Goal: Task Accomplishment & Management: Use online tool/utility

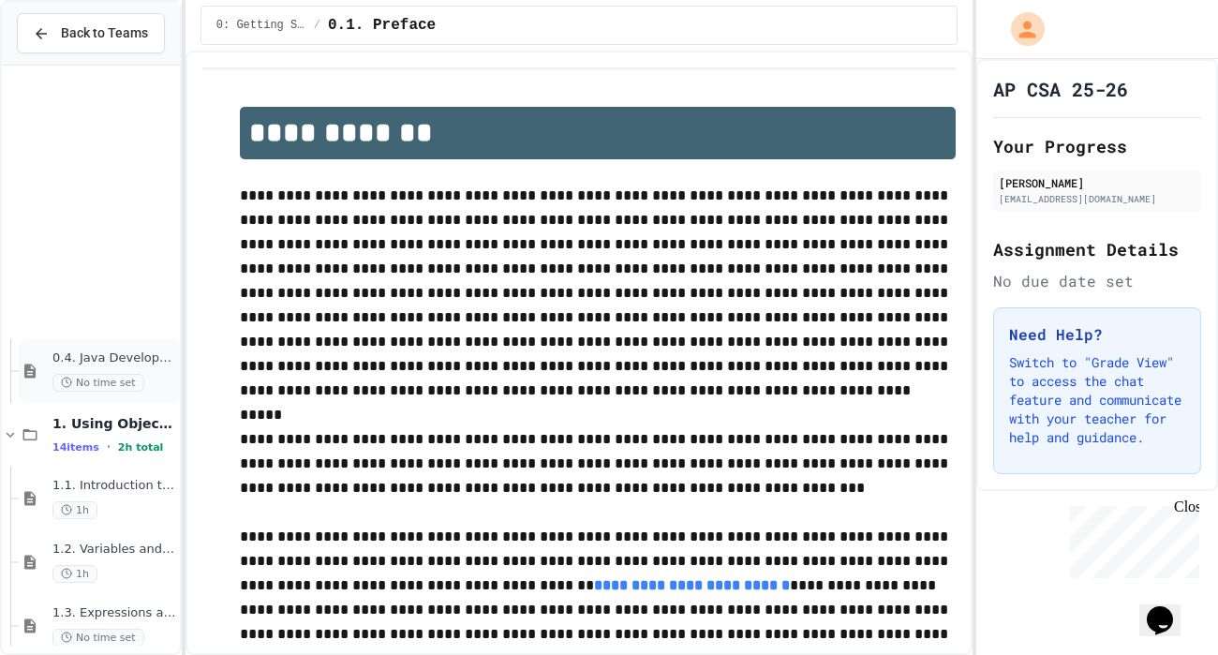
scroll to position [788, 0]
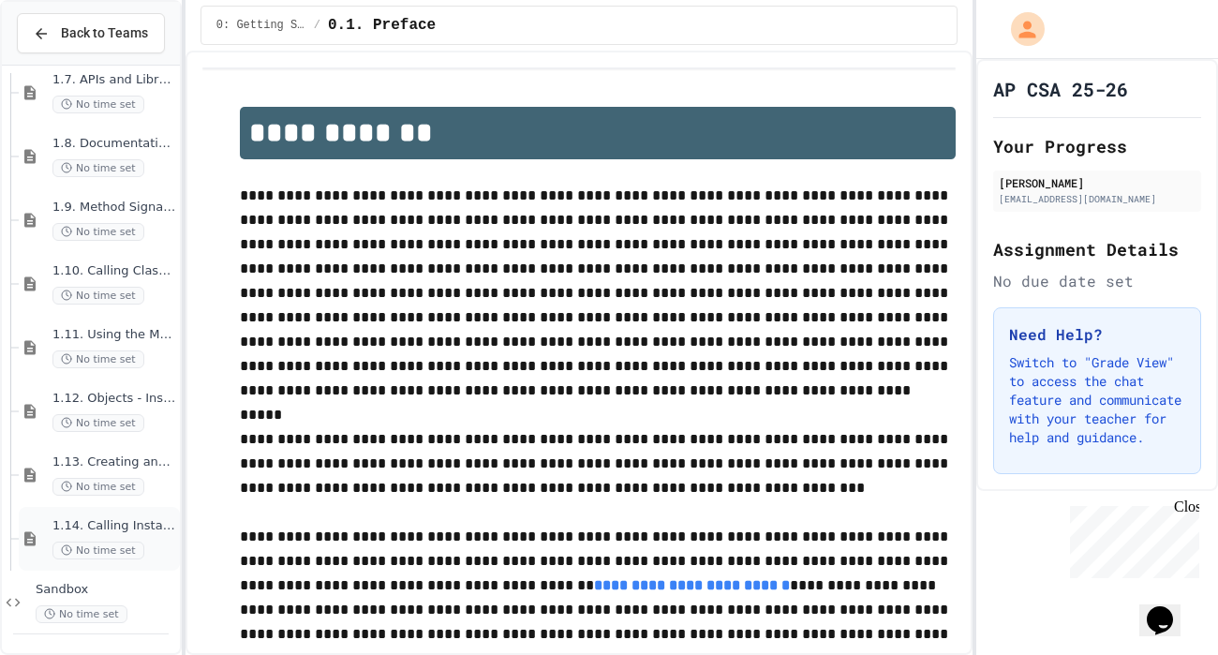
click at [127, 534] on div "1.14. Calling Instance Methods No time set" at bounding box center [114, 538] width 124 height 41
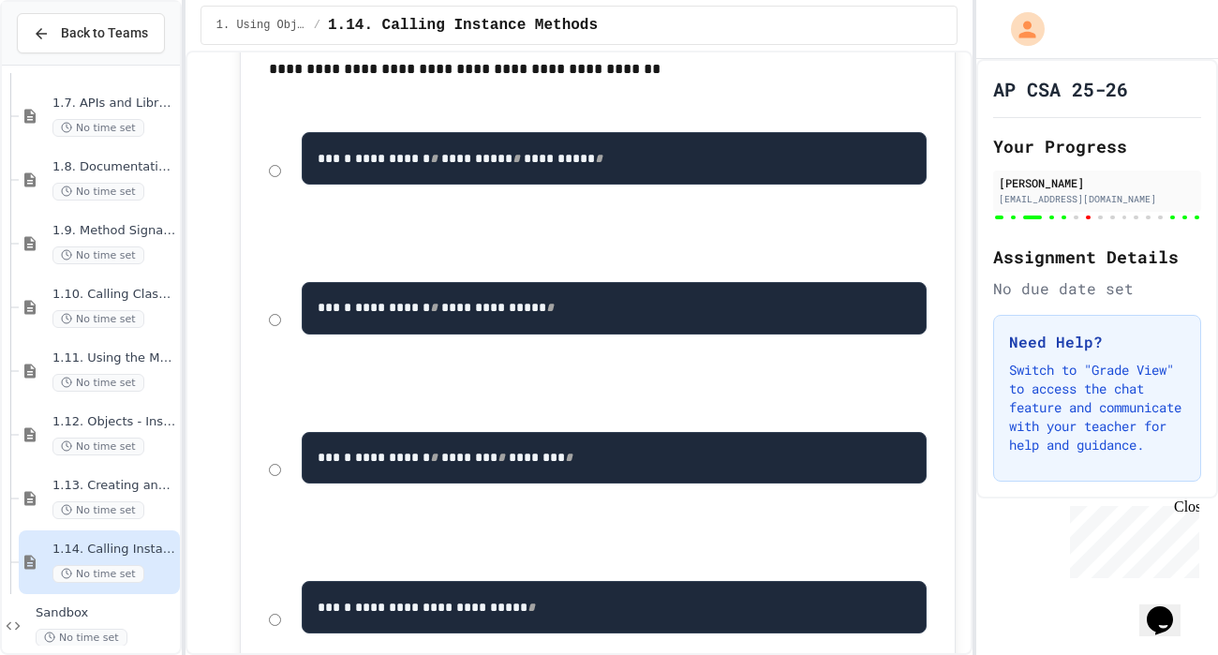
scroll to position [19799, 0]
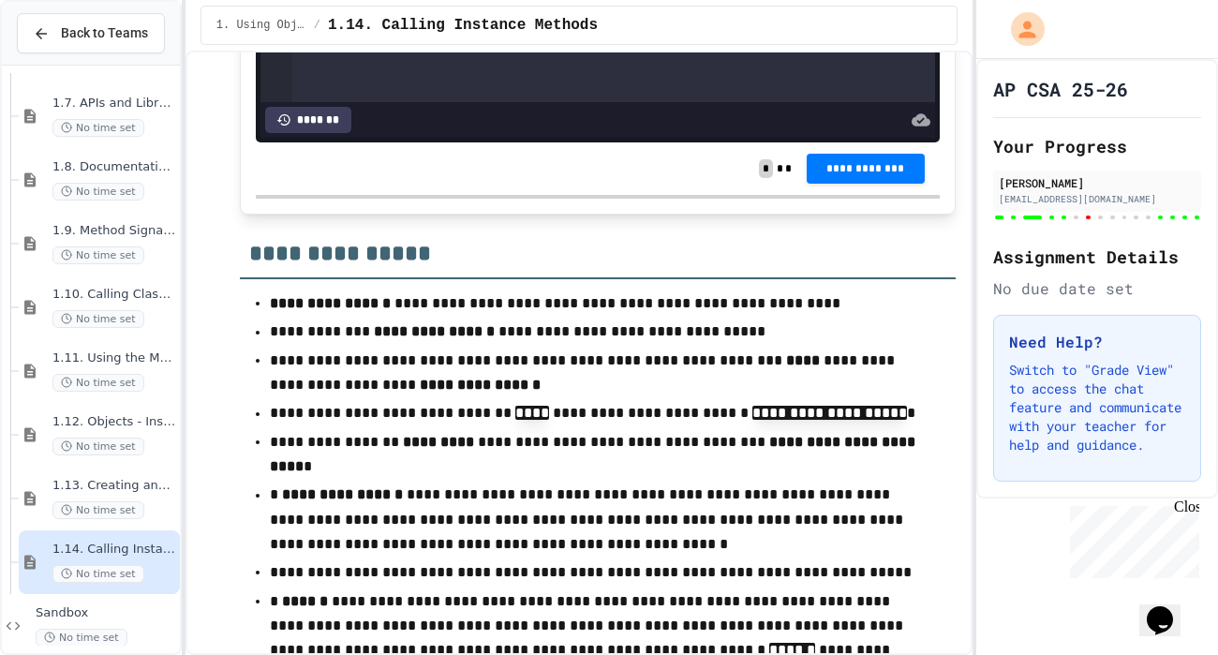
scroll to position [17824, 0]
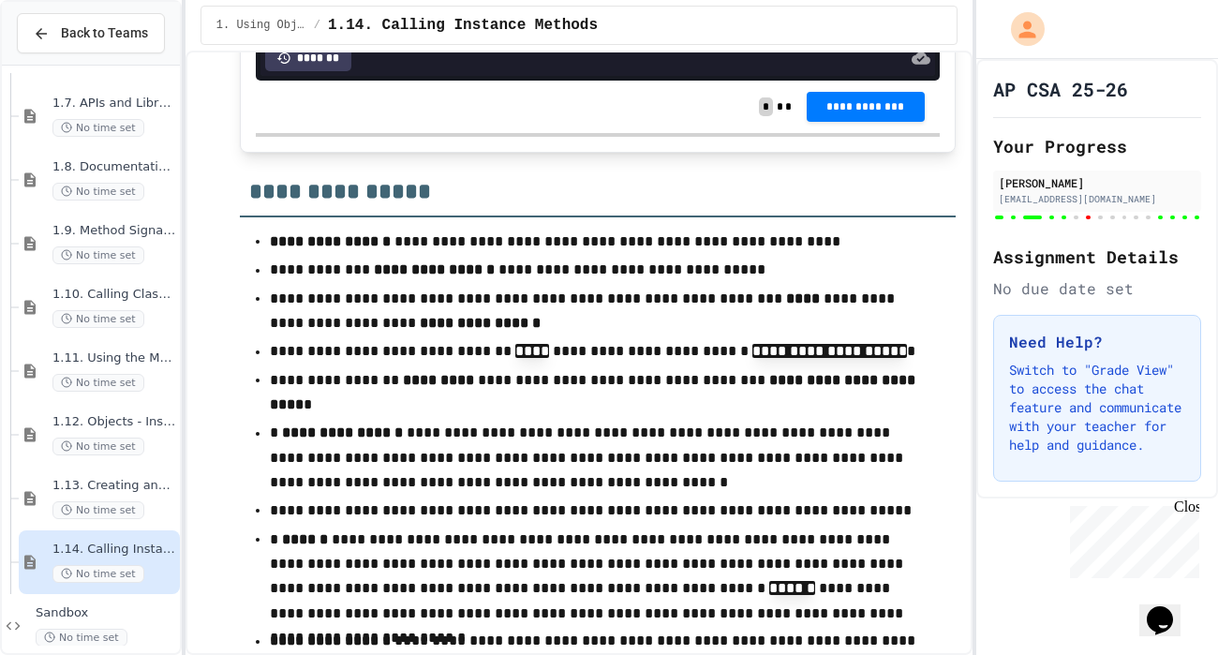
scroll to position [17874, 0]
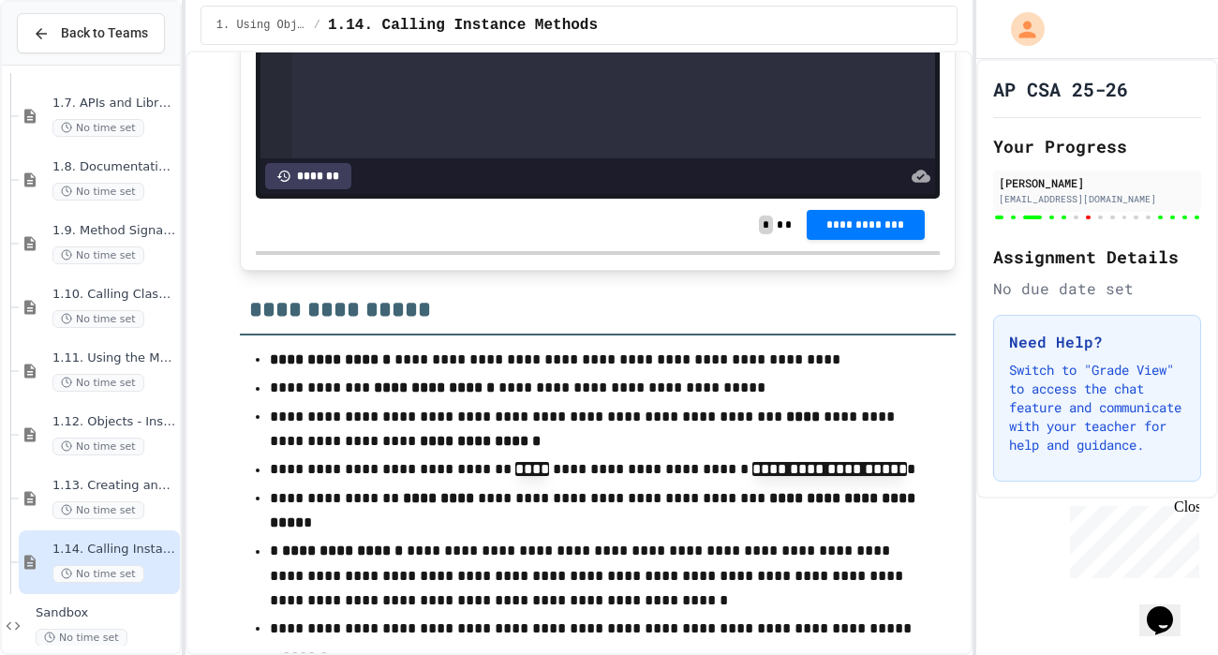
scroll to position [17760, 0]
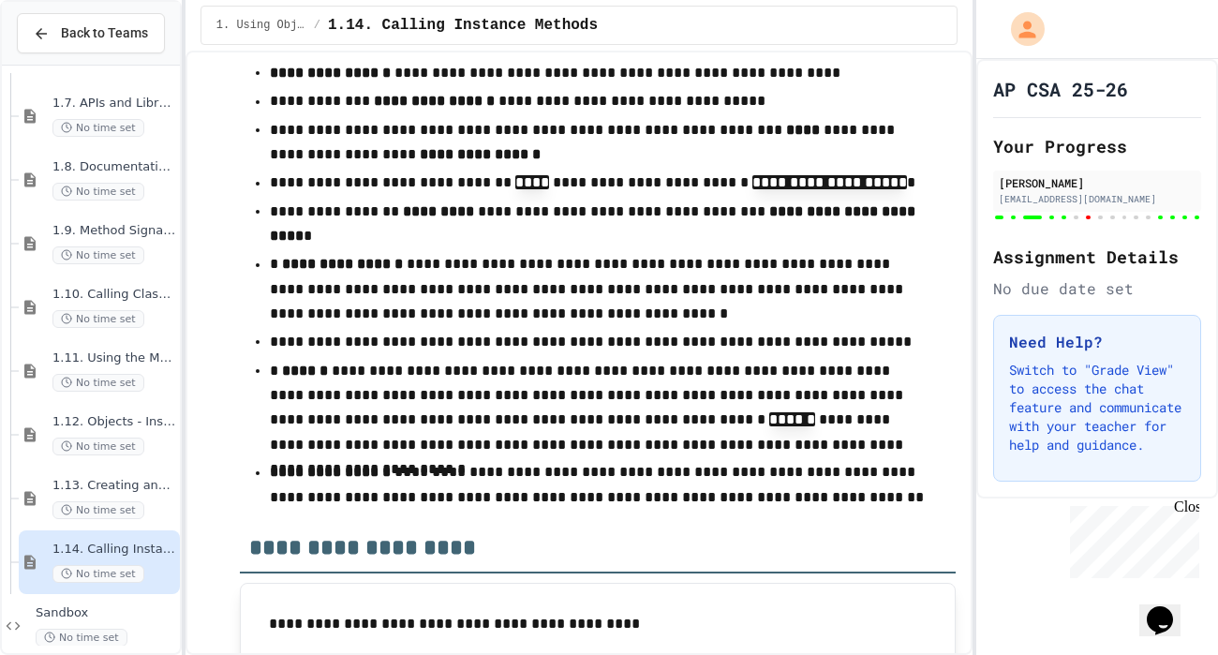
scroll to position [14, 0]
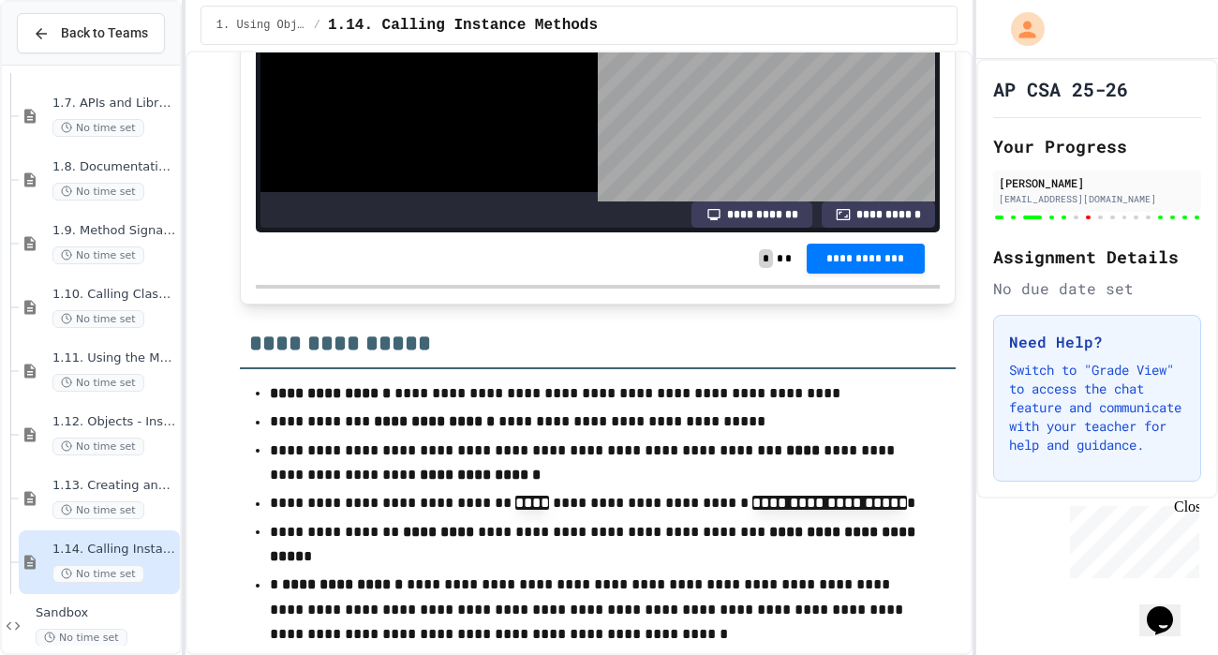
scroll to position [17724, 0]
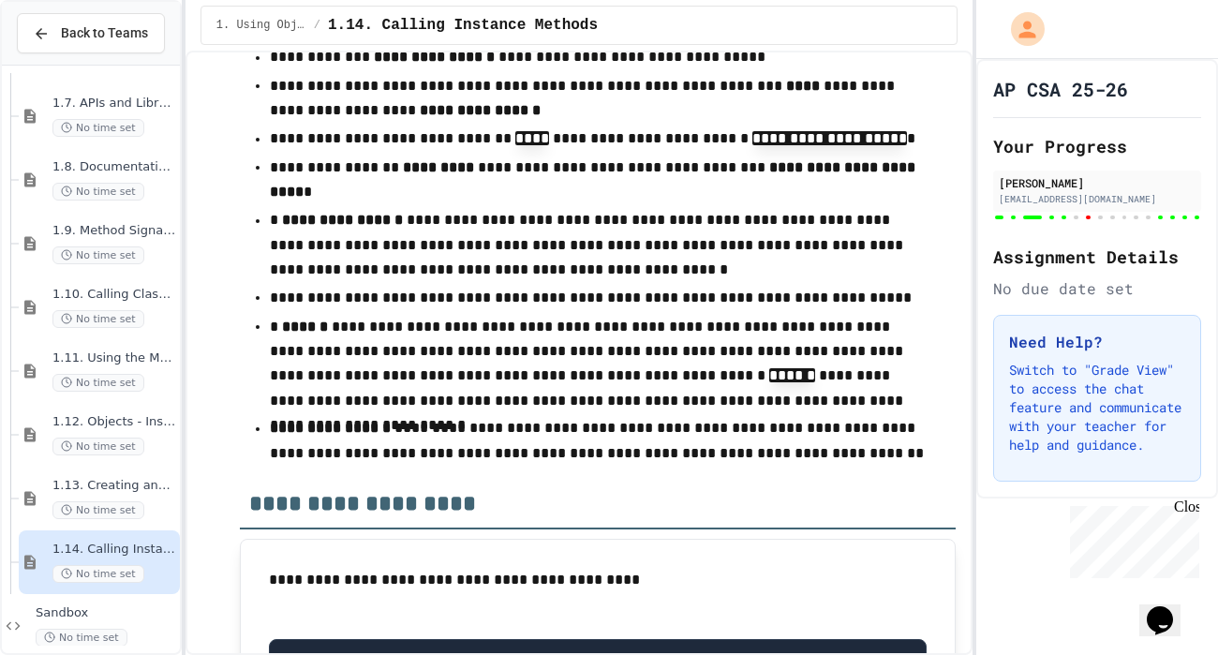
scroll to position [18093, 0]
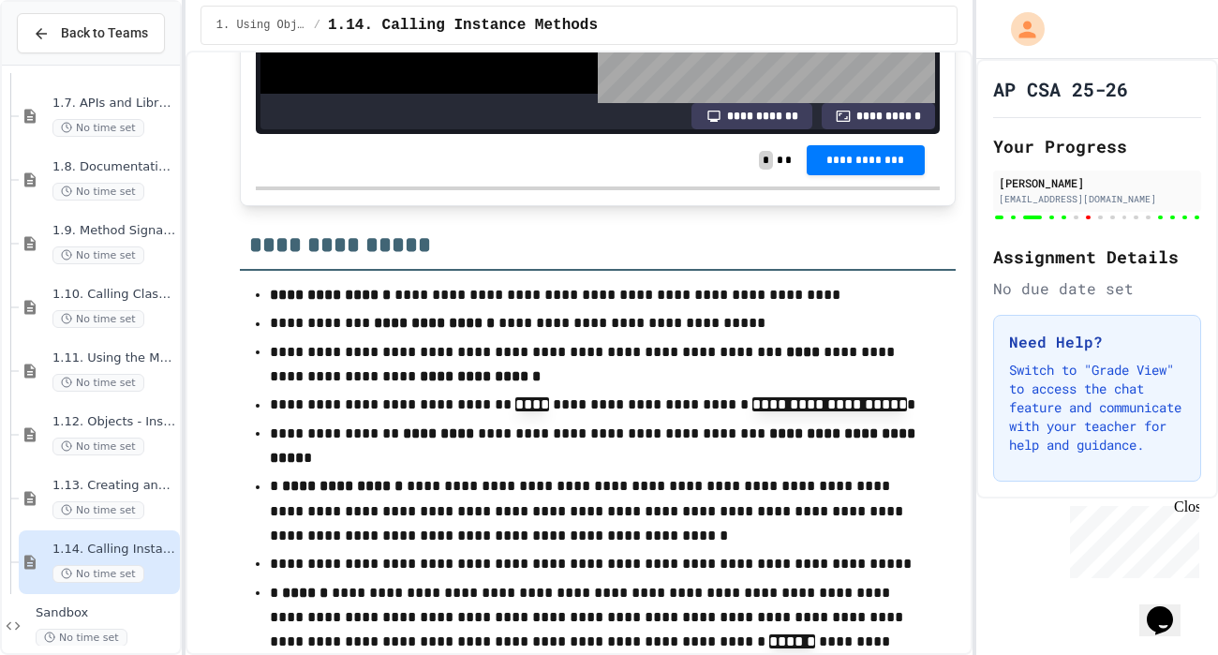
scroll to position [17828, 0]
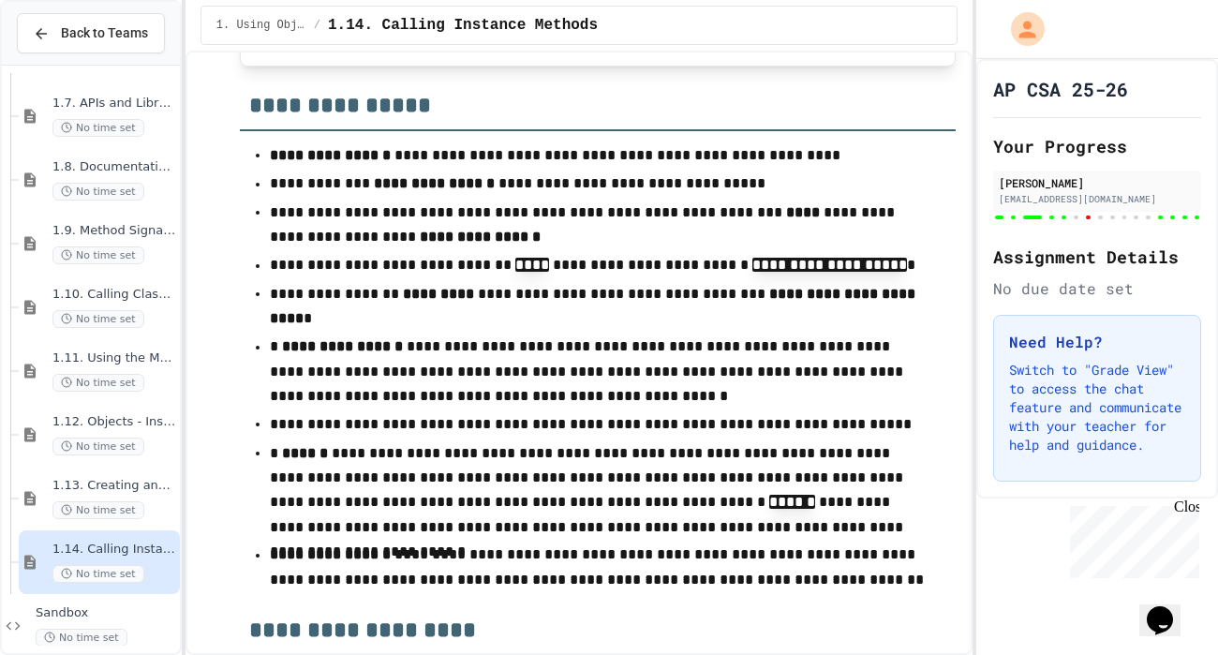
scroll to position [17963, 0]
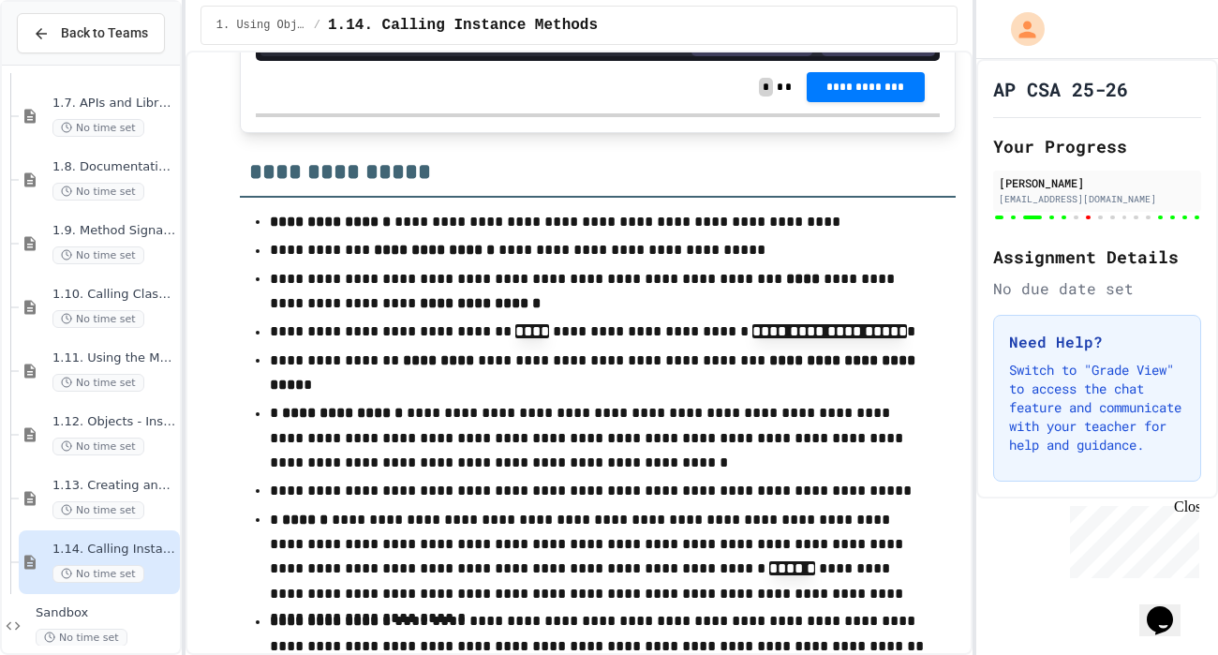
scroll to position [97, 0]
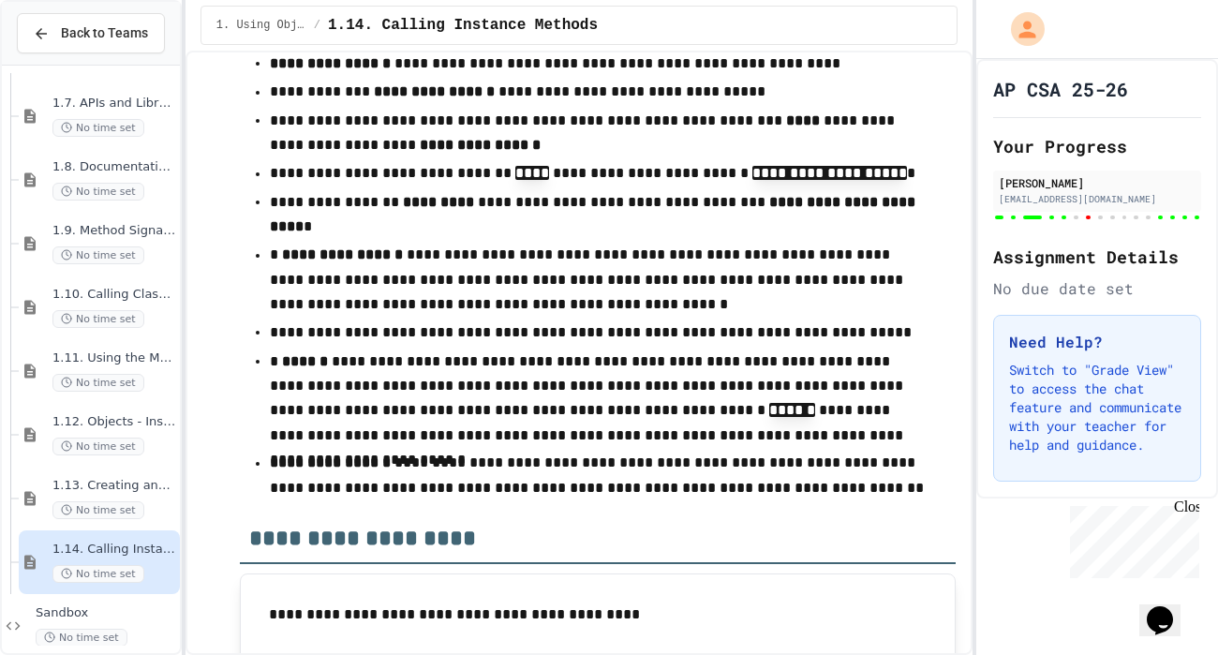
scroll to position [17912, 0]
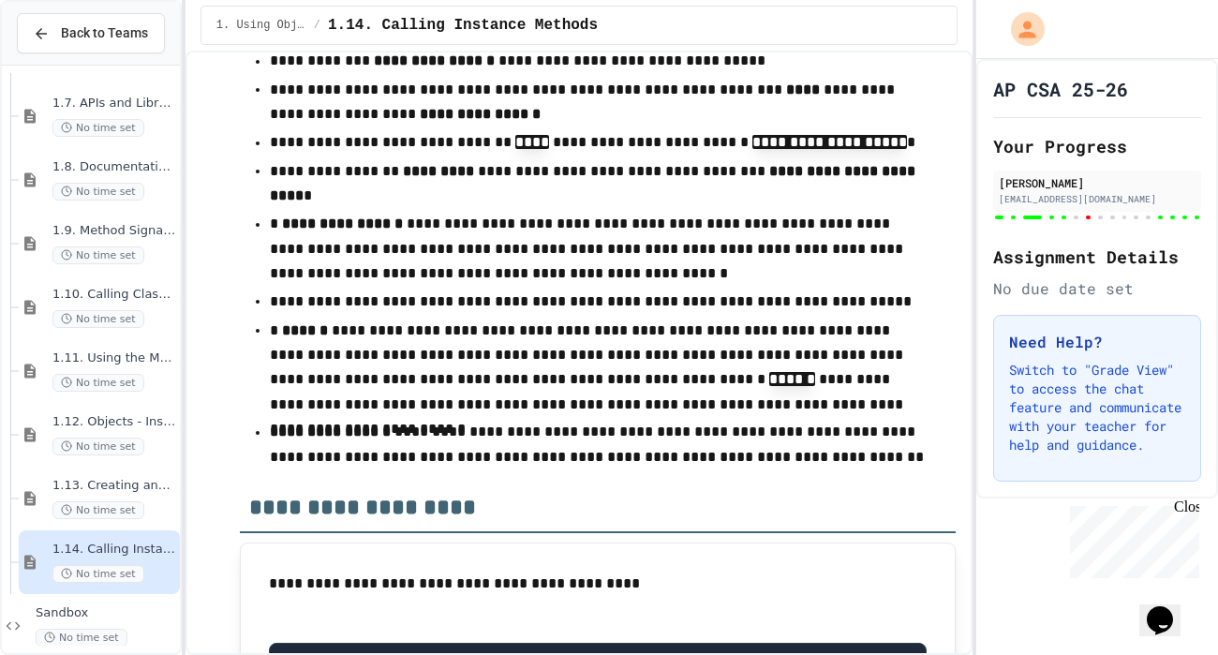
scroll to position [18095, 0]
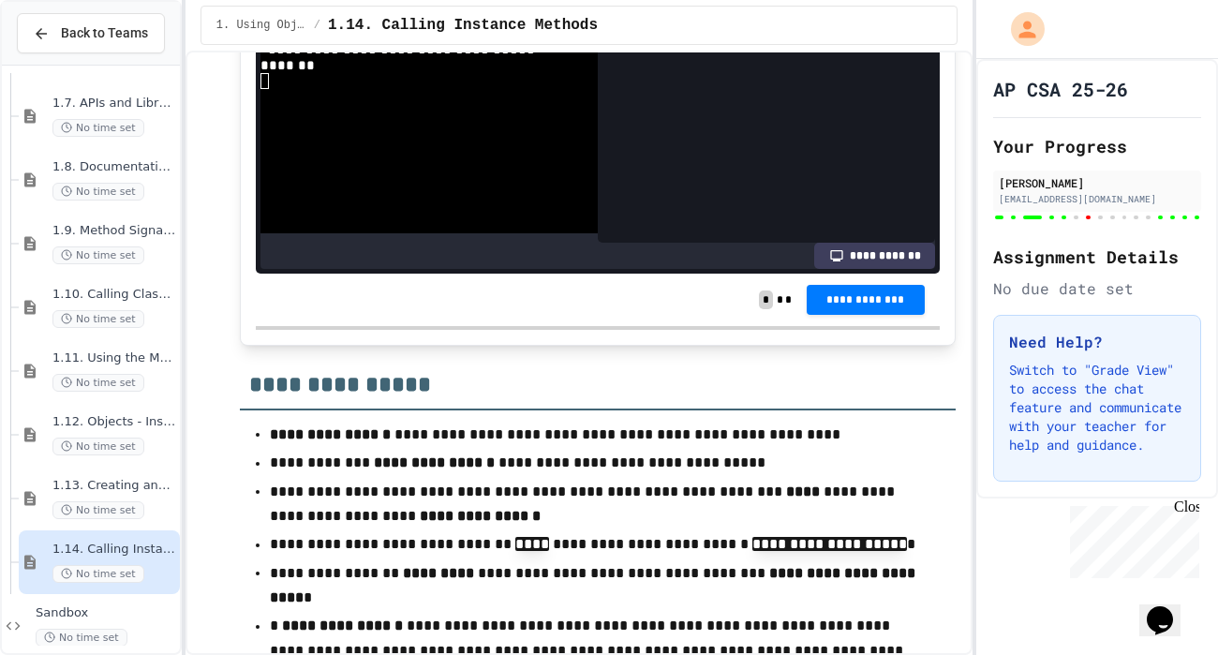
scroll to position [17622, 0]
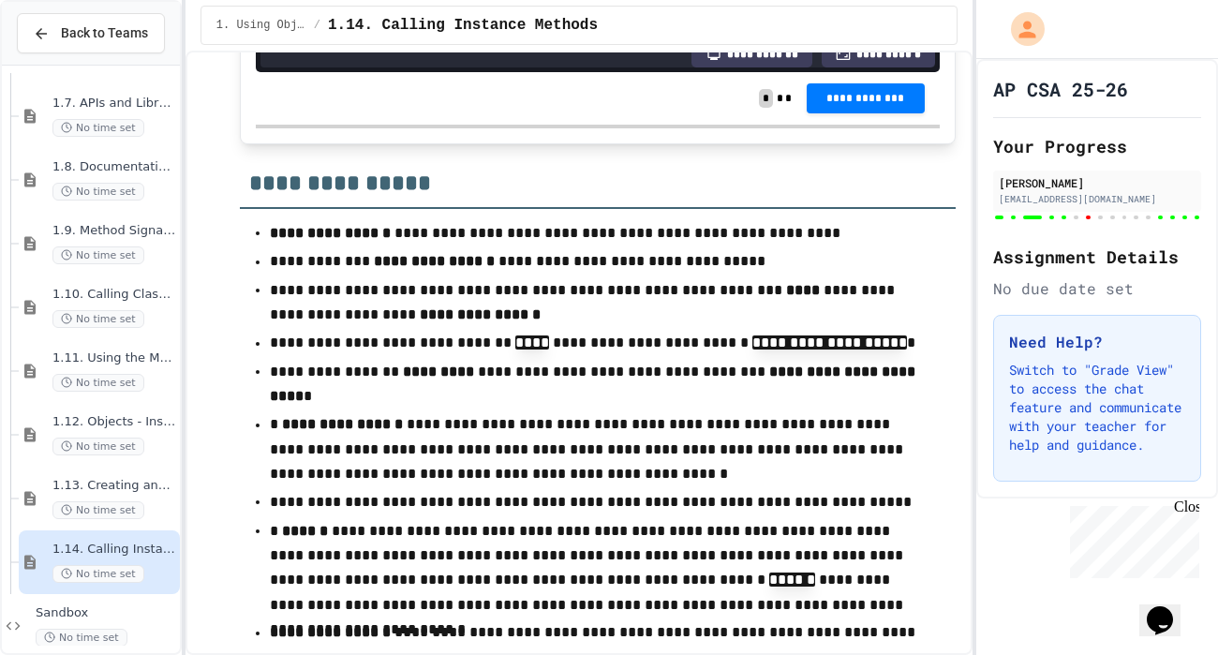
scroll to position [137, 0]
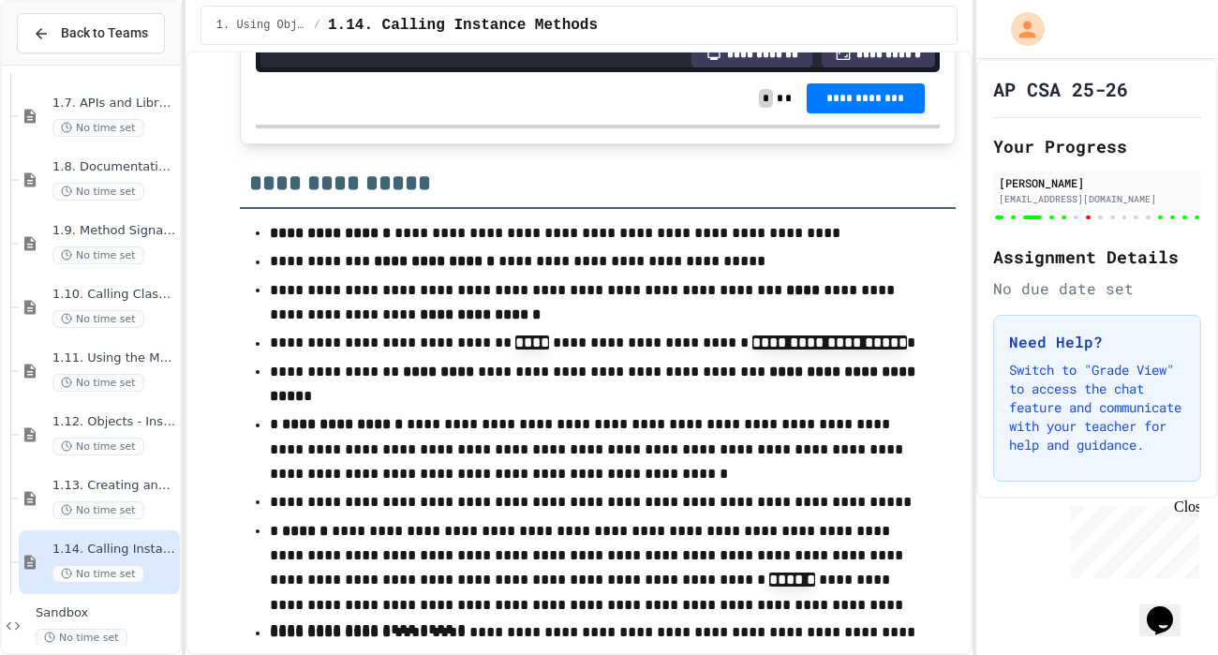
scroll to position [134, 0]
drag, startPoint x: 344, startPoint y: 289, endPoint x: 461, endPoint y: 307, distance: 118.7
copy div "* ******* *** * * ********* ***"
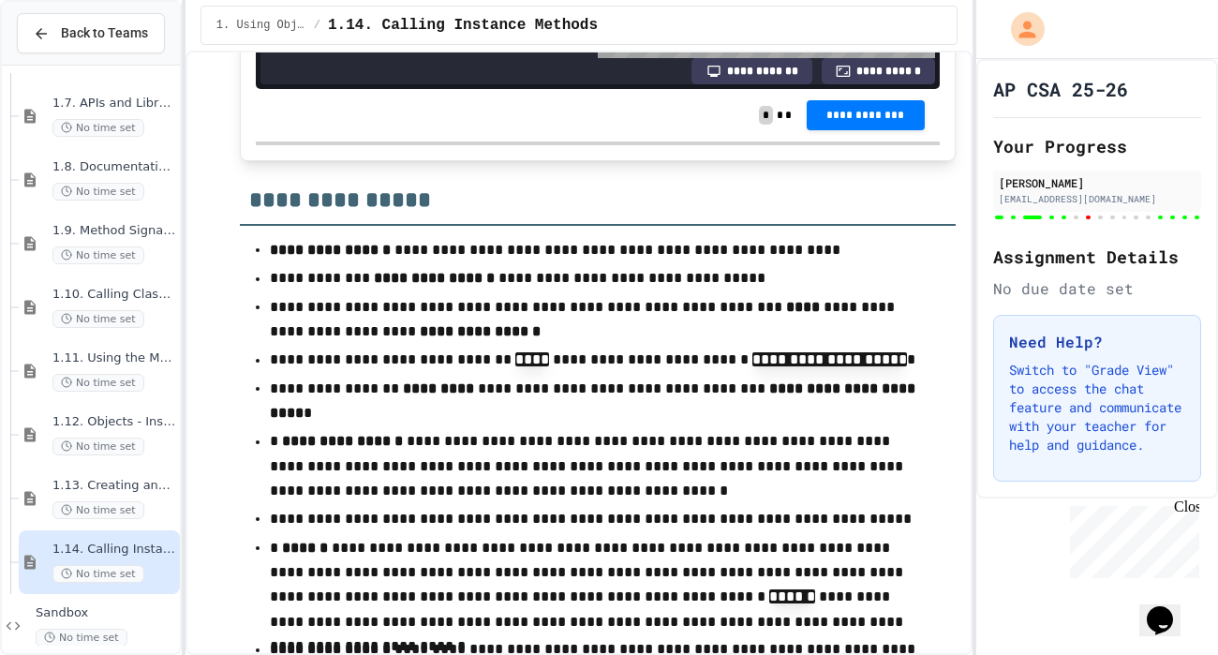
scroll to position [17866, 0]
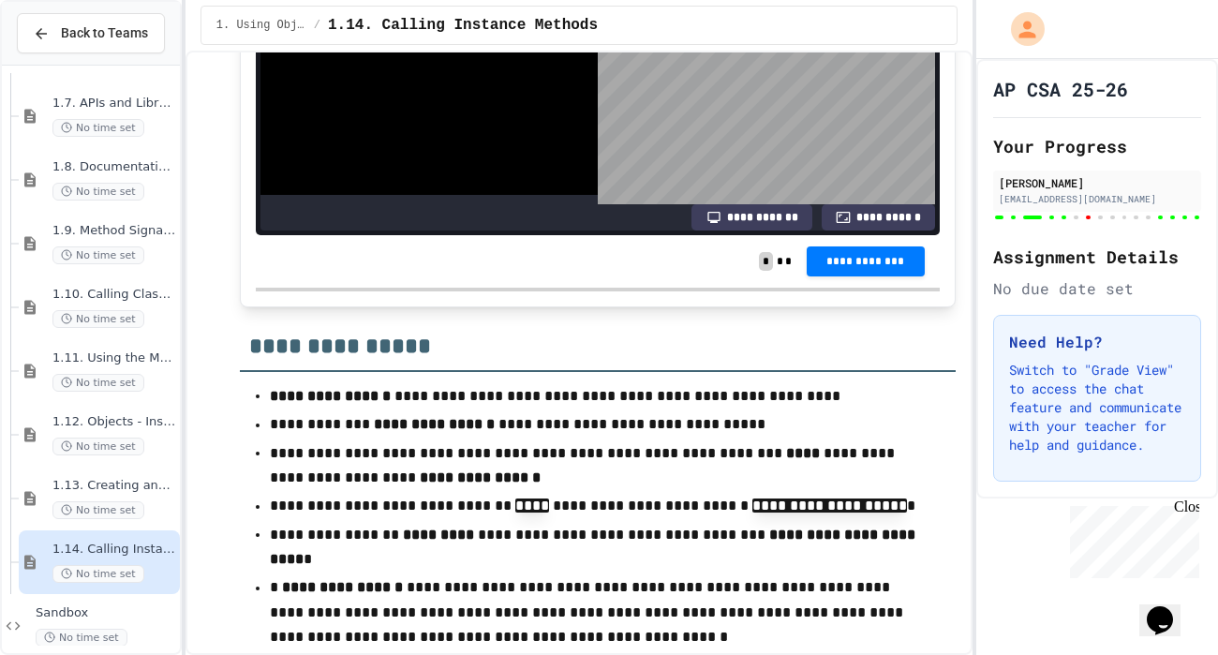
scroll to position [17723, 0]
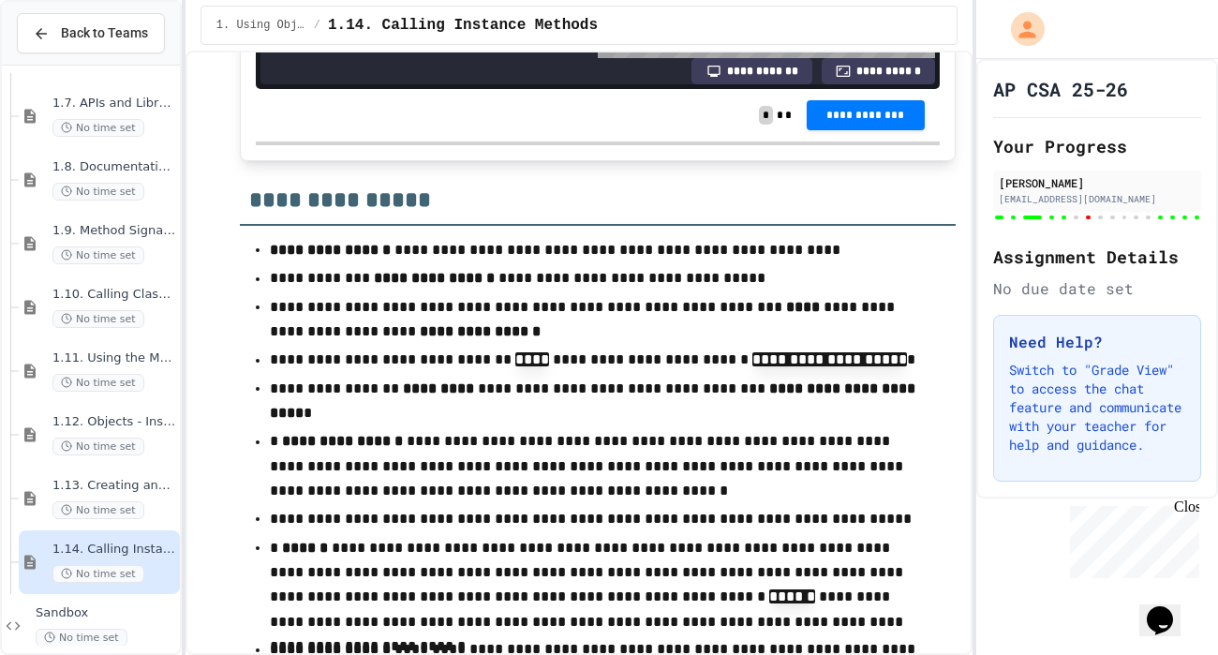
scroll to position [211, 0]
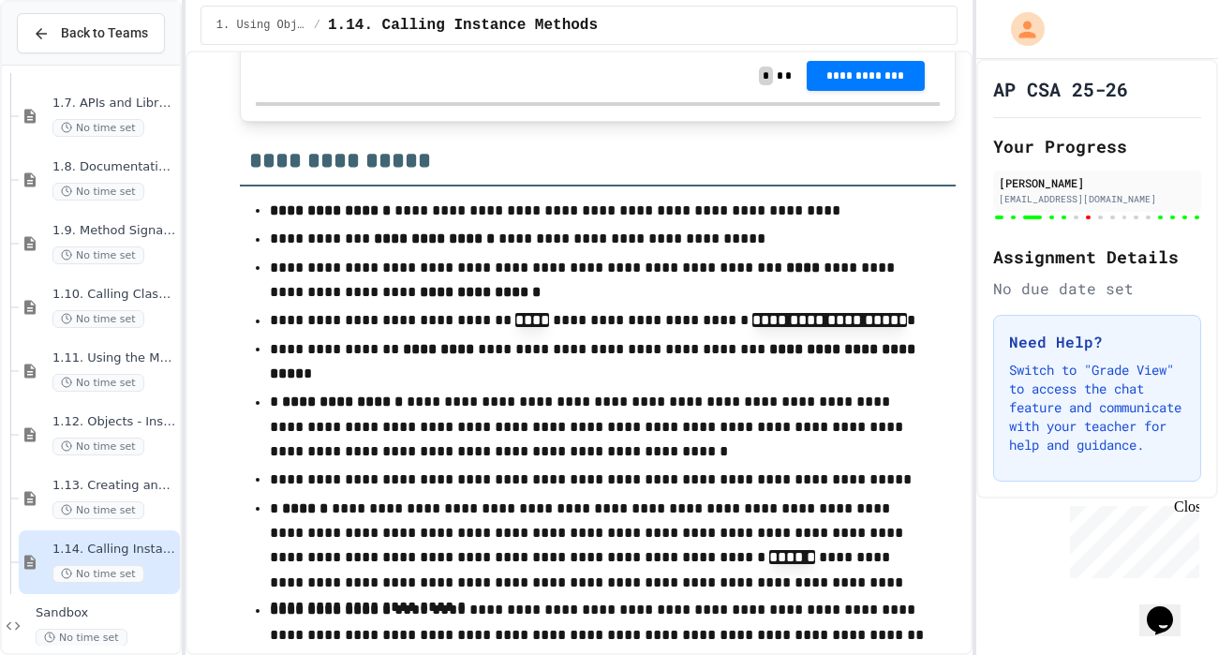
scroll to position [17905, 0]
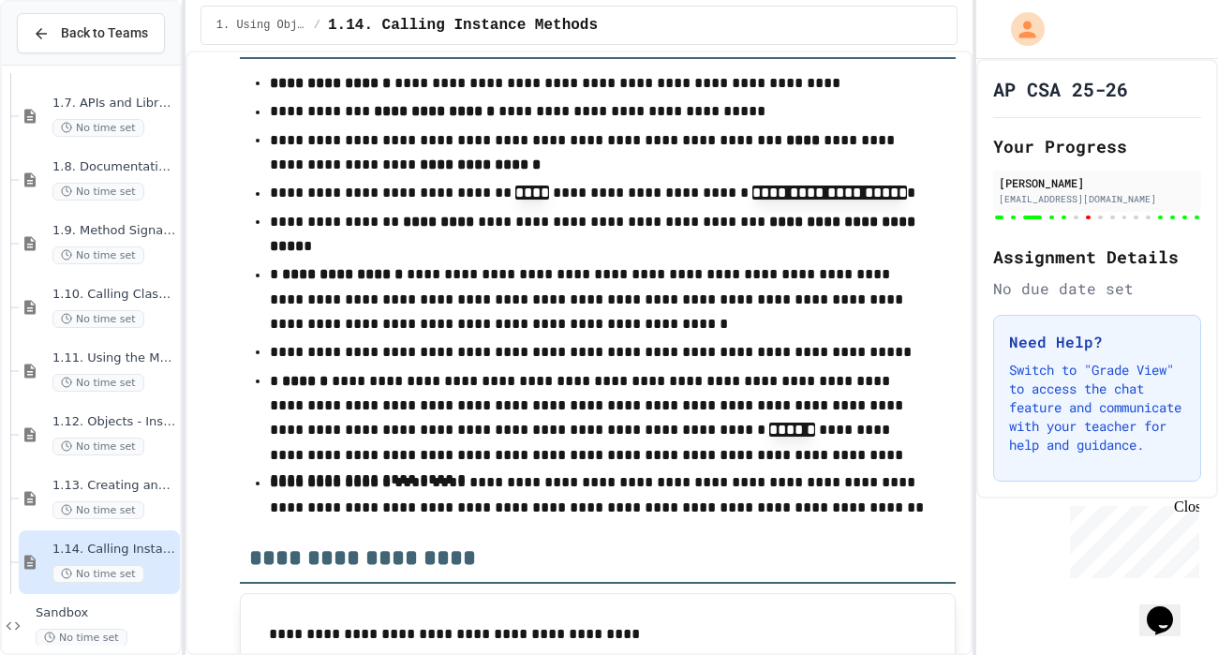
scroll to position [110, 0]
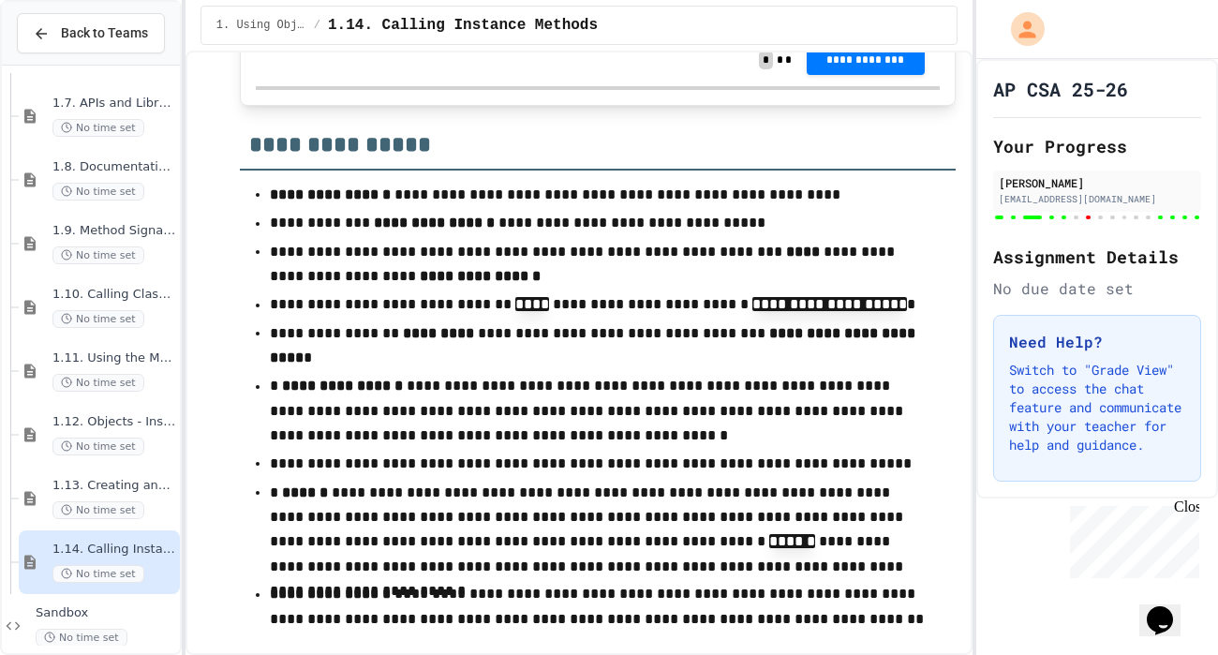
scroll to position [17830, 0]
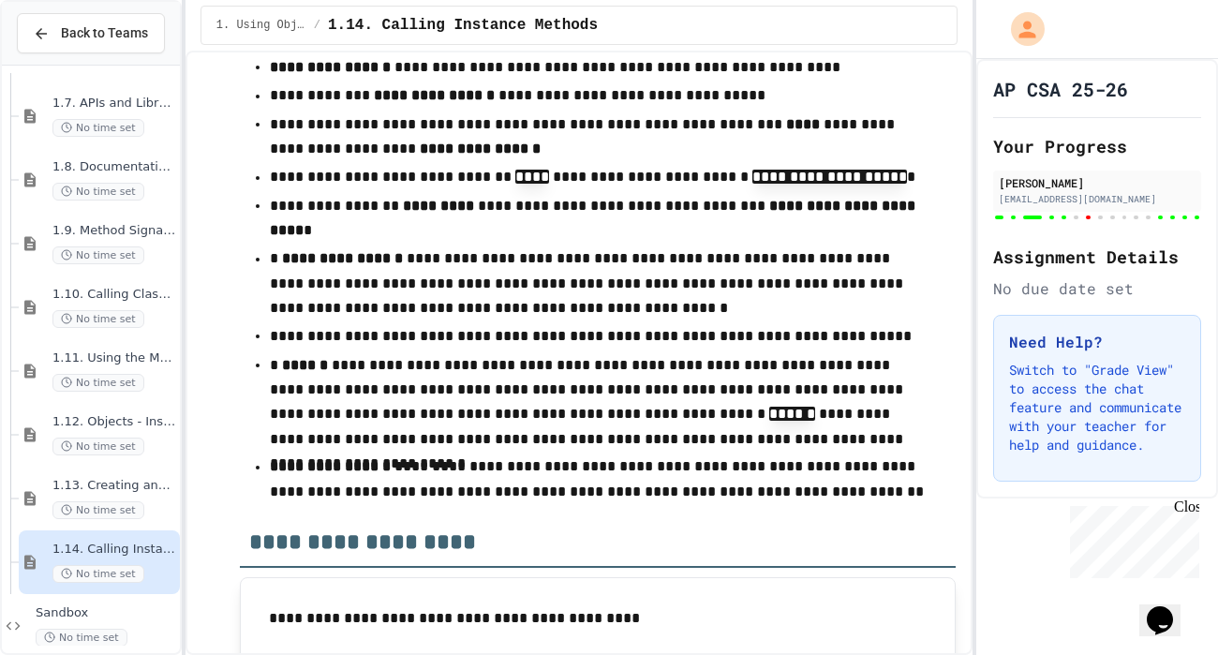
scroll to position [18056, 0]
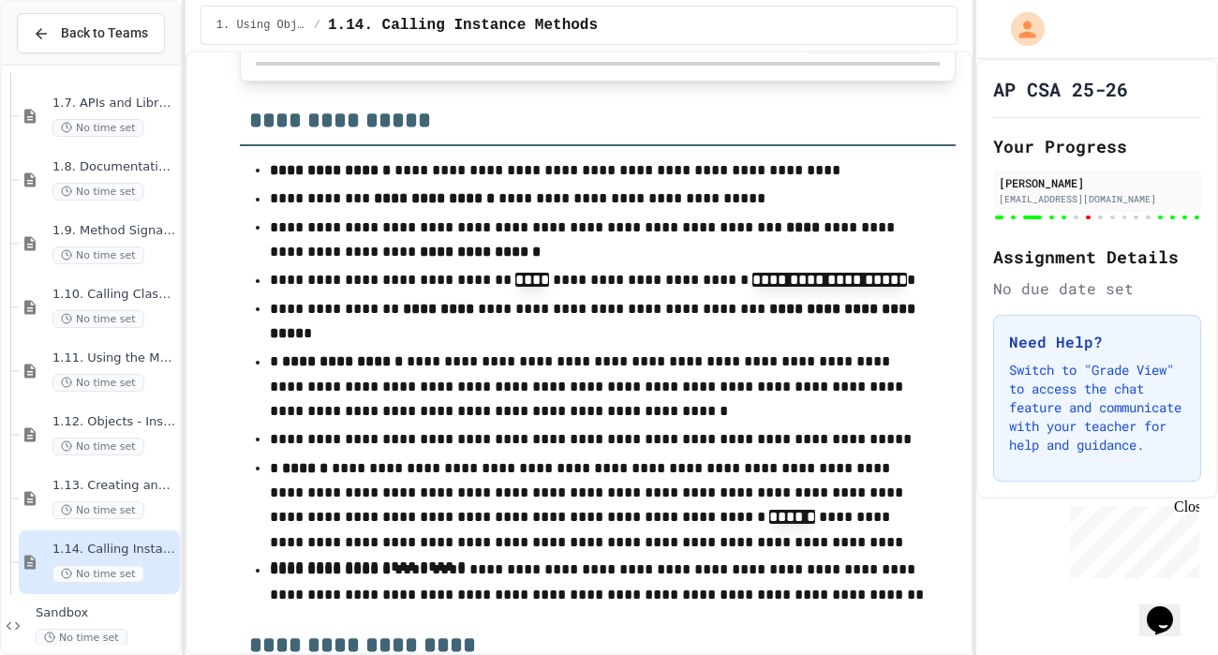
scroll to position [215, 0]
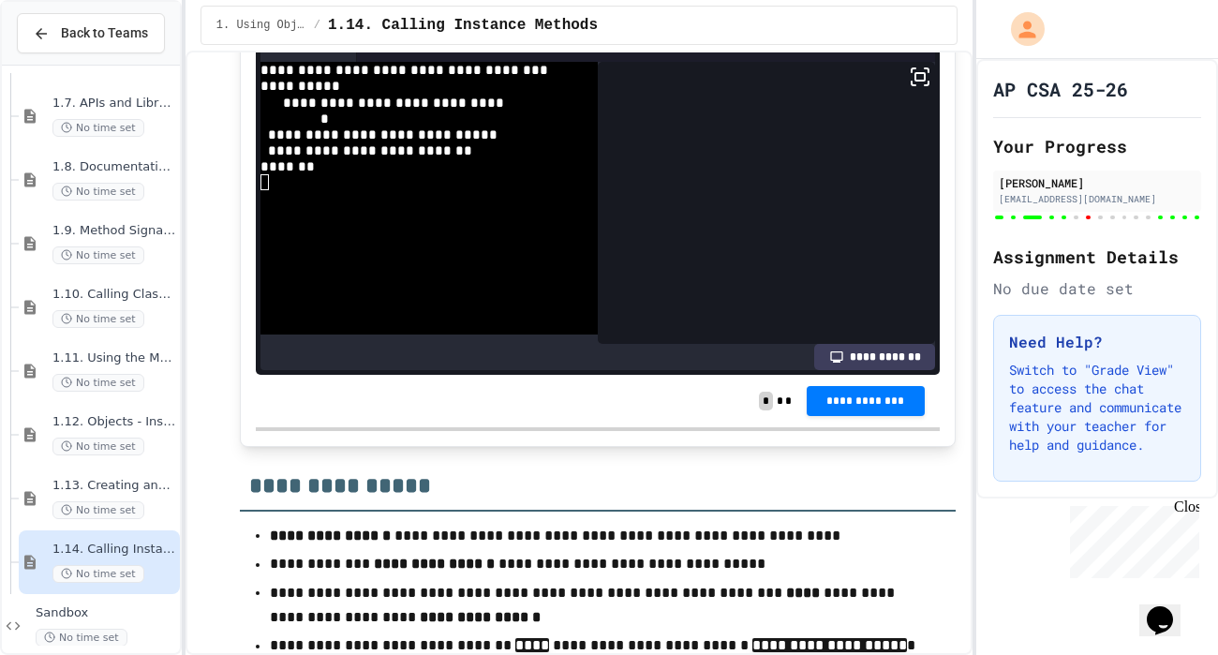
scroll to position [17477, 0]
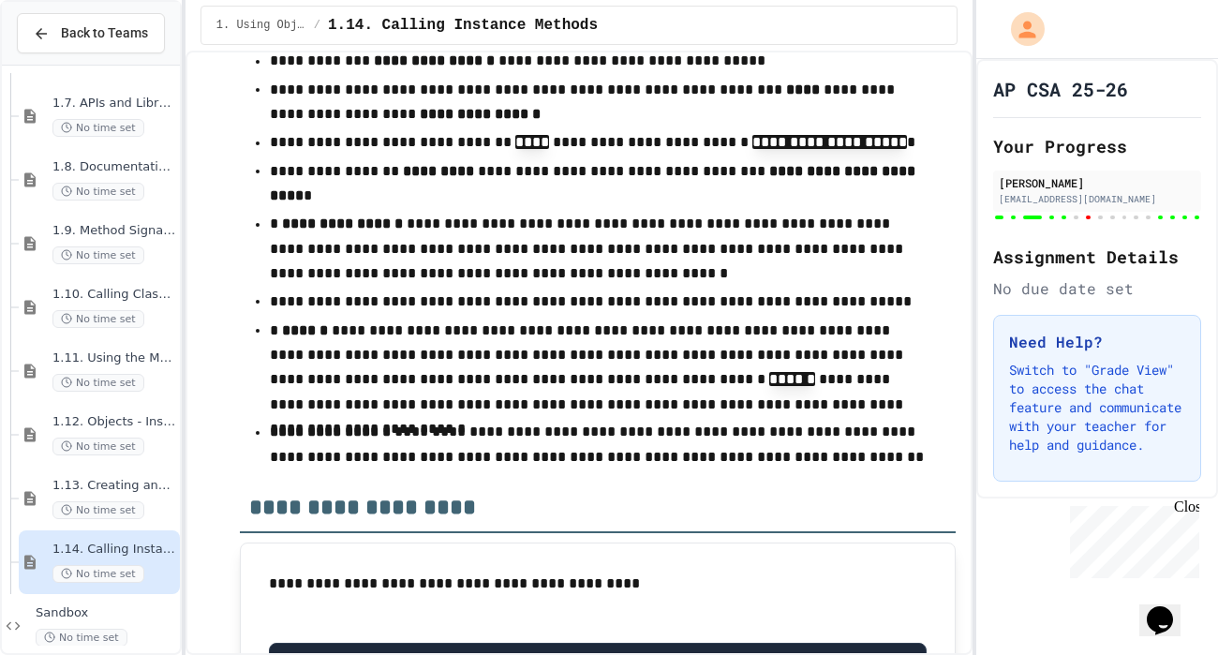
scroll to position [129, 0]
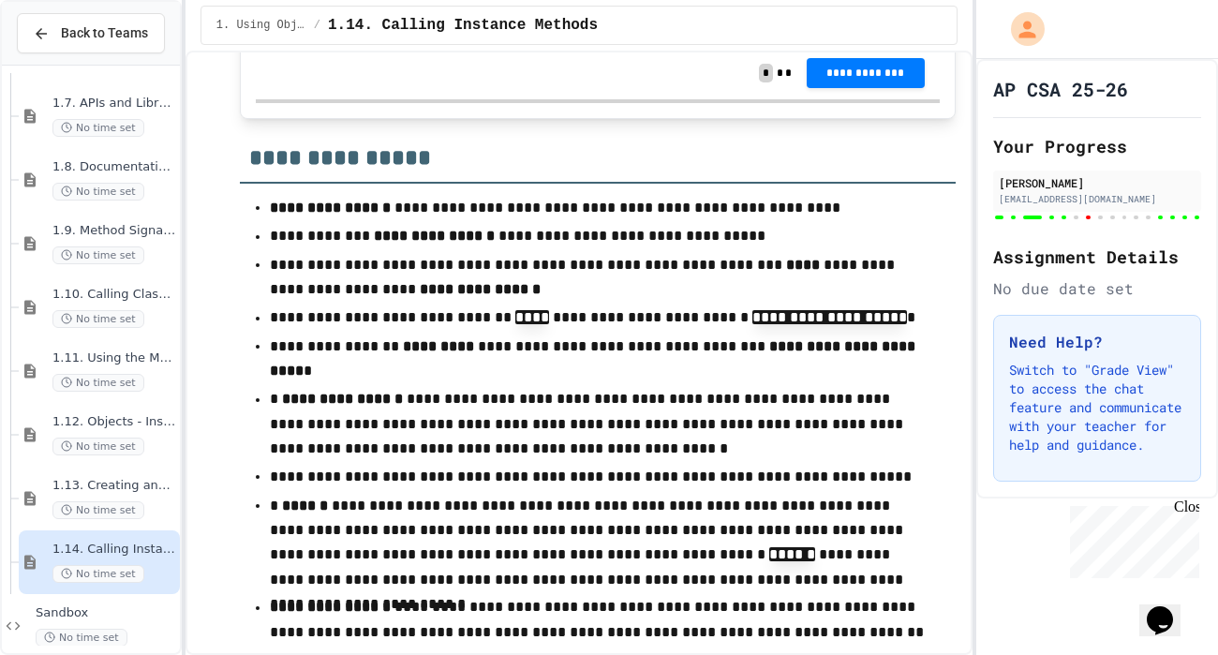
scroll to position [17912, 0]
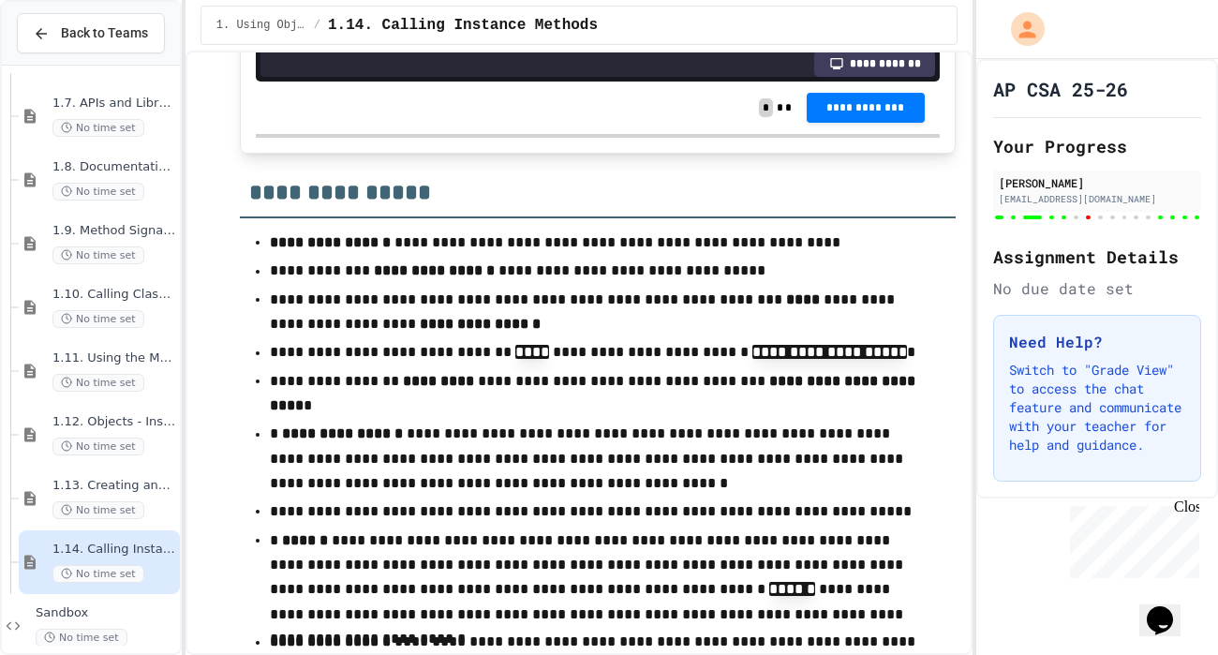
scroll to position [17851, 0]
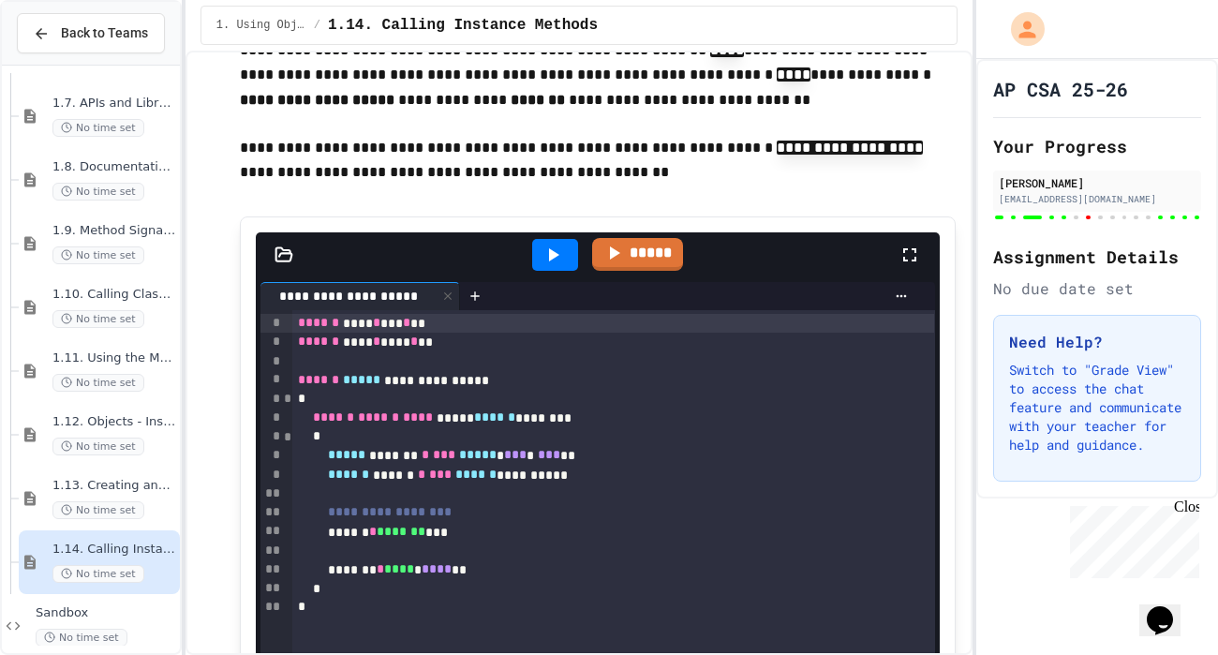
scroll to position [2877, 0]
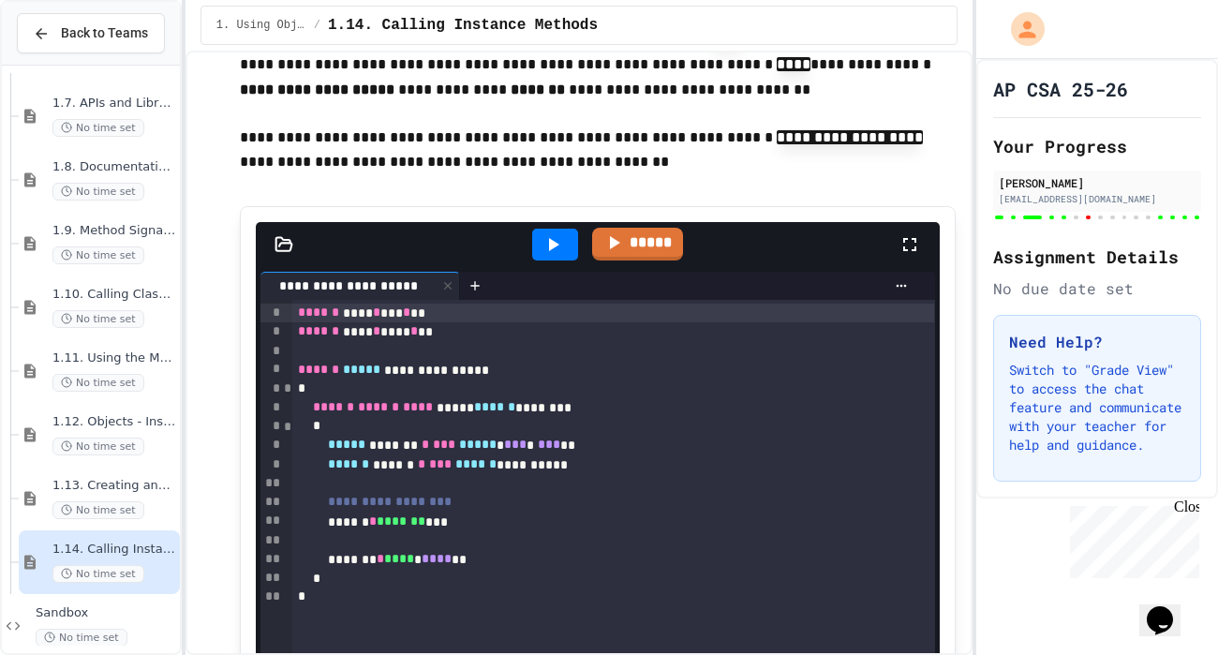
click at [521, 504] on div "**********" at bounding box center [613, 503] width 642 height 20
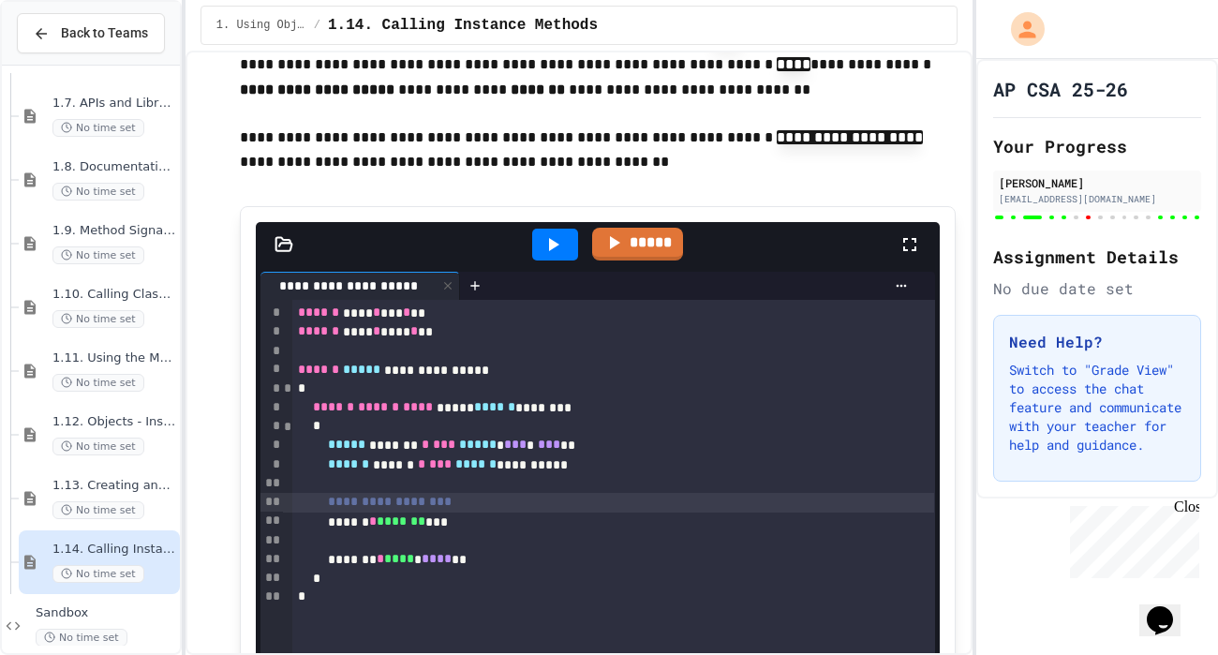
click at [531, 474] on div at bounding box center [613, 483] width 642 height 19
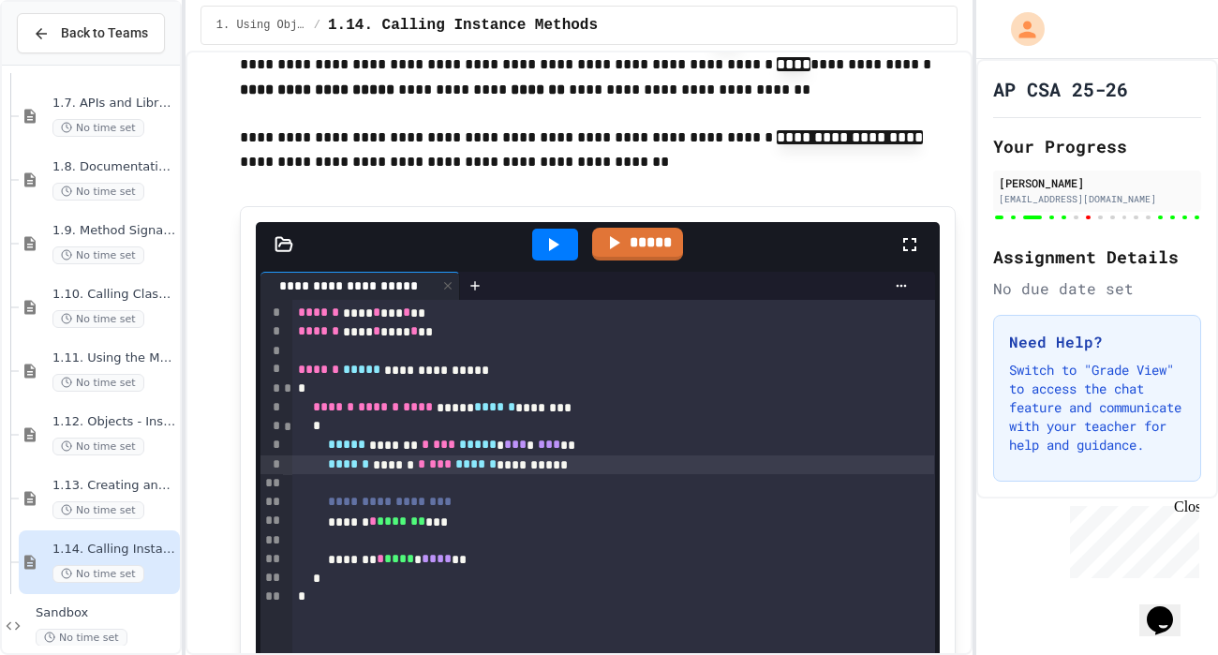
click at [587, 485] on div at bounding box center [613, 483] width 642 height 19
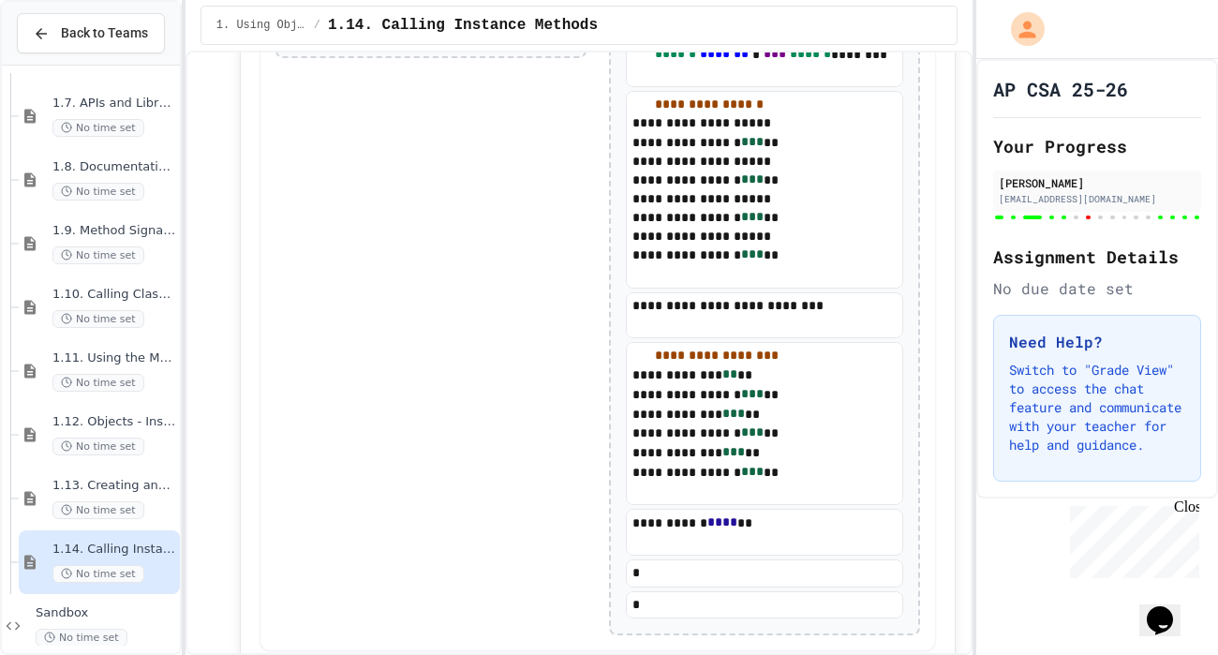
scroll to position [8741, 0]
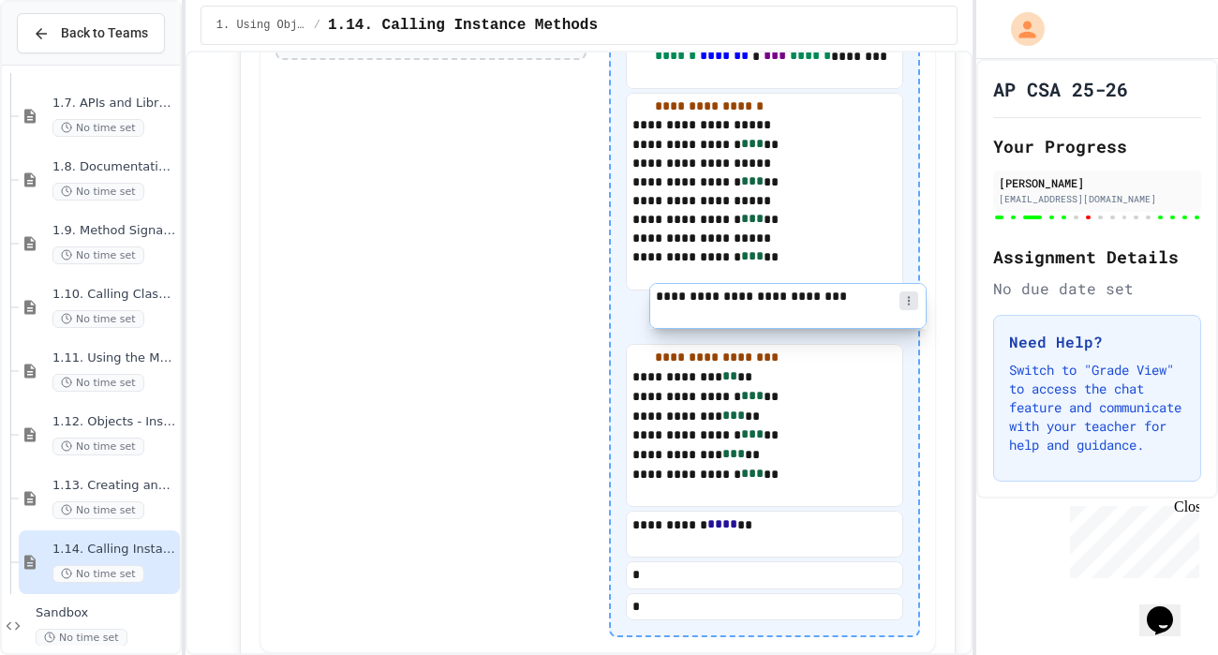
drag, startPoint x: 680, startPoint y: 299, endPoint x: 704, endPoint y: 296, distance: 24.5
click at [704, 296] on div "**********" at bounding box center [764, 254] width 277 height 731
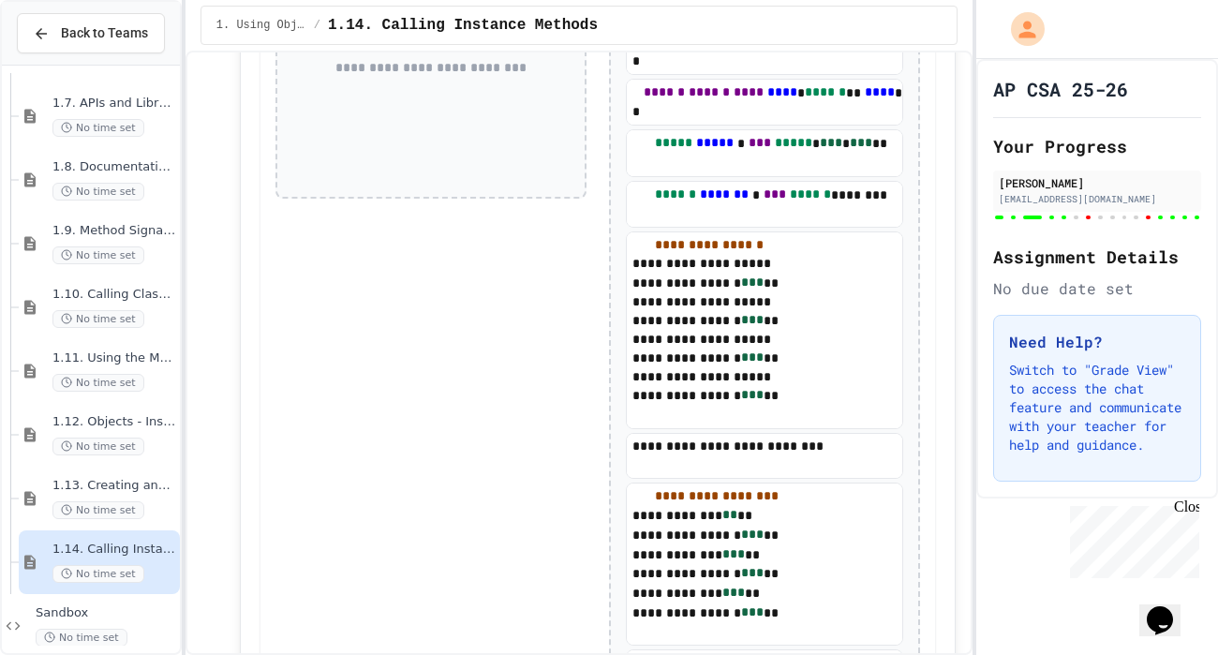
scroll to position [8099, 0]
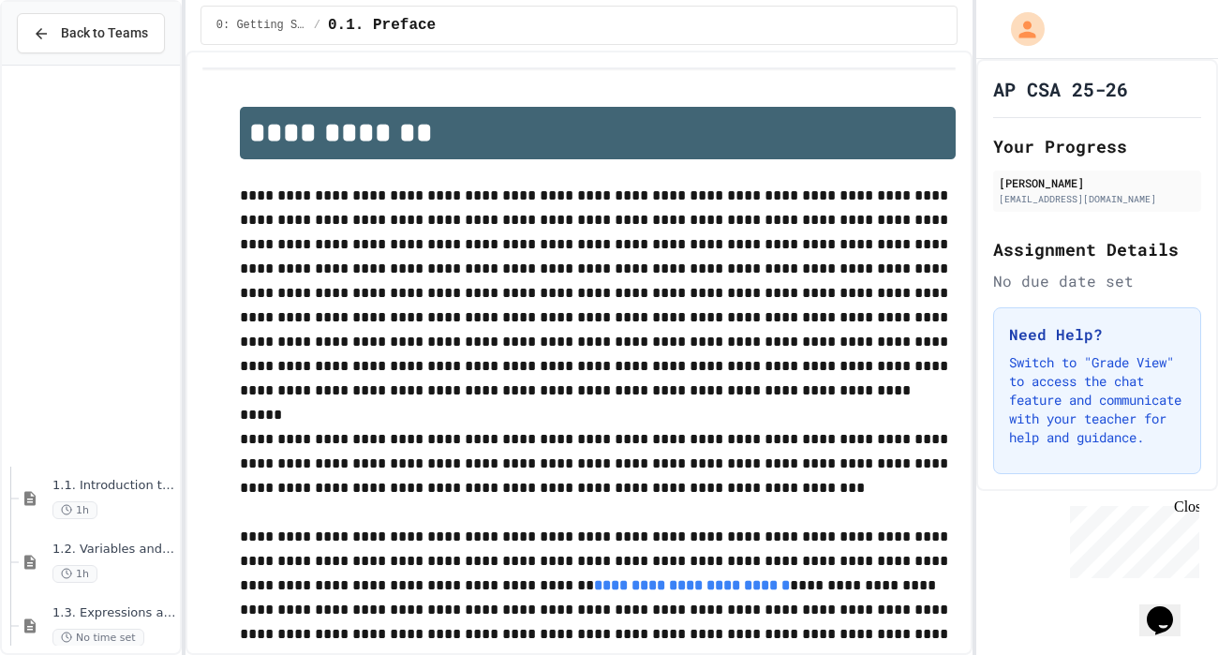
scroll to position [788, 0]
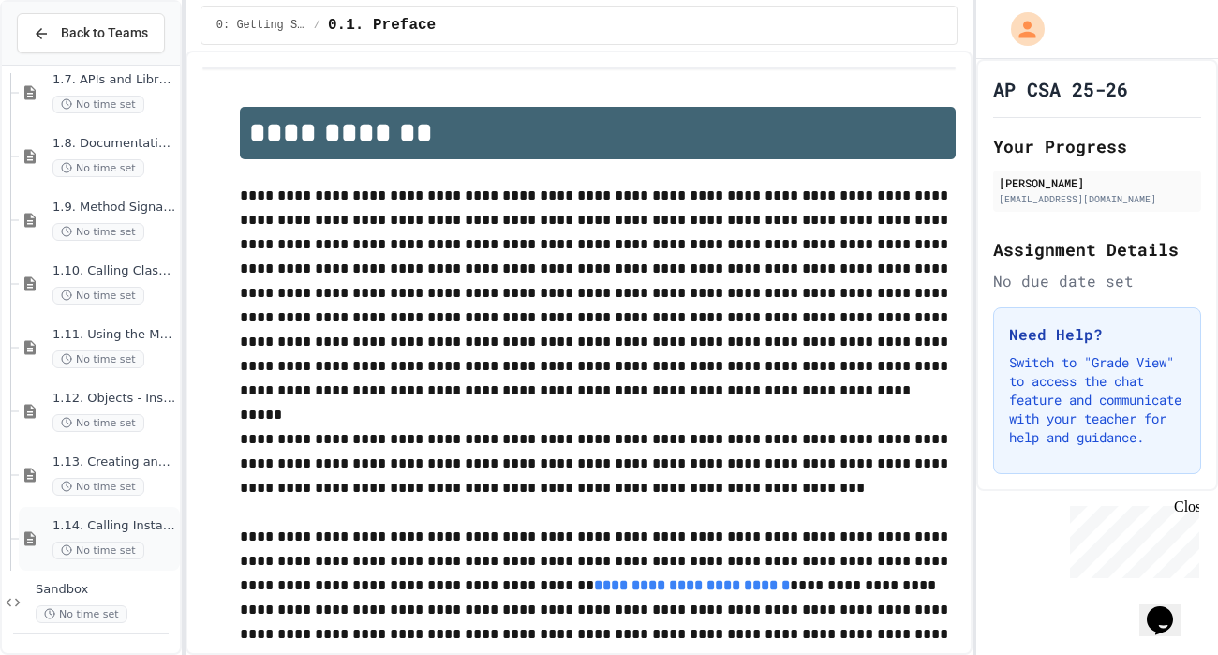
click at [126, 516] on div "1.14. Calling Instance Methods No time set" at bounding box center [99, 539] width 161 height 64
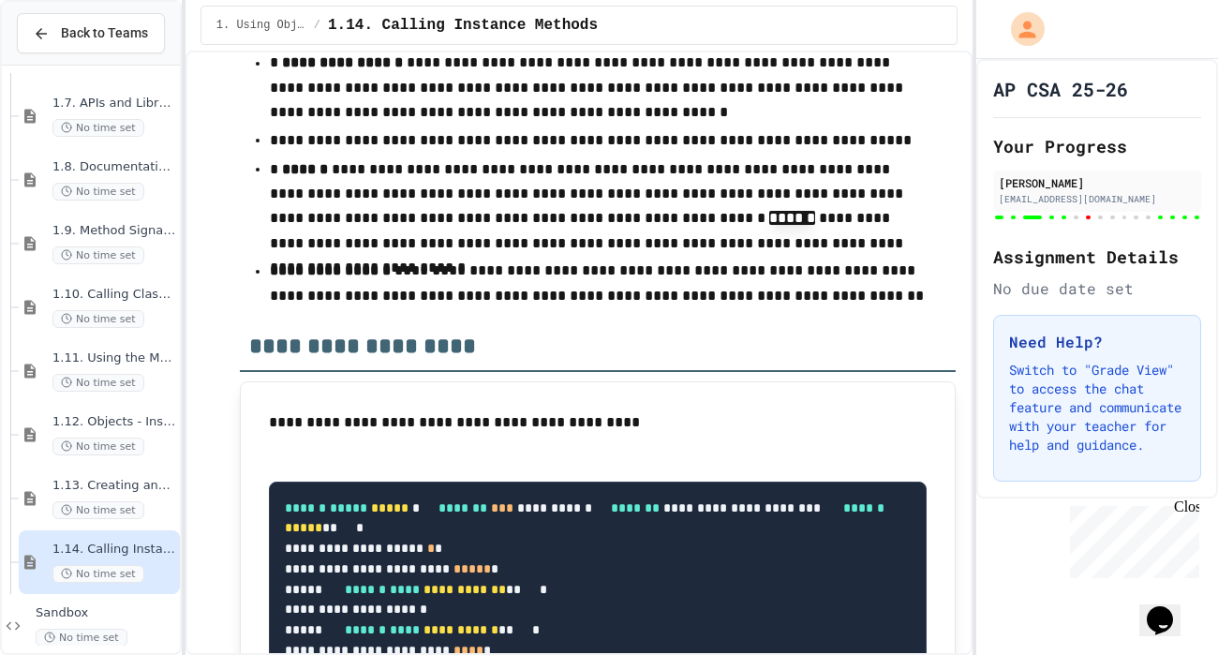
scroll to position [18213, 0]
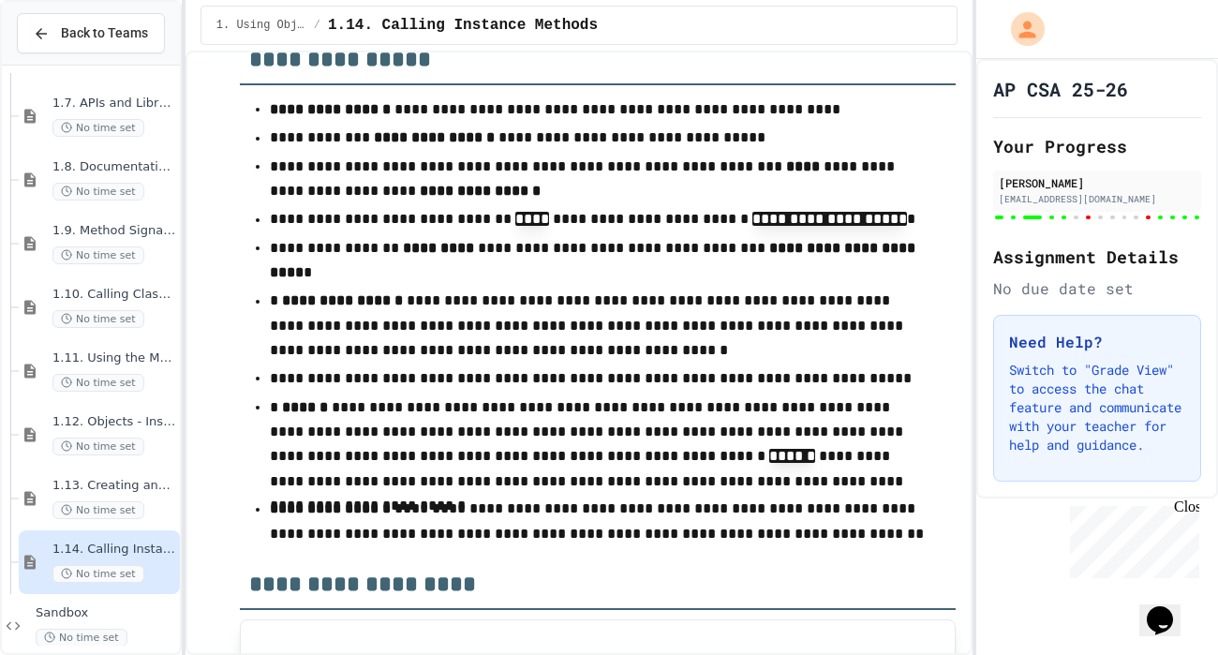
scroll to position [18009, 0]
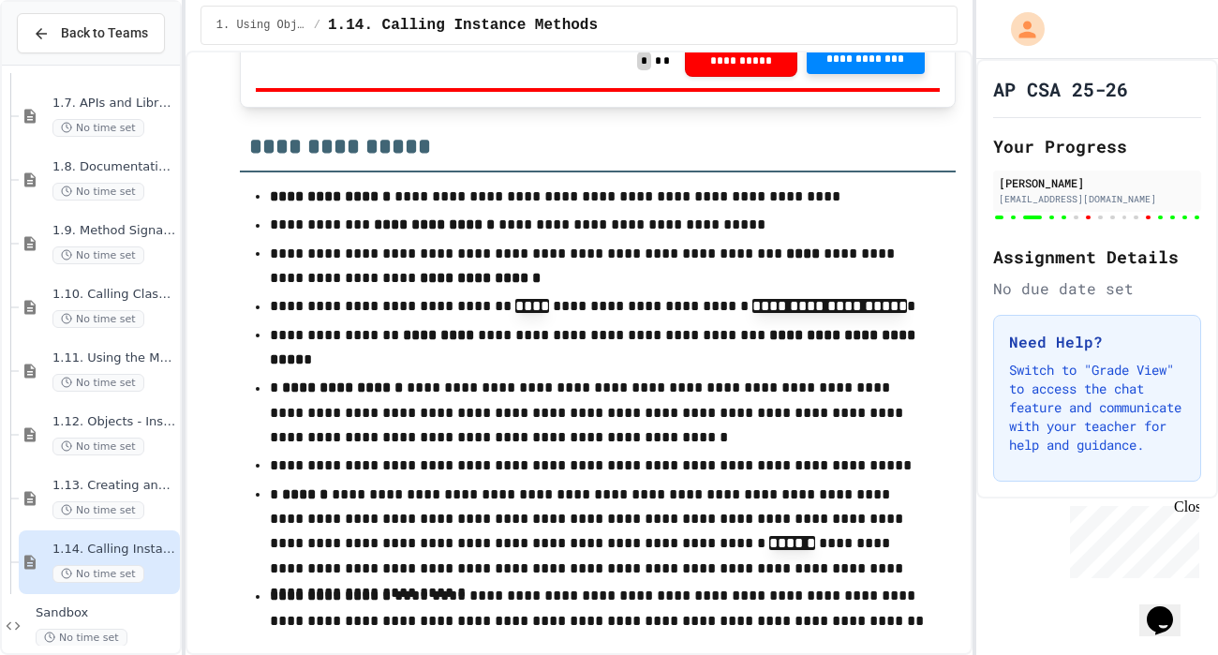
scroll to position [17922, 0]
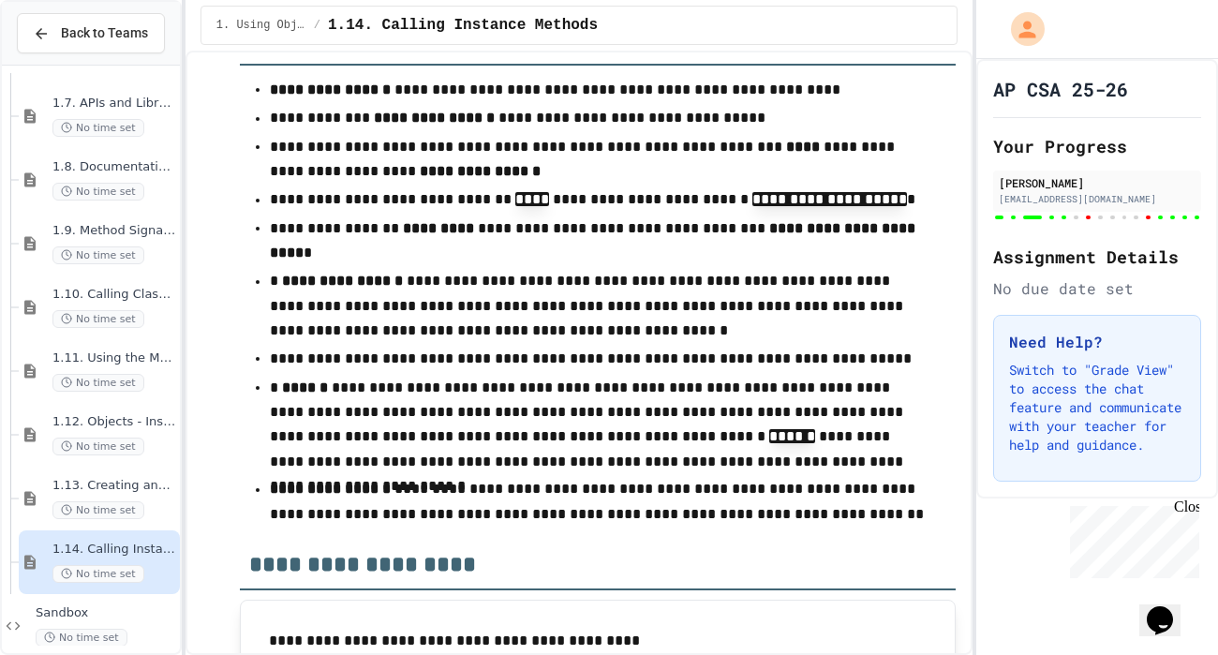
scroll to position [171, 0]
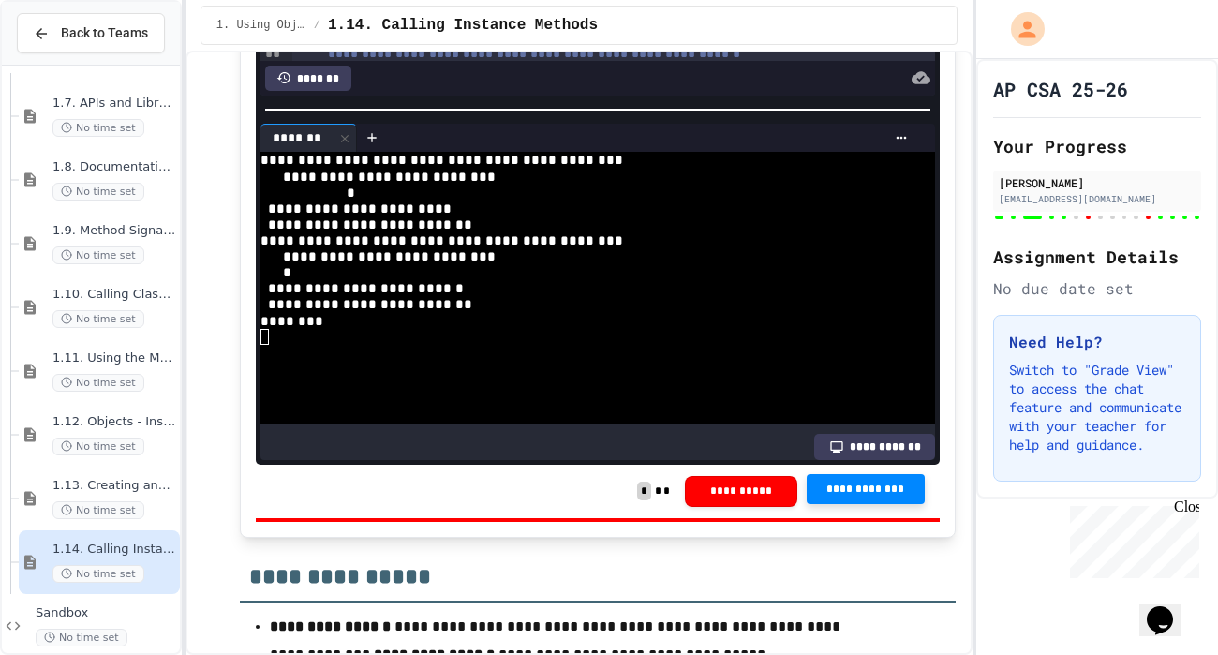
scroll to position [17356, 0]
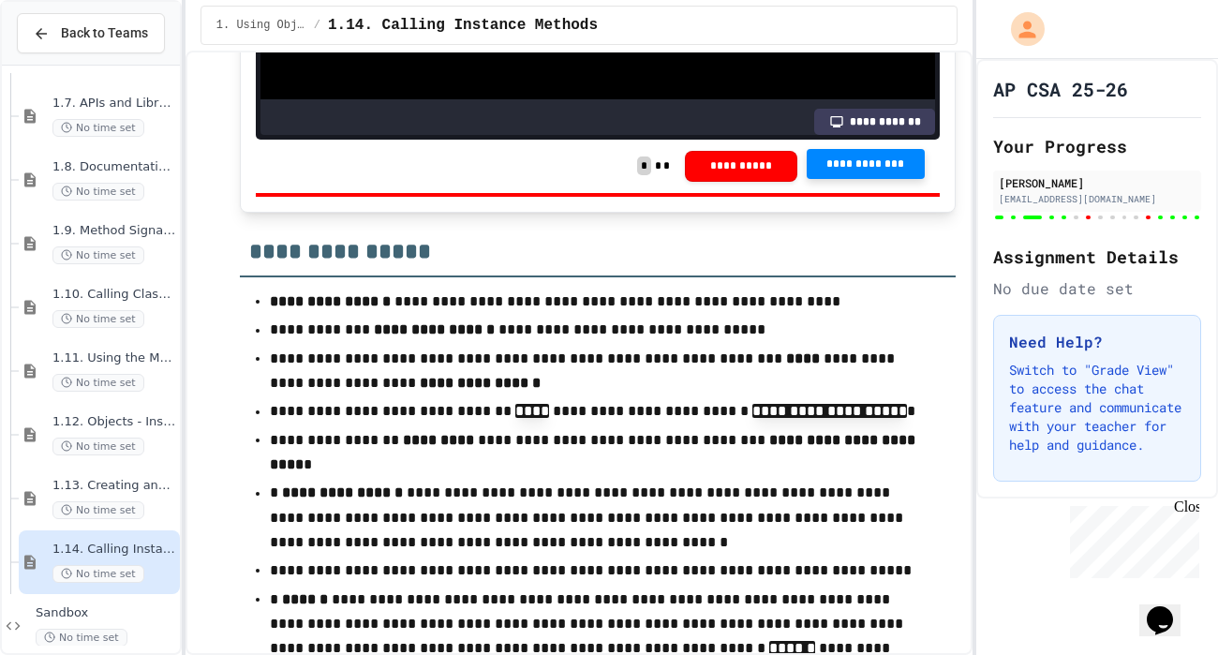
scroll to position [18054, 0]
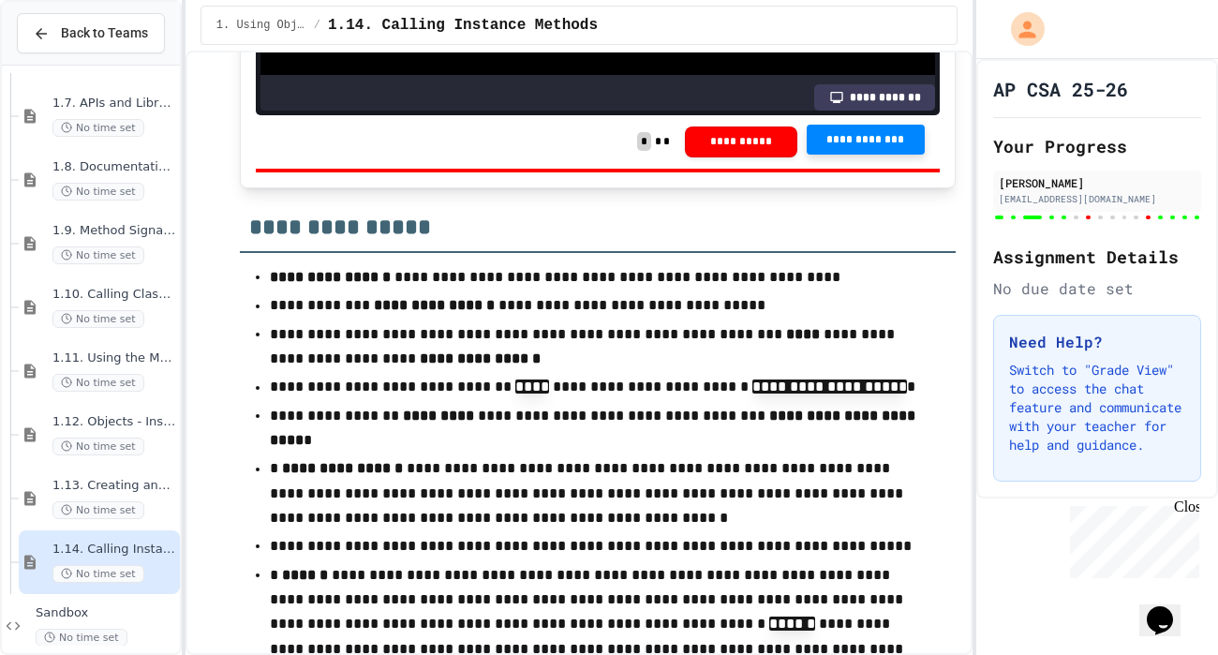
scroll to position [17795, 0]
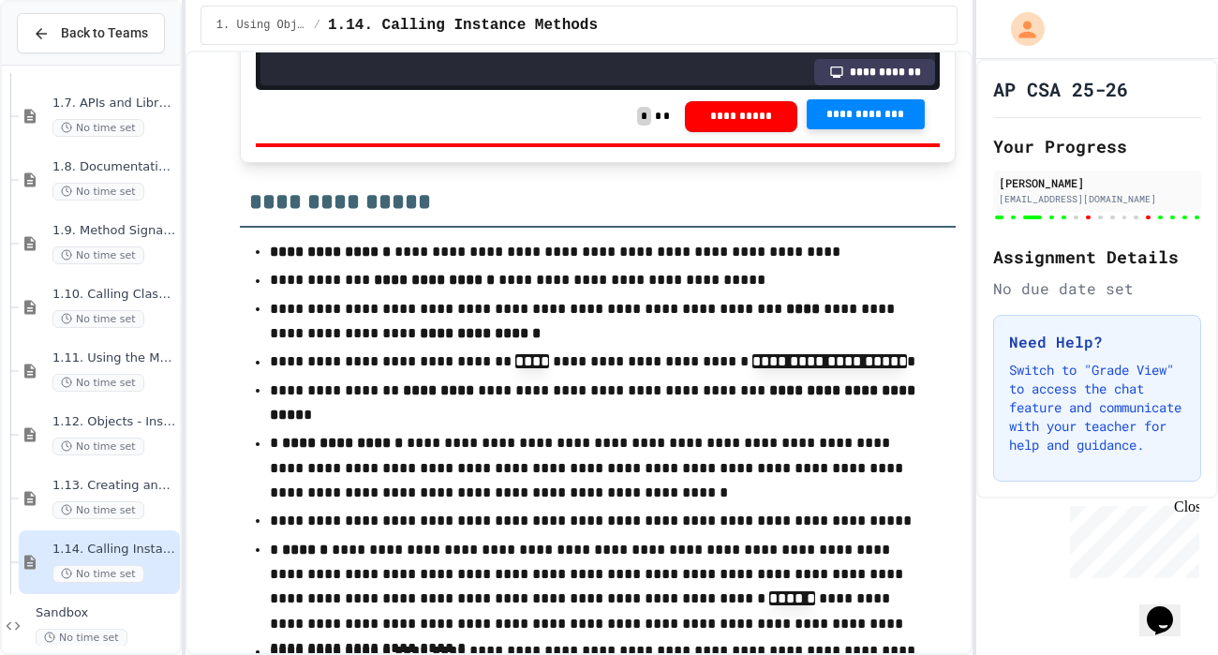
scroll to position [185, 0]
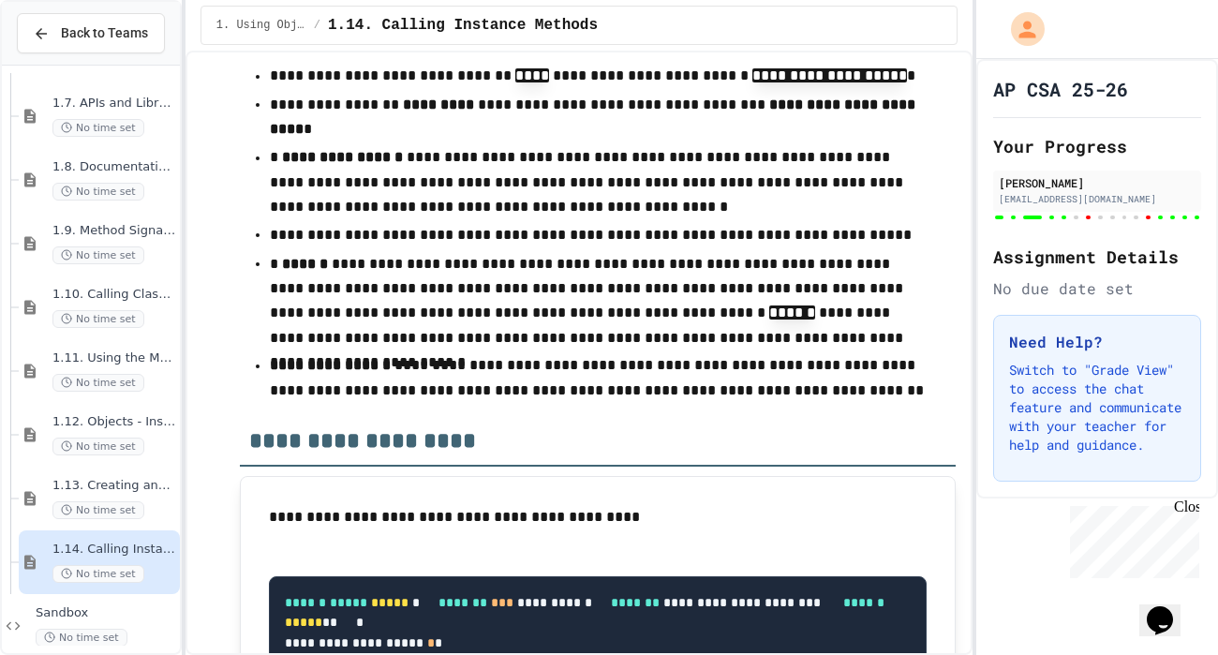
scroll to position [18171, 0]
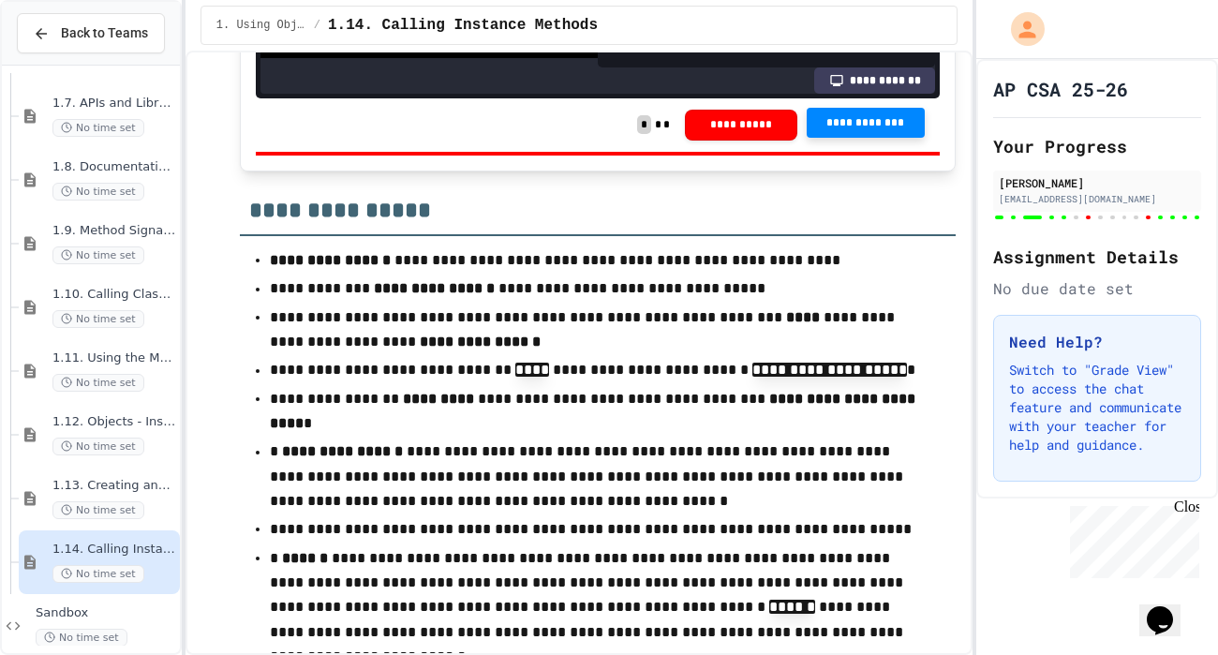
scroll to position [17861, 0]
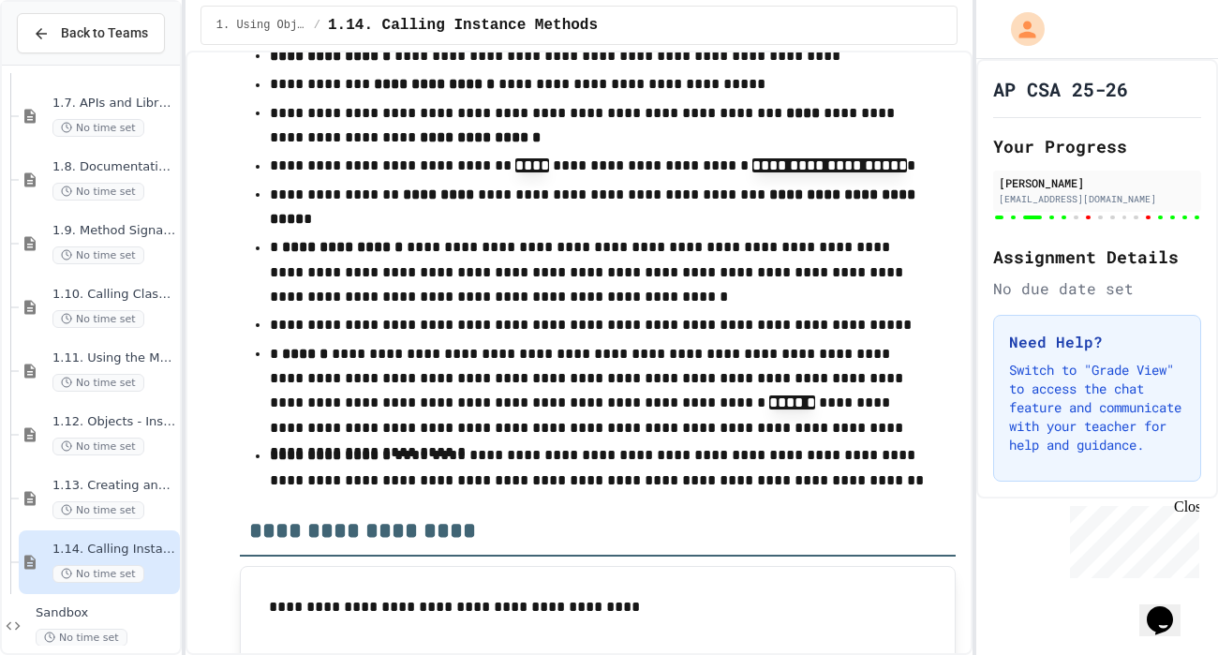
scroll to position [18129, 0]
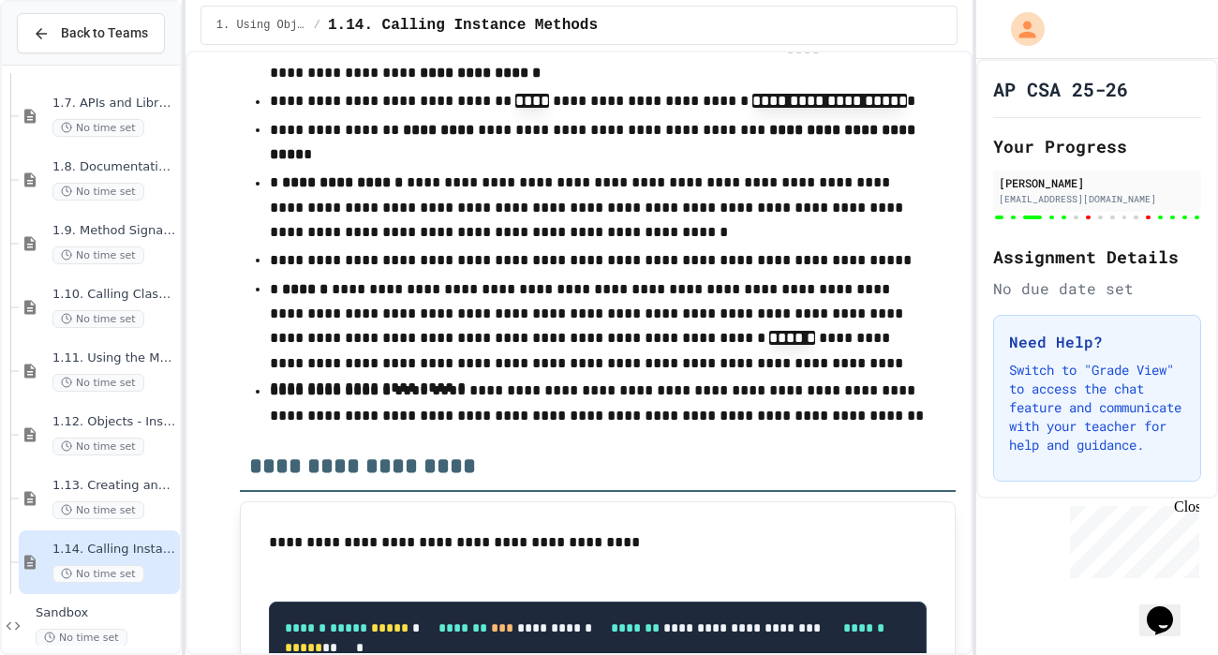
click at [1115, 216] on div at bounding box center [1098, 217] width 208 height 7
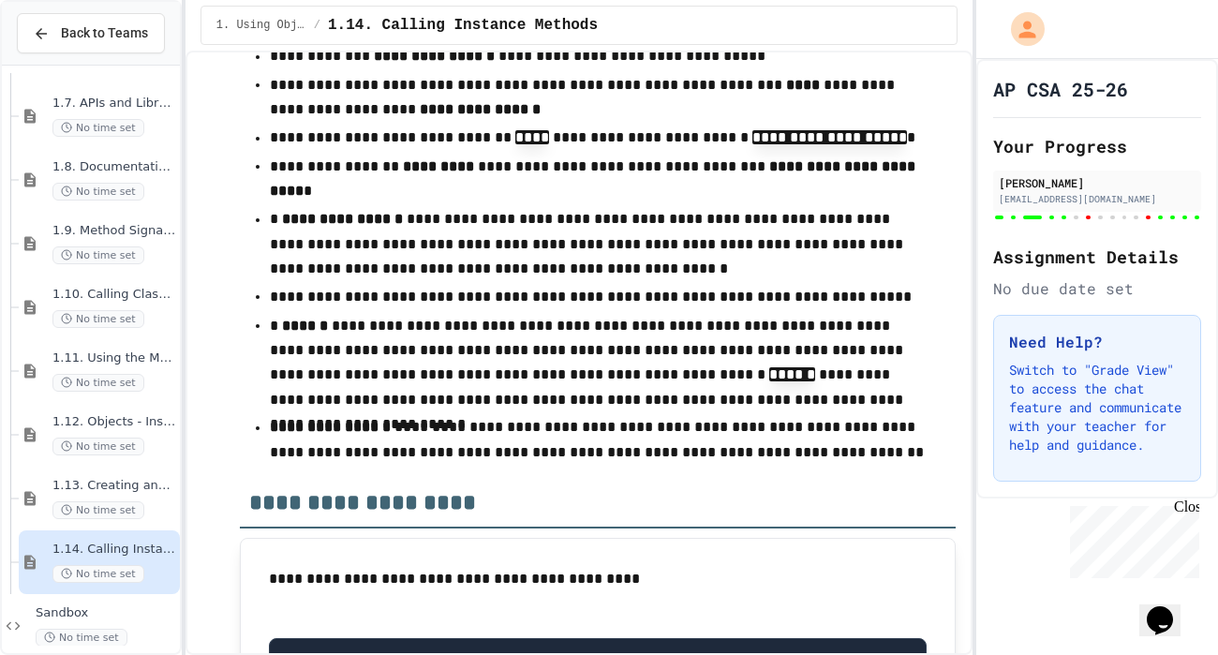
click at [726, 351] on body "**********" at bounding box center [609, 327] width 1218 height 655
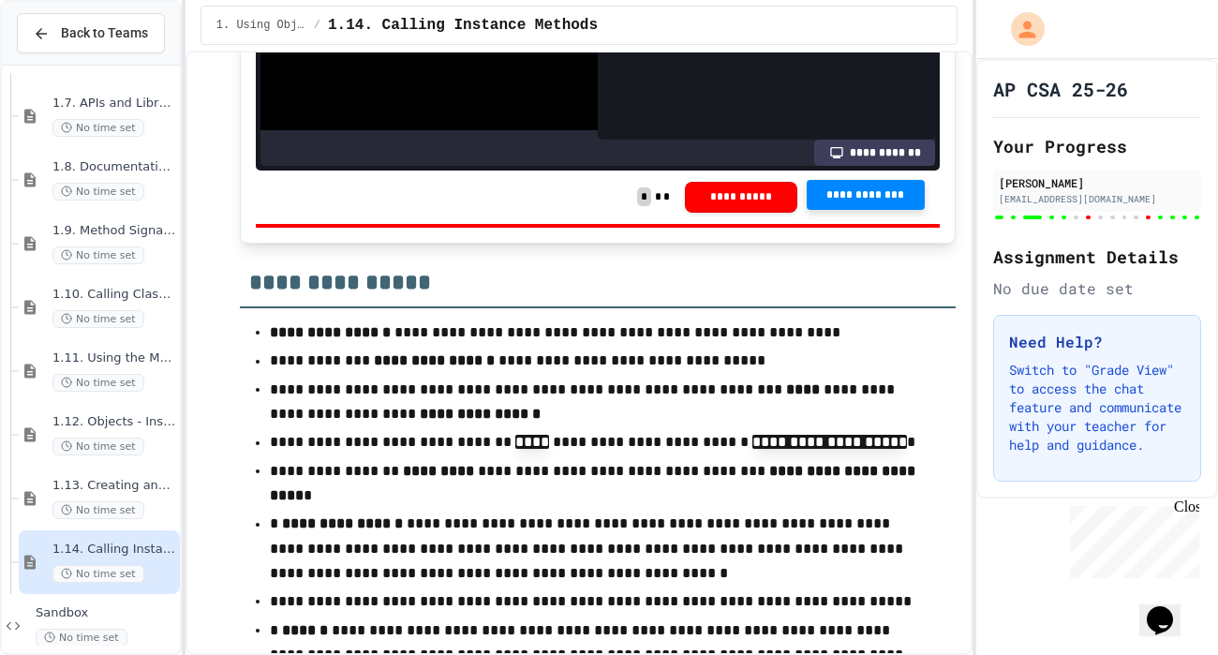
scroll to position [224, 0]
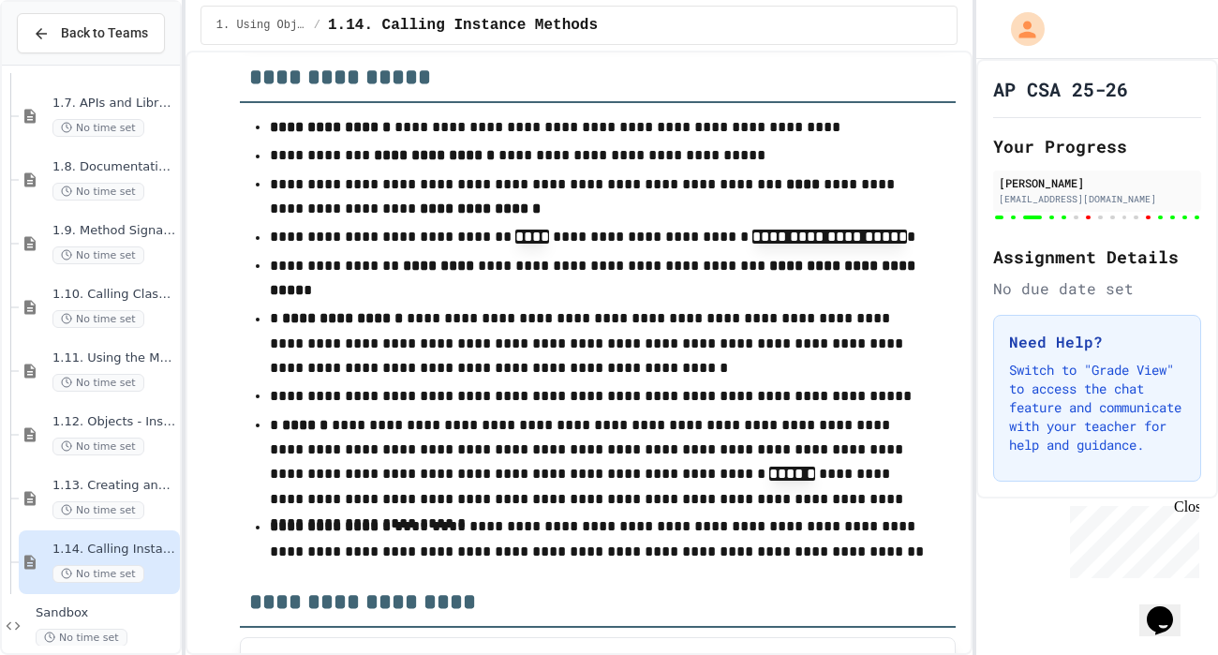
scroll to position [17981, 0]
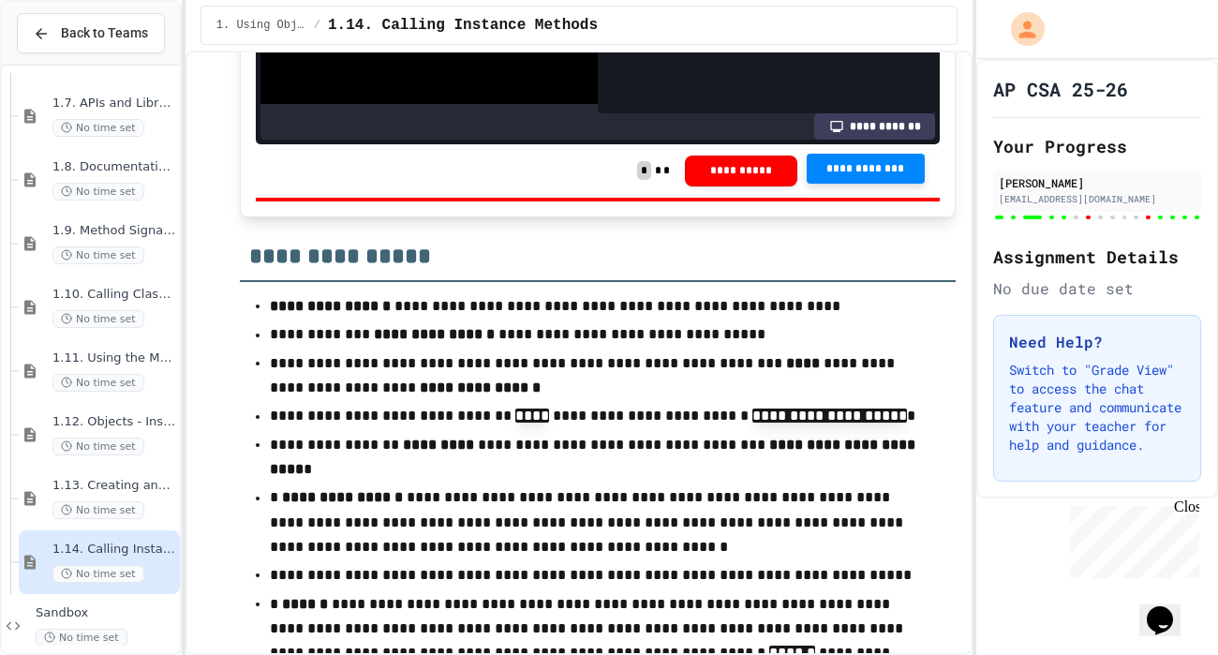
scroll to position [17811, 0]
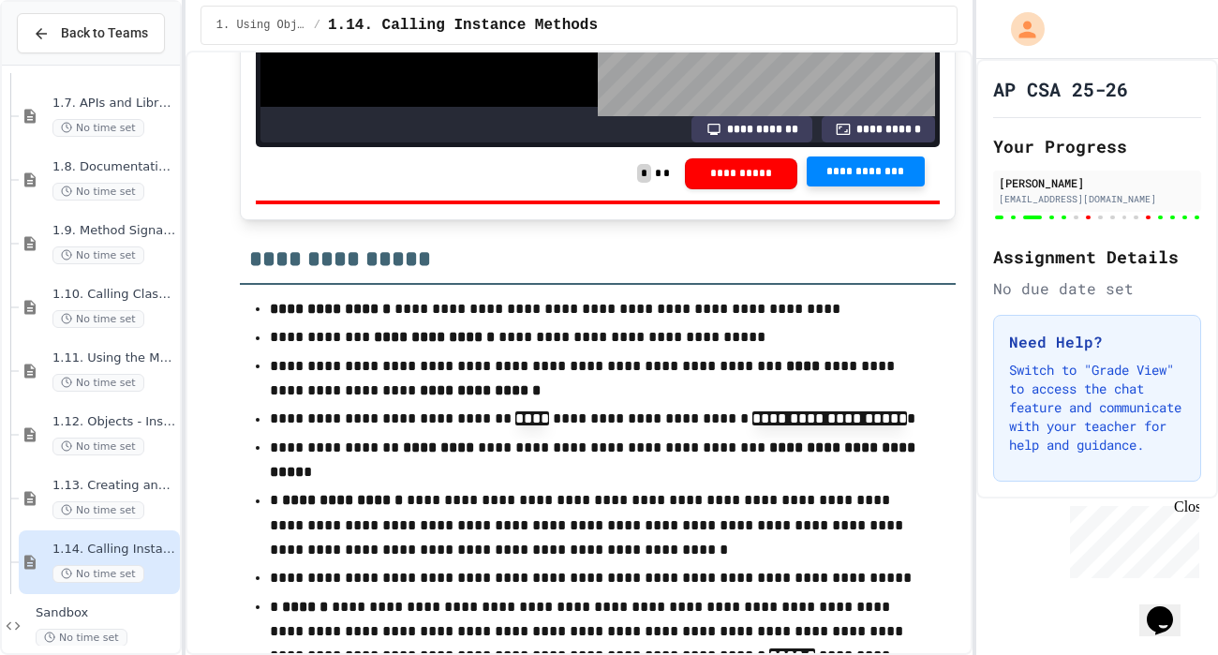
scroll to position [18007, 0]
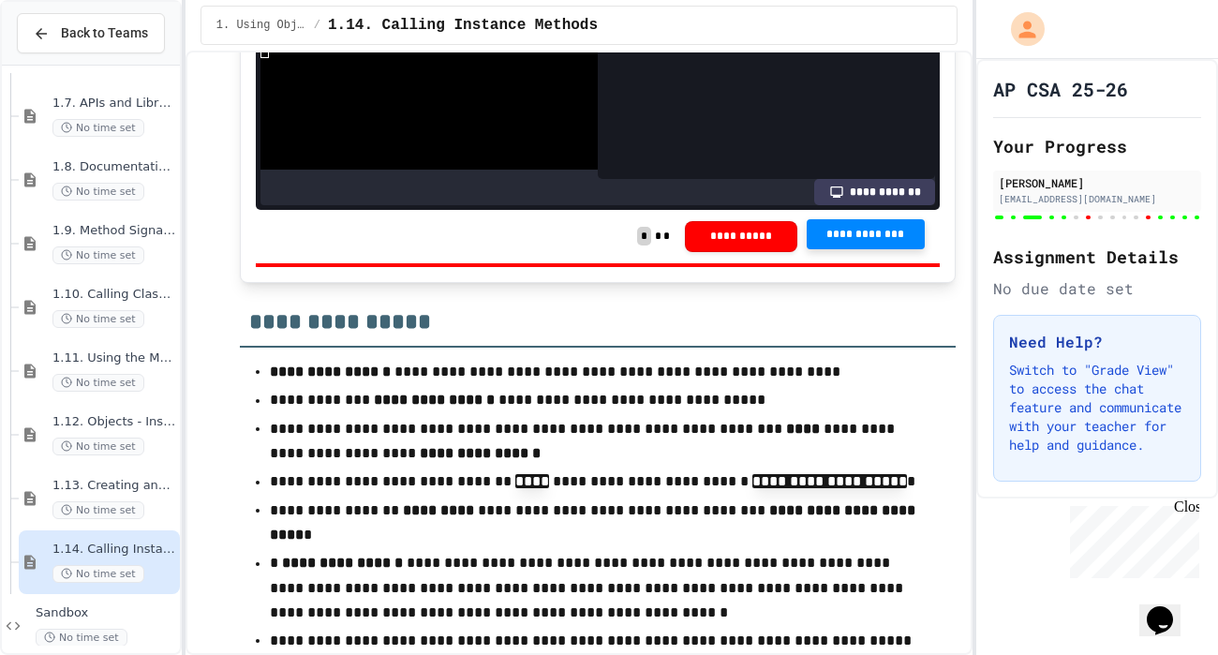
scroll to position [17650, 0]
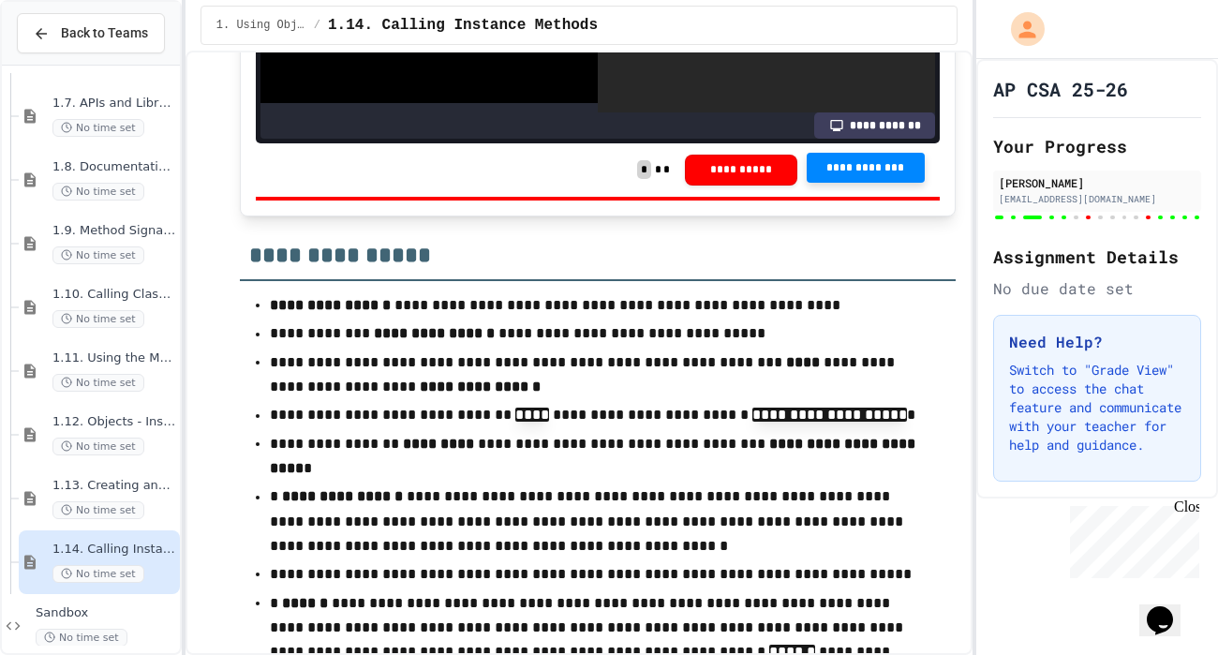
scroll to position [17842, 0]
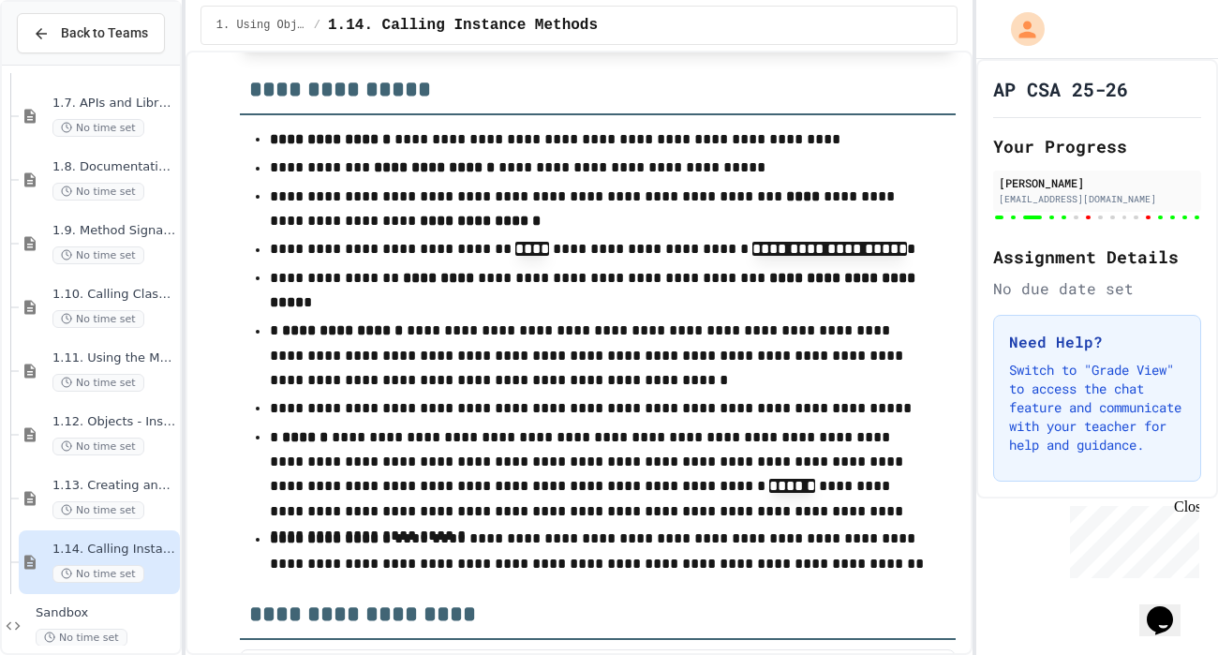
scroll to position [17957, 0]
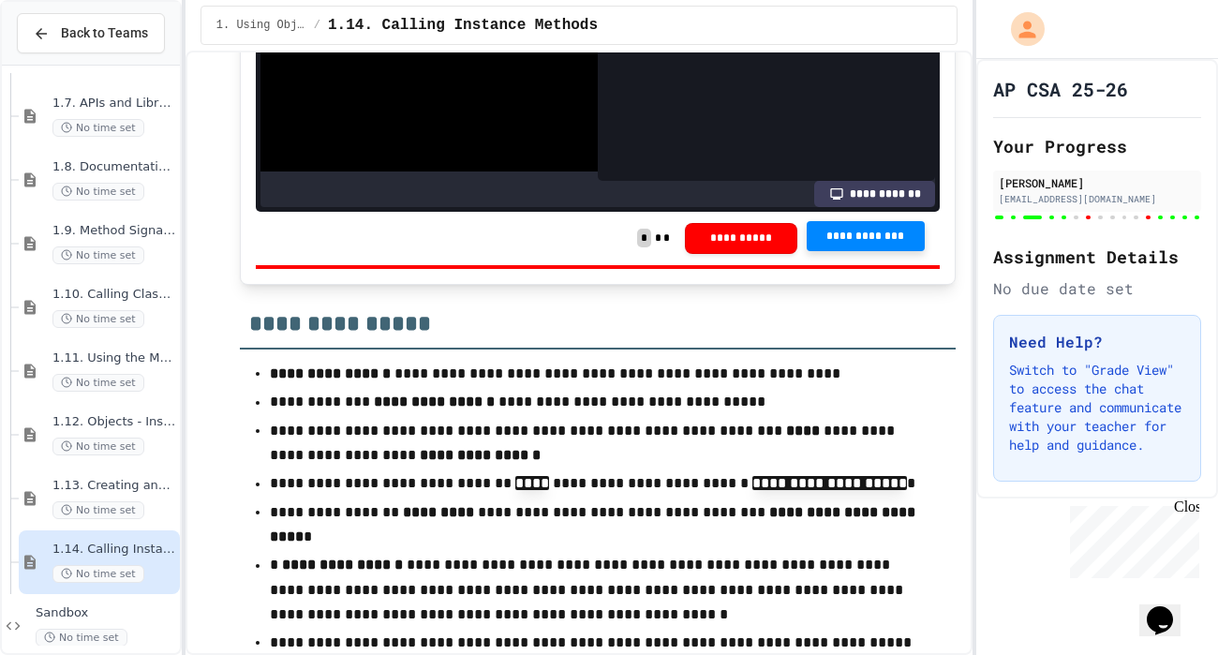
scroll to position [234, 0]
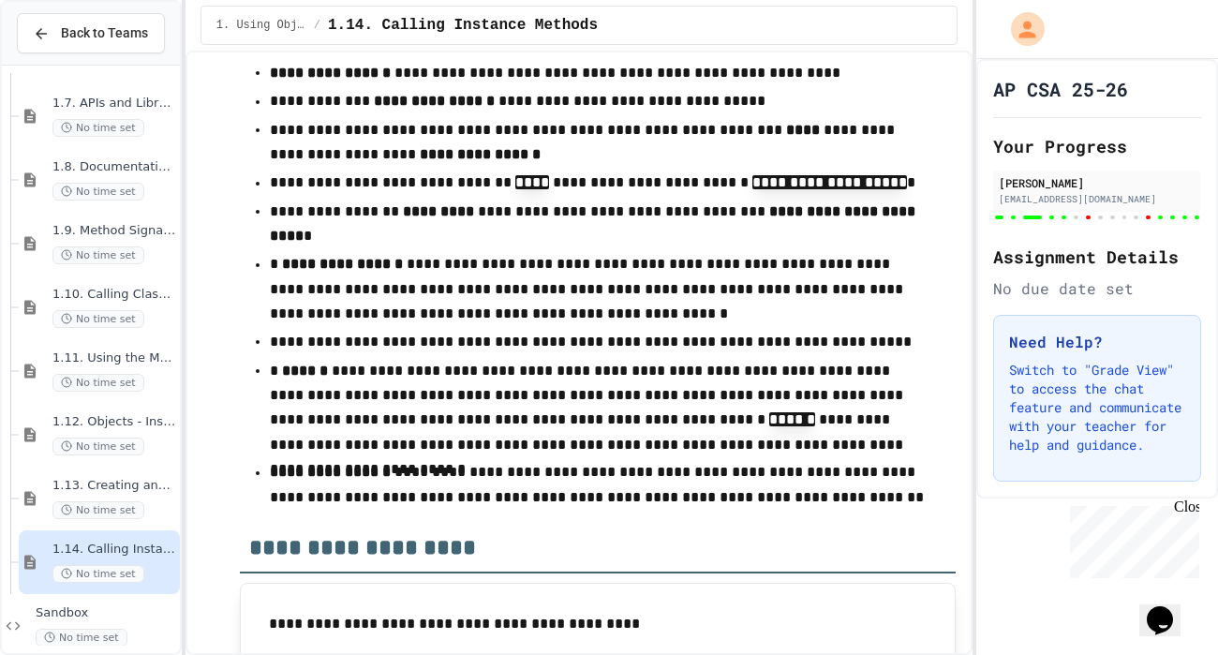
scroll to position [17945, 0]
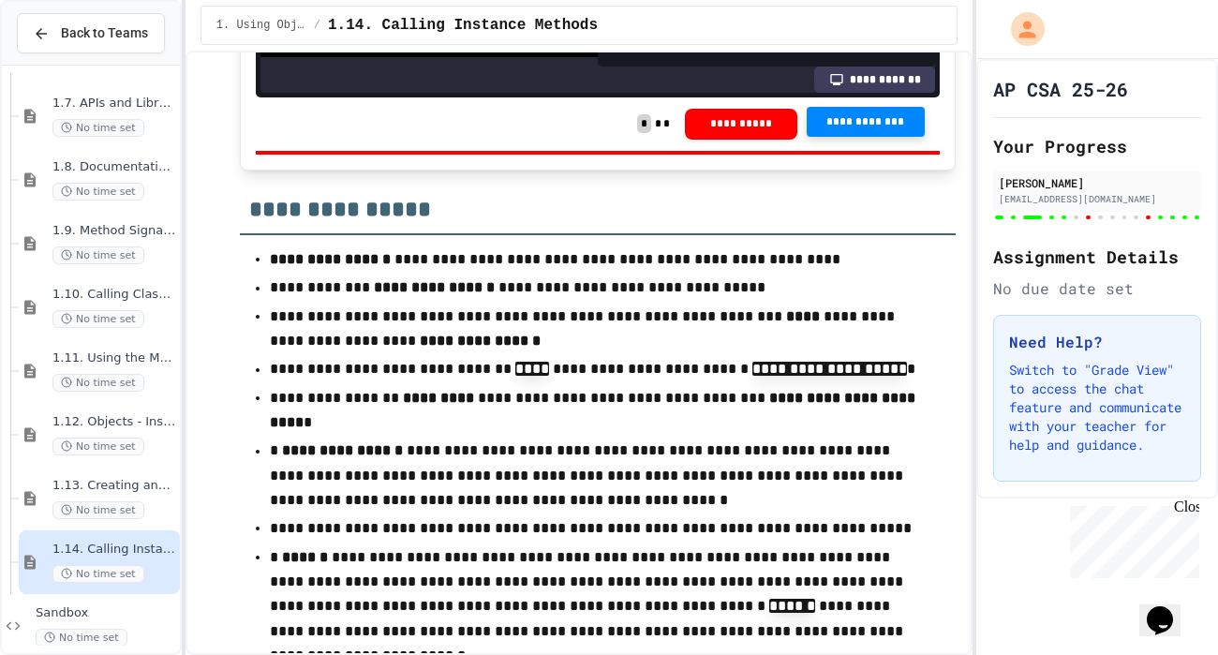
scroll to position [199, 0]
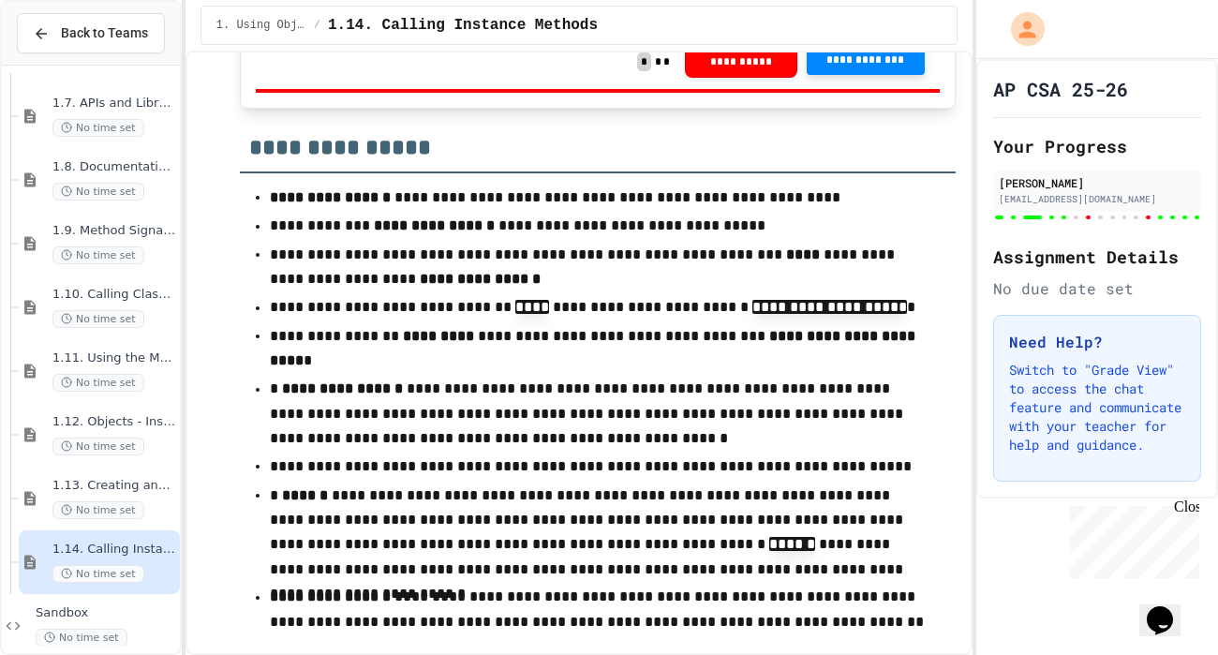
scroll to position [17925, 0]
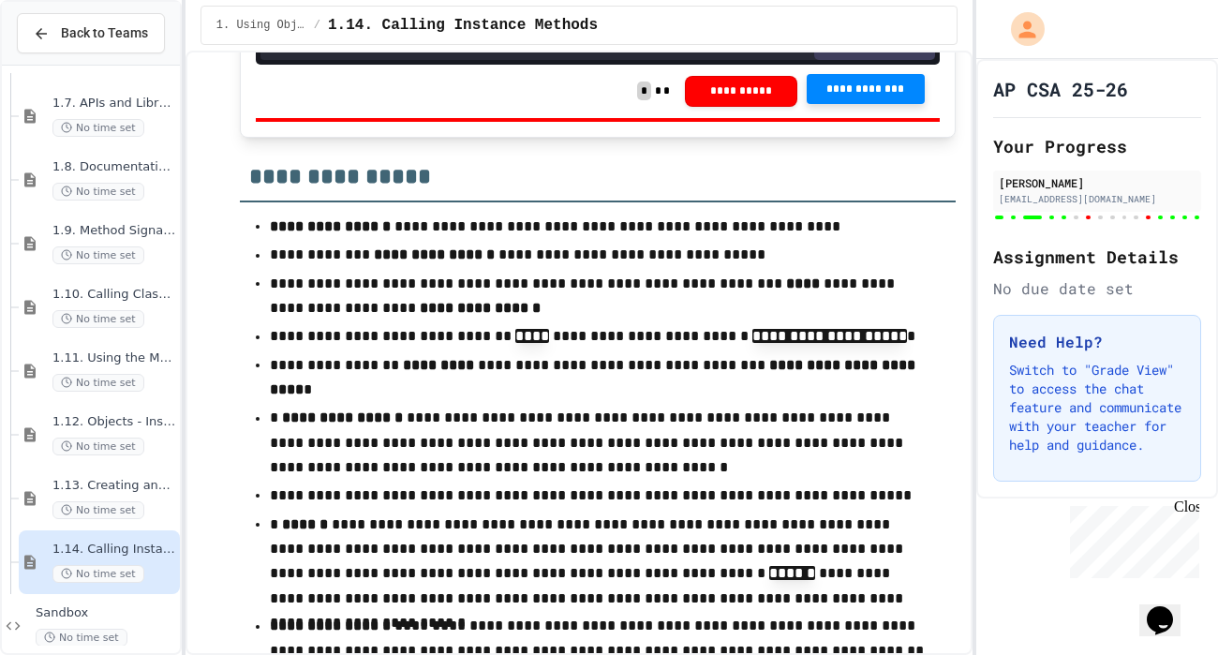
scroll to position [17917, 0]
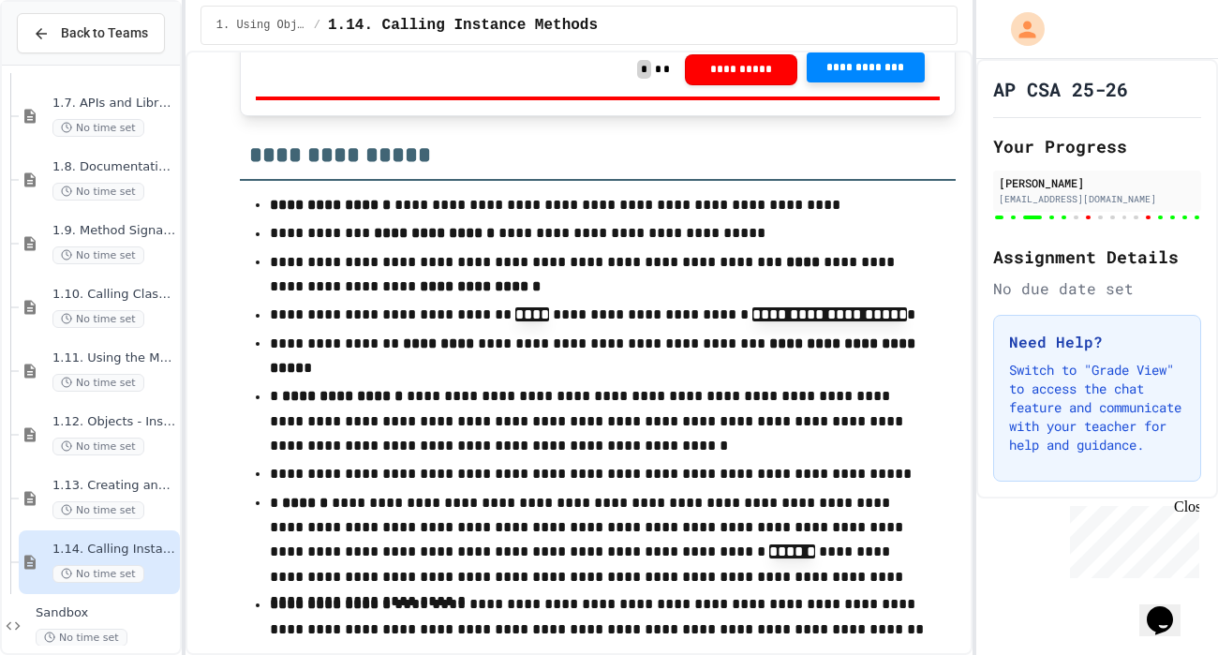
scroll to position [17990, 0]
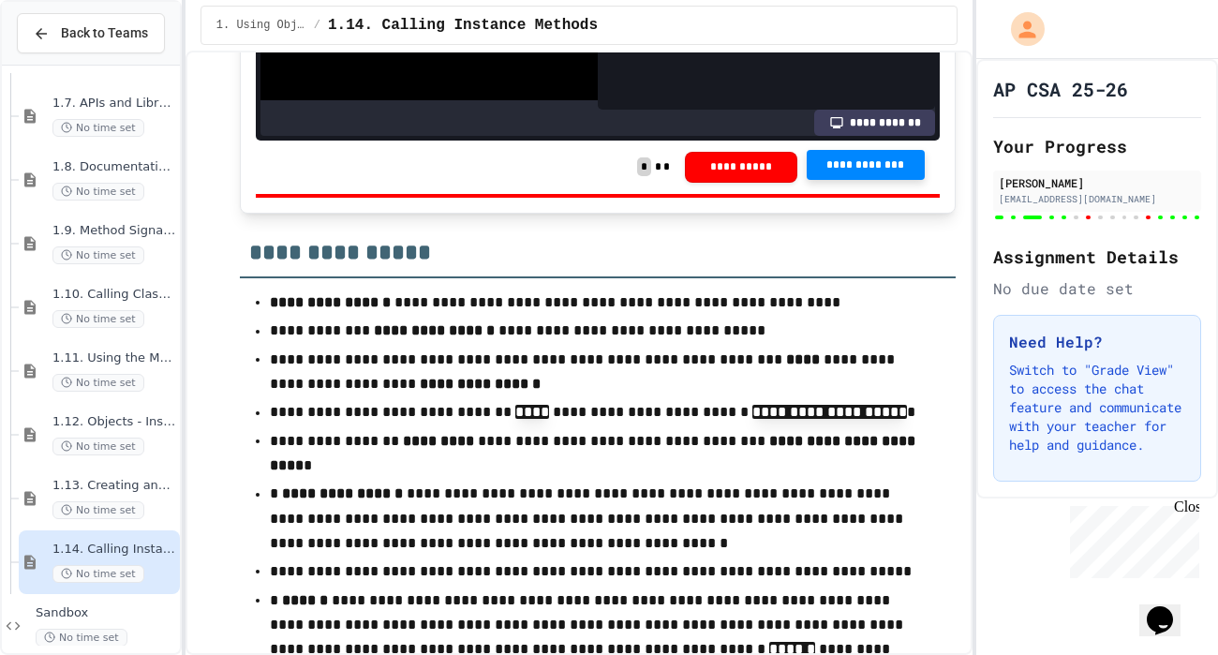
scroll to position [17807, 0]
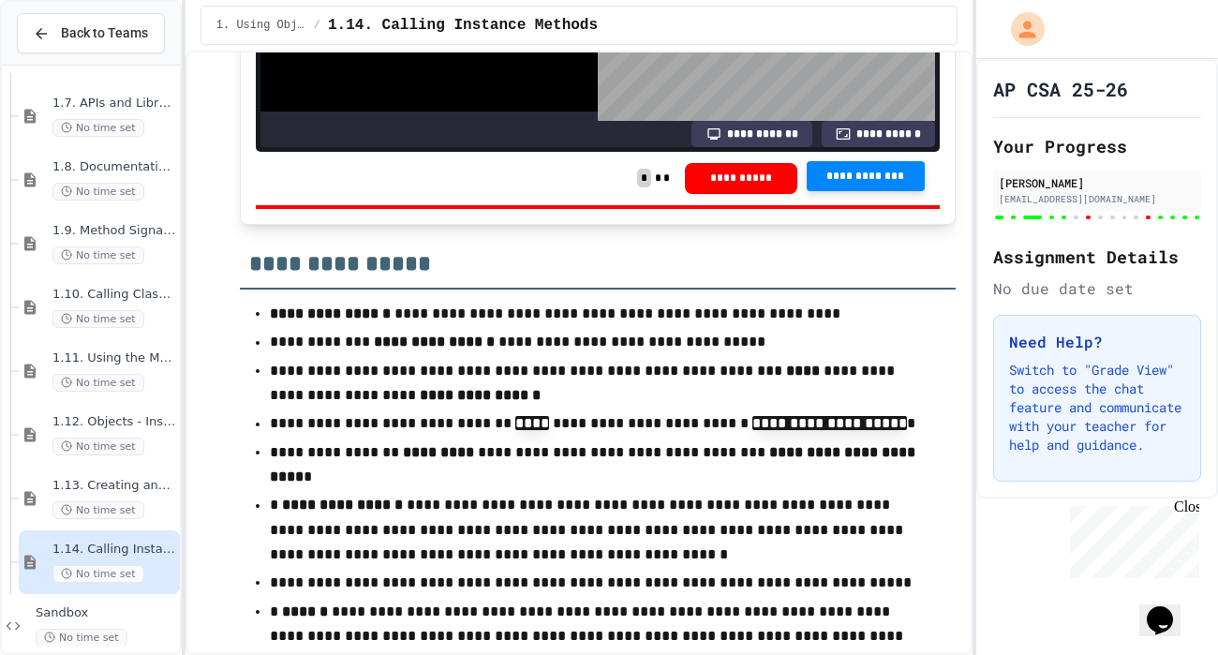
scroll to position [17933, 0]
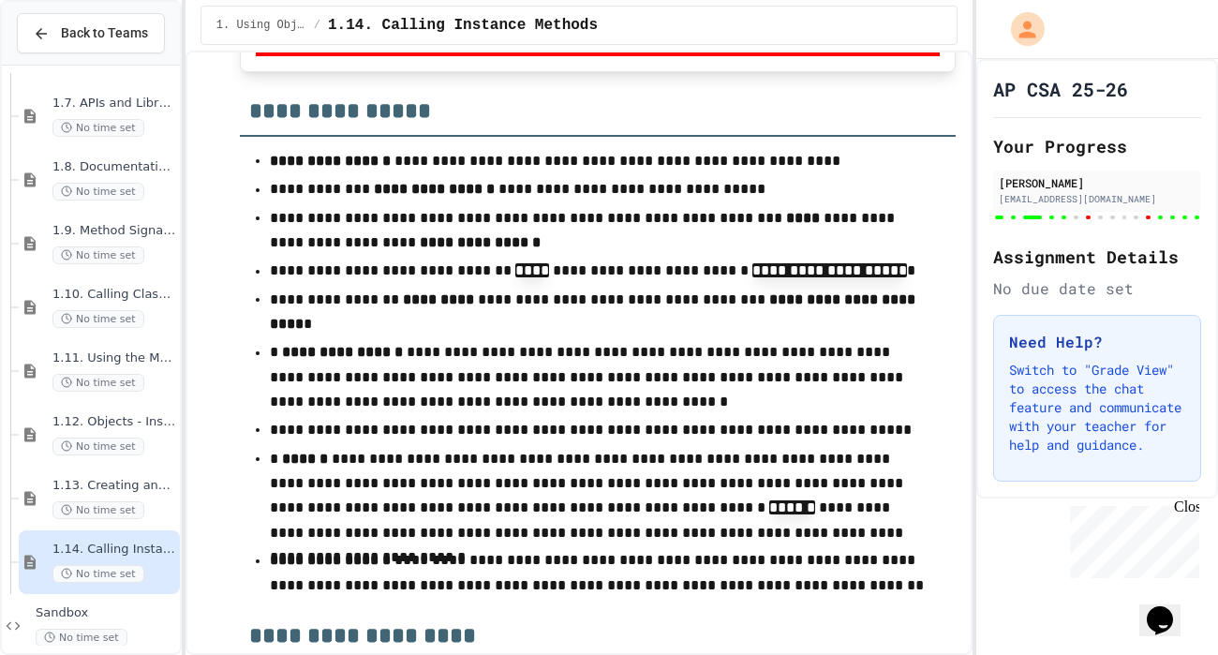
scroll to position [17963, 0]
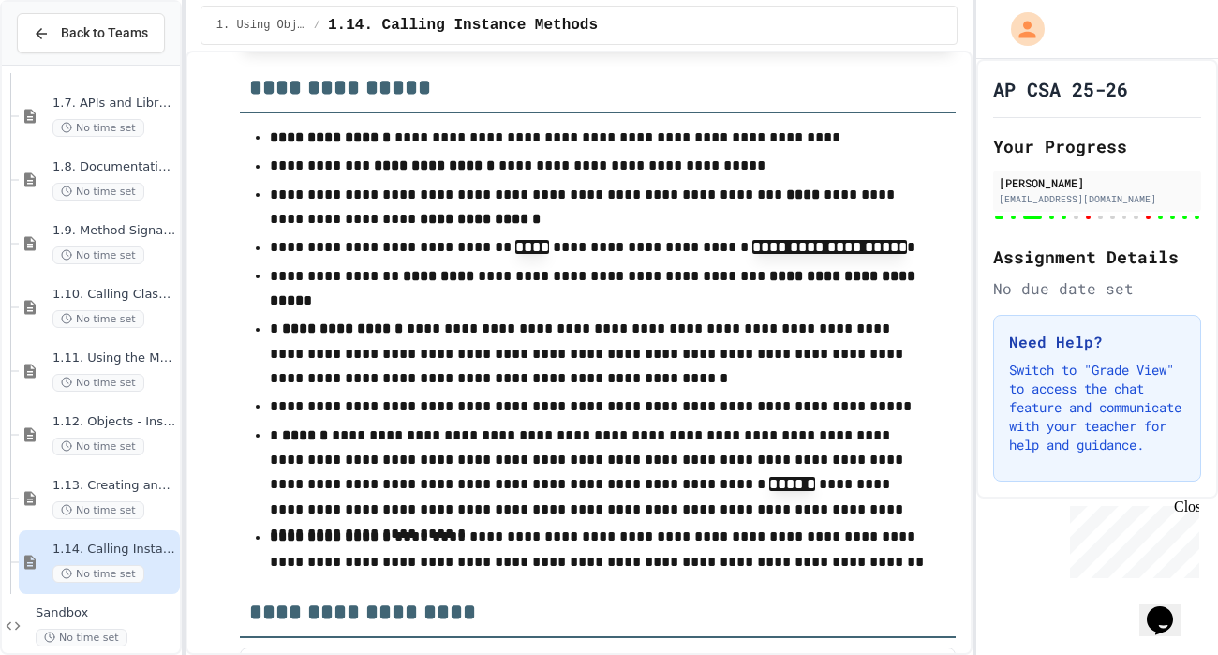
scroll to position [152, 0]
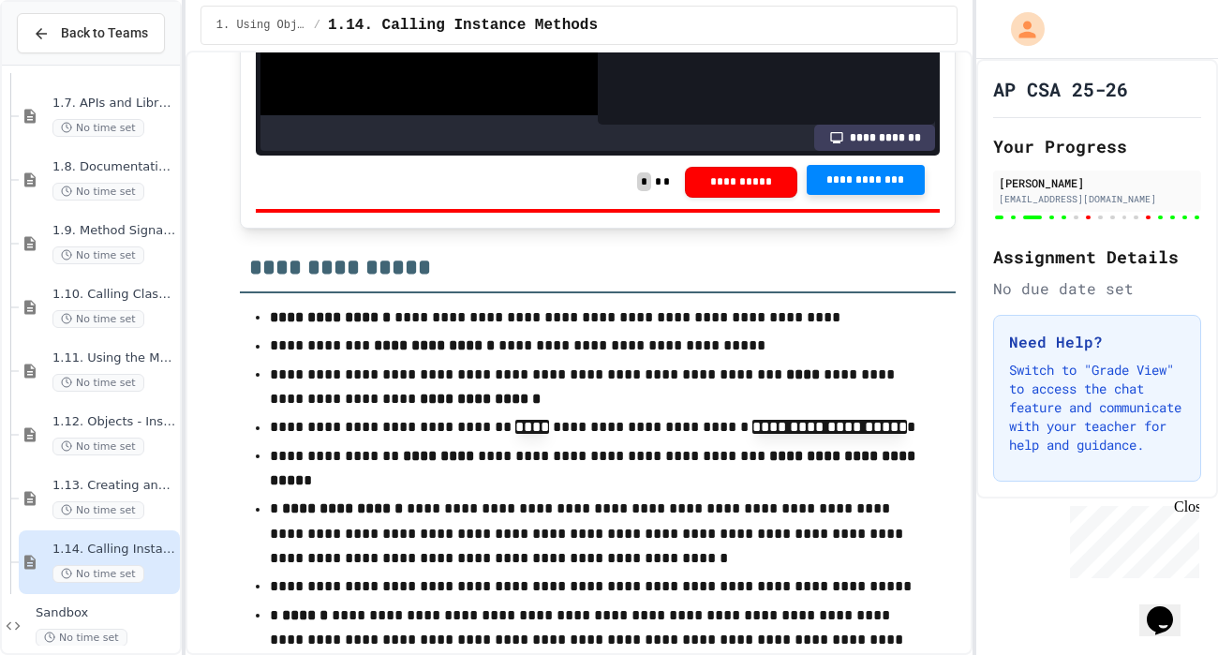
scroll to position [17797, 0]
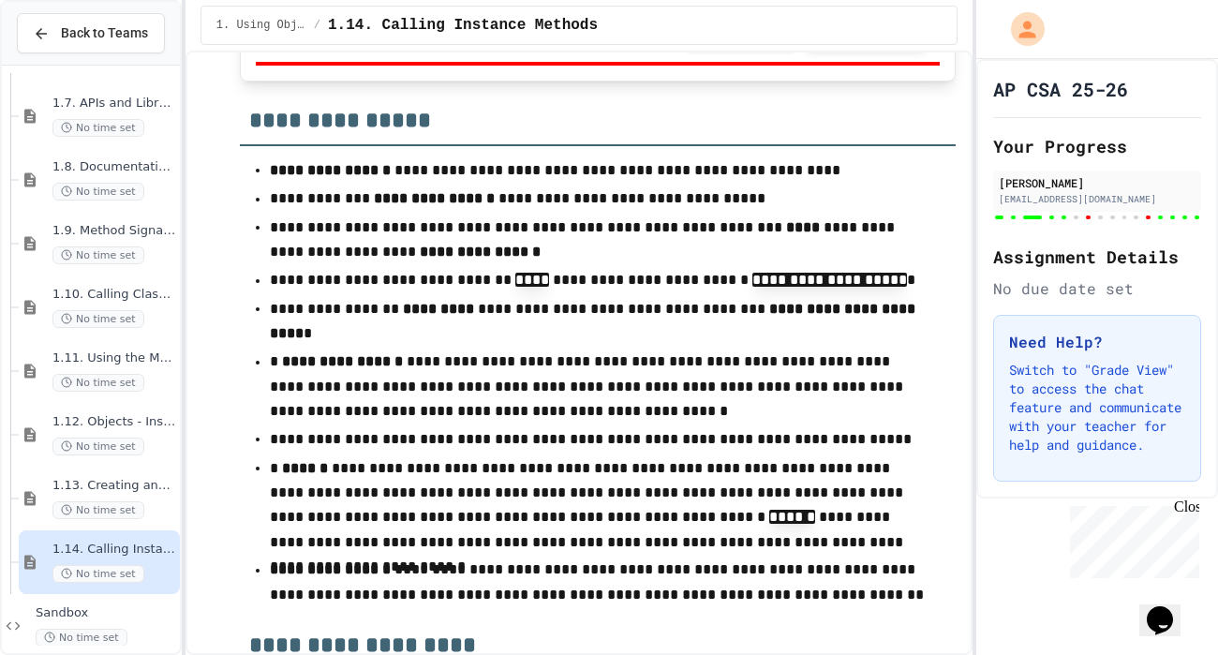
scroll to position [17986, 0]
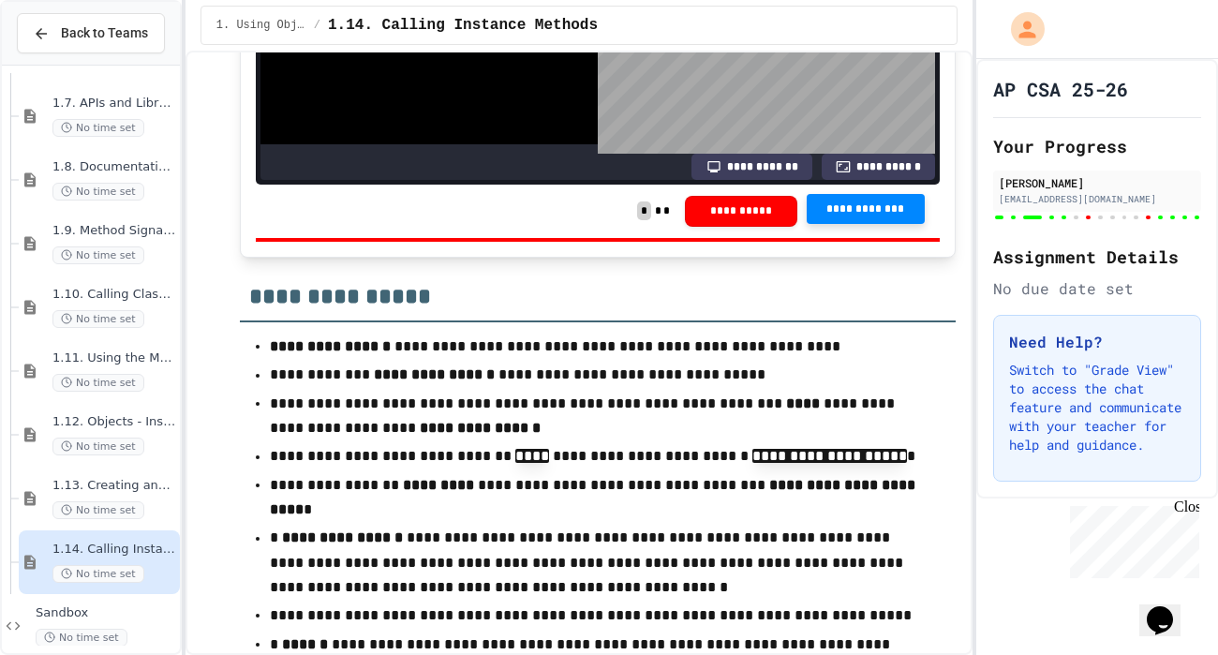
scroll to position [17768, 0]
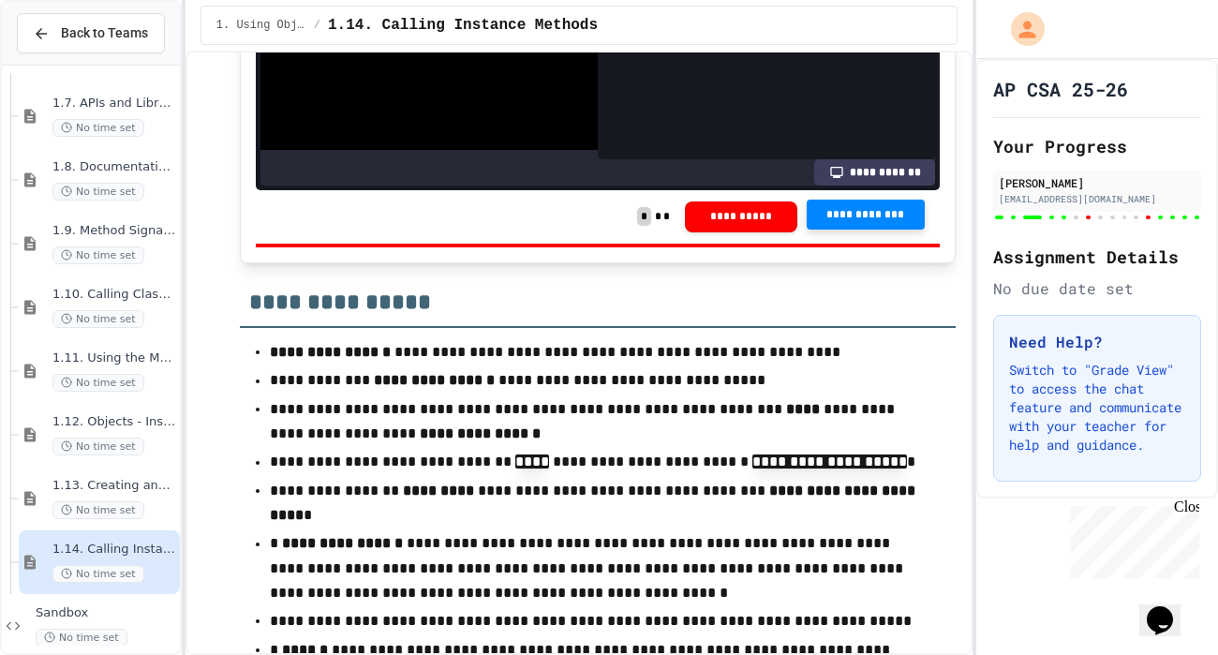
scroll to position [234, 0]
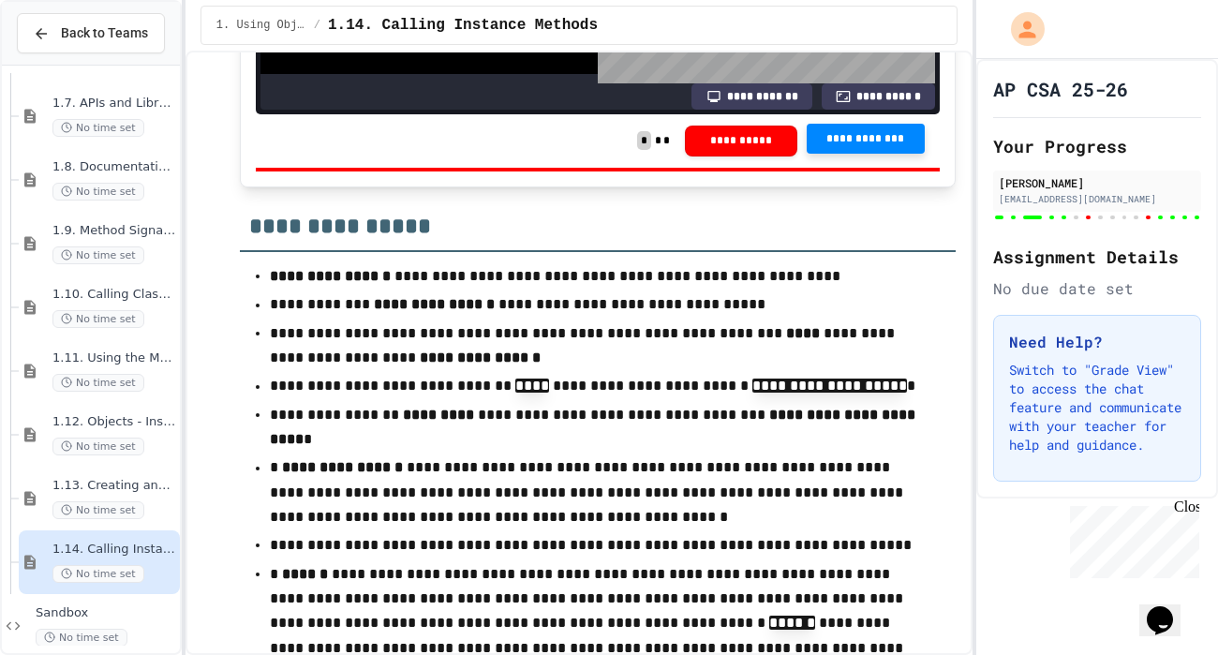
scroll to position [17834, 0]
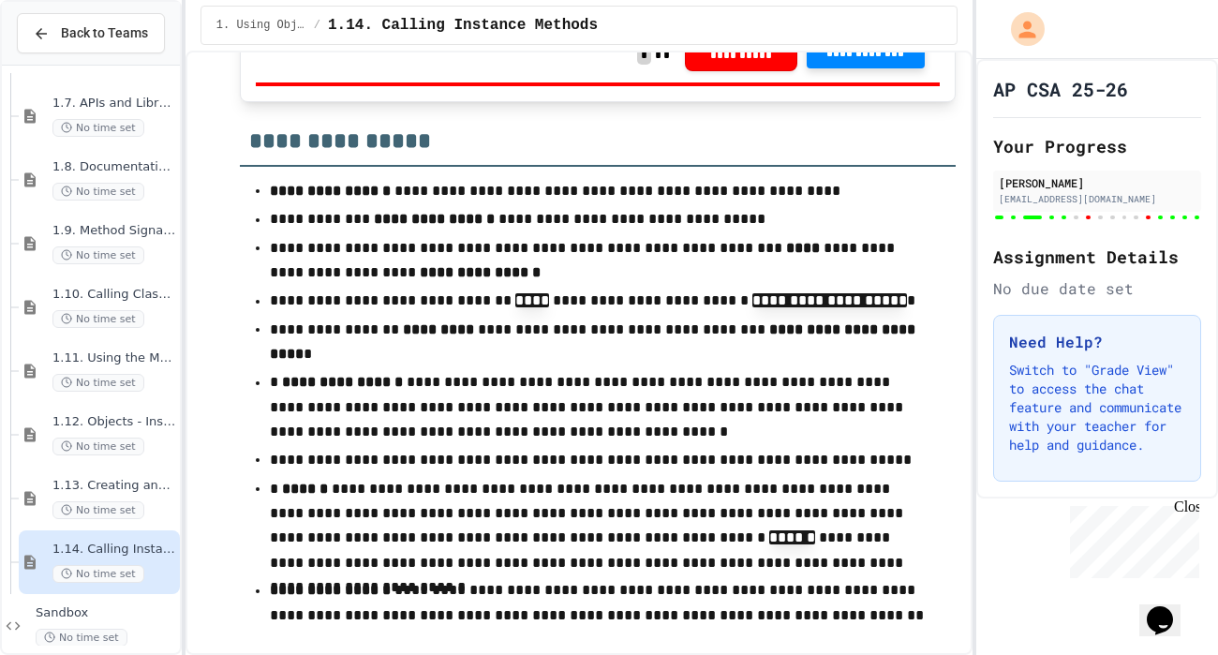
scroll to position [229, 0]
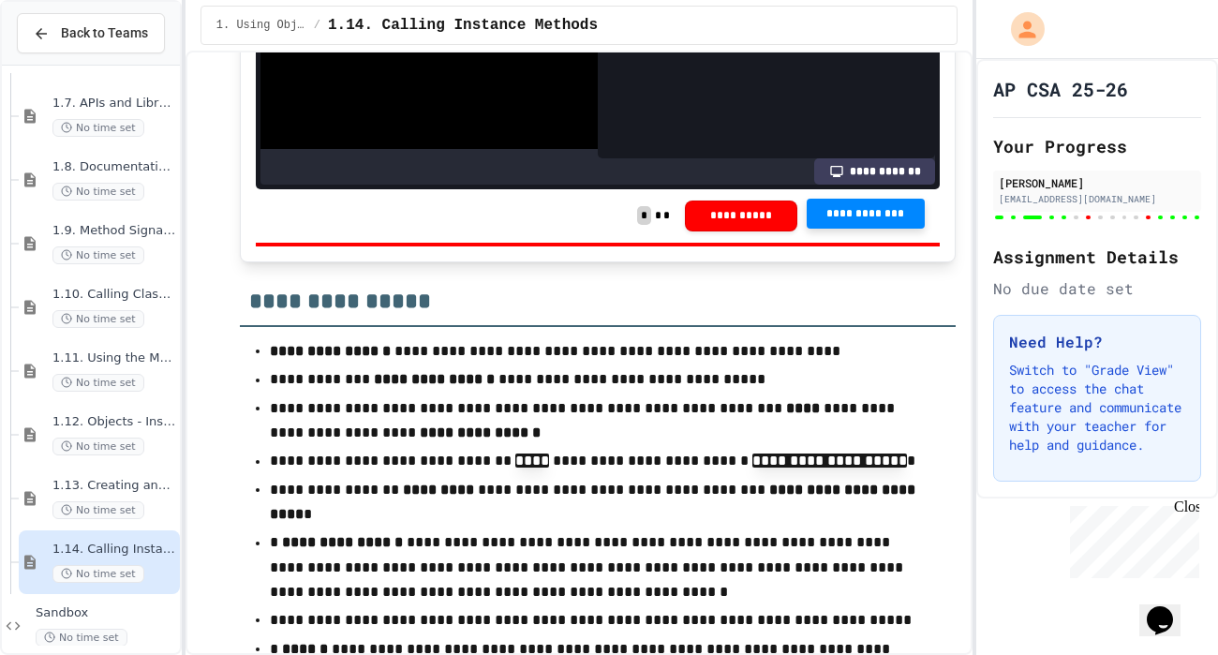
scroll to position [17767, 0]
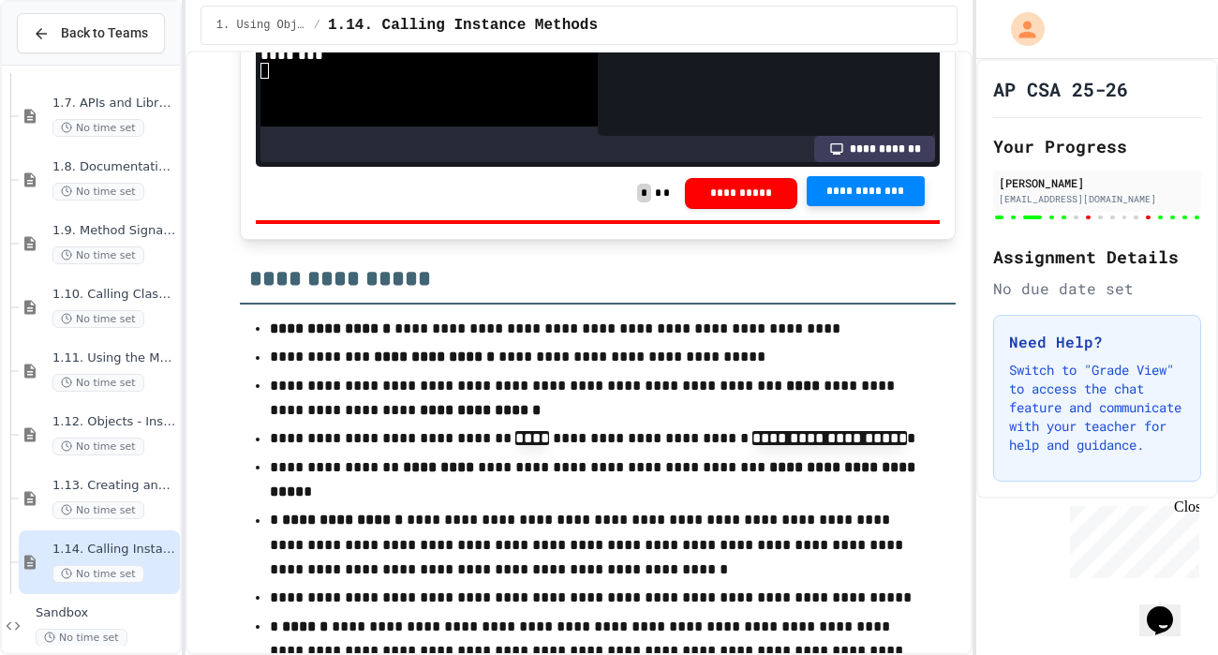
scroll to position [228, 0]
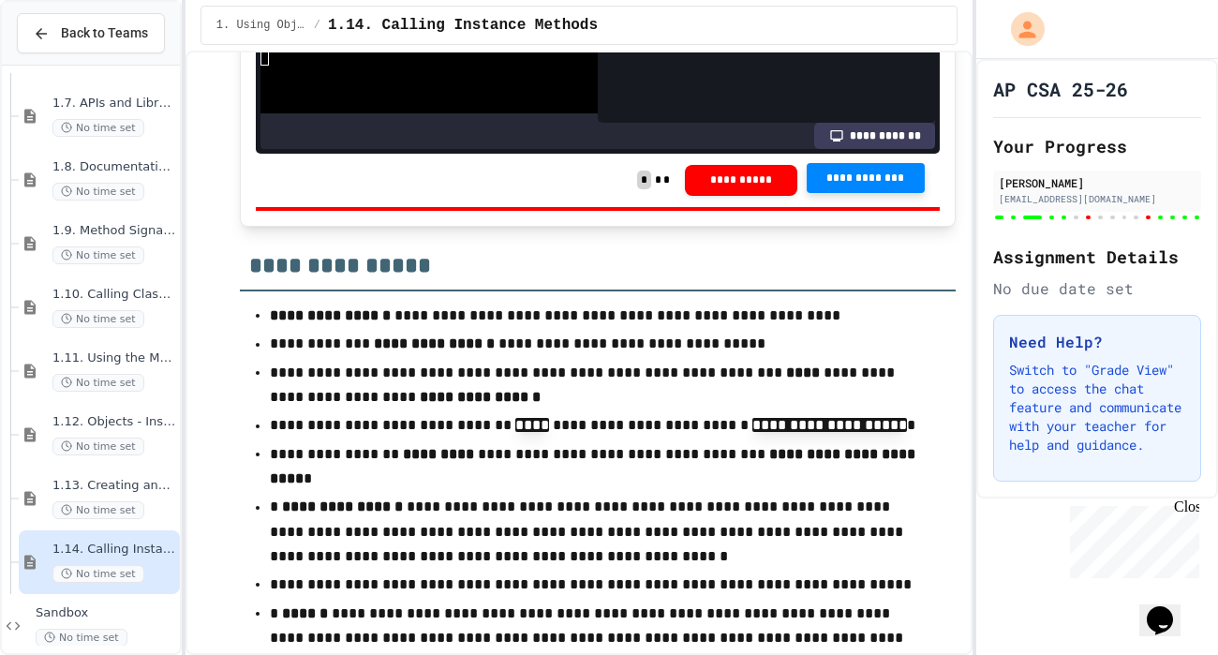
scroll to position [17807, 0]
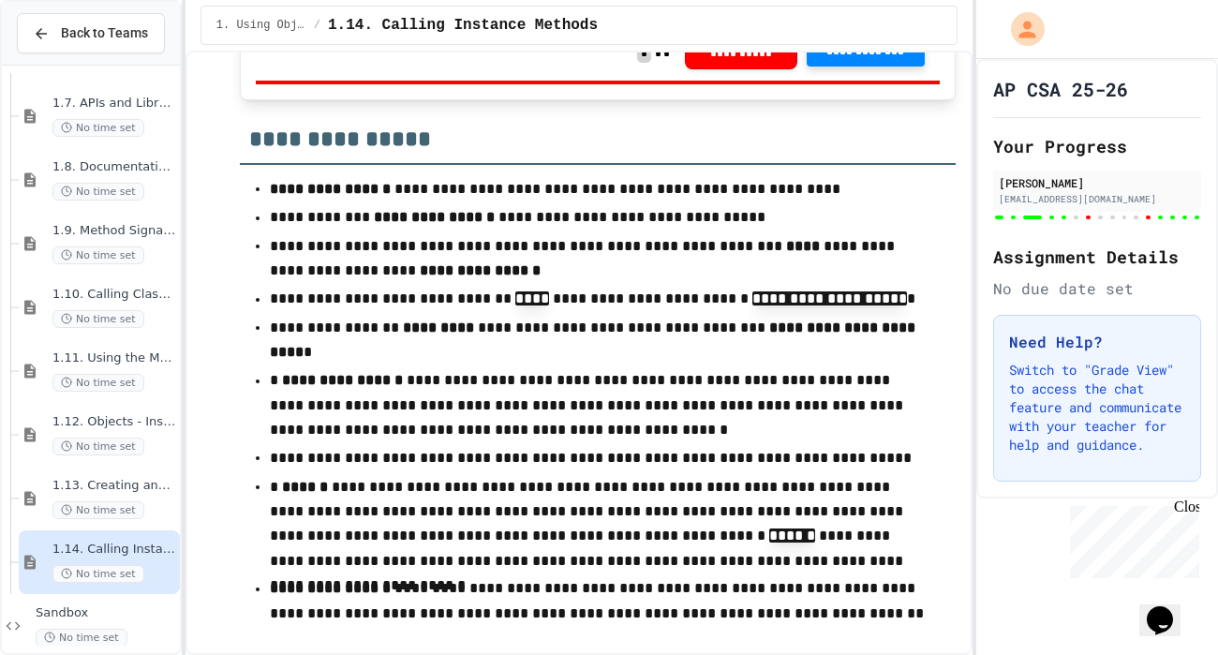
scroll to position [253, 0]
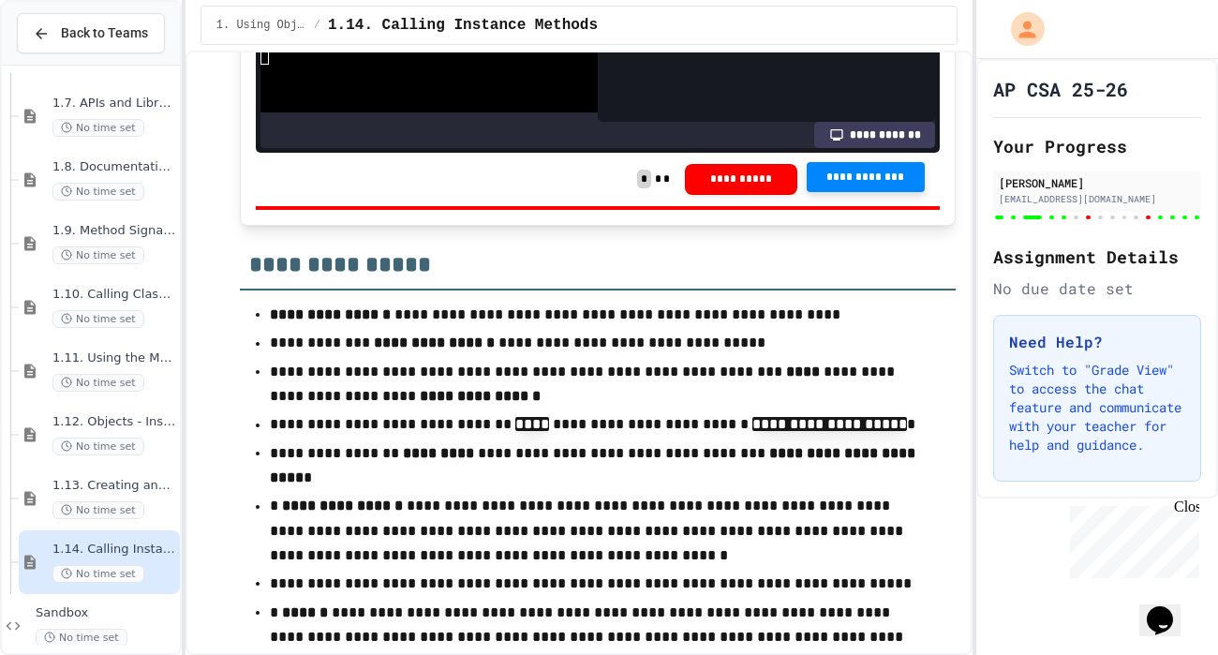
scroll to position [17807, 0]
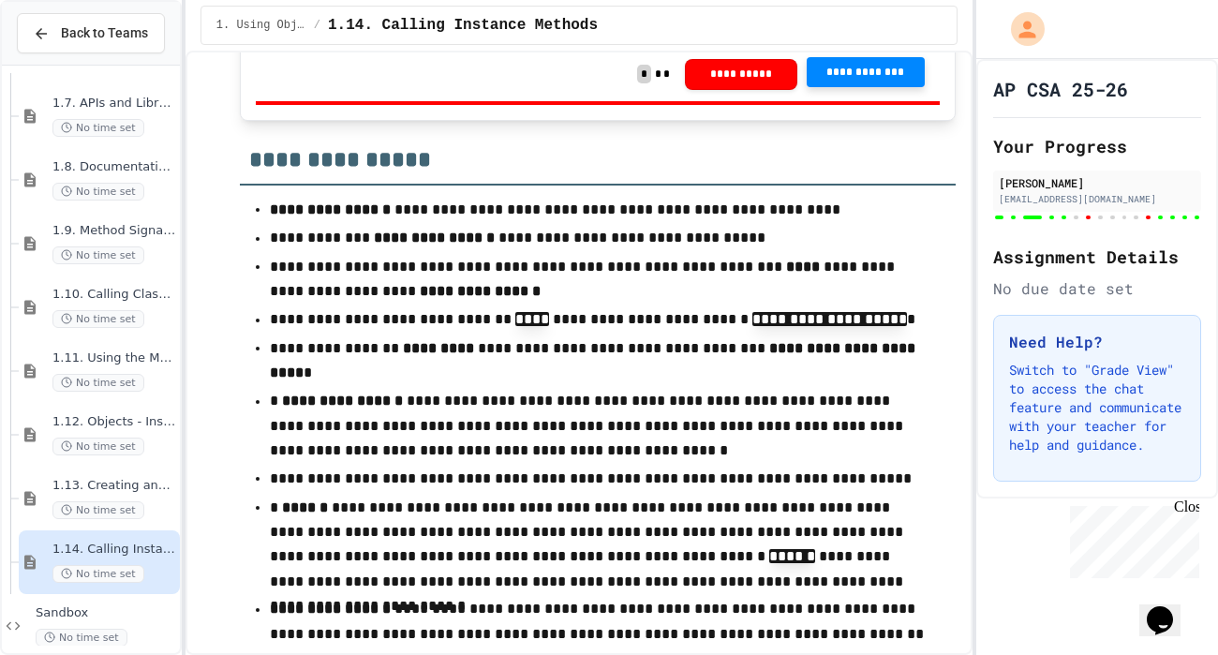
scroll to position [214, 0]
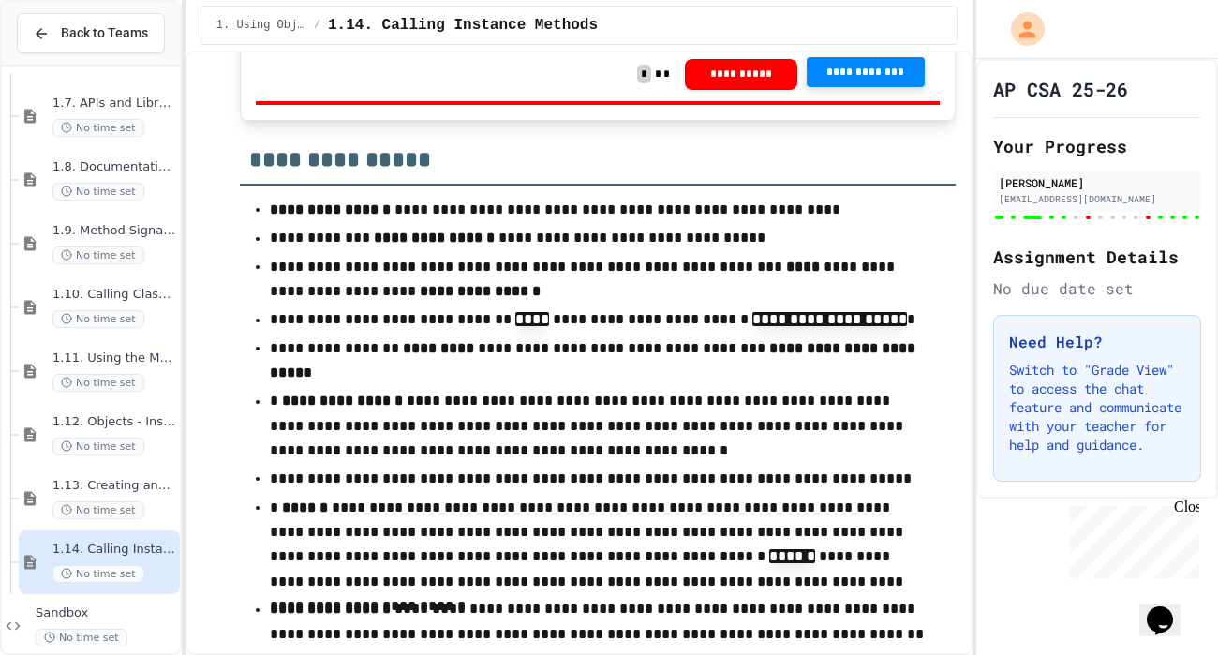
scroll to position [250, 0]
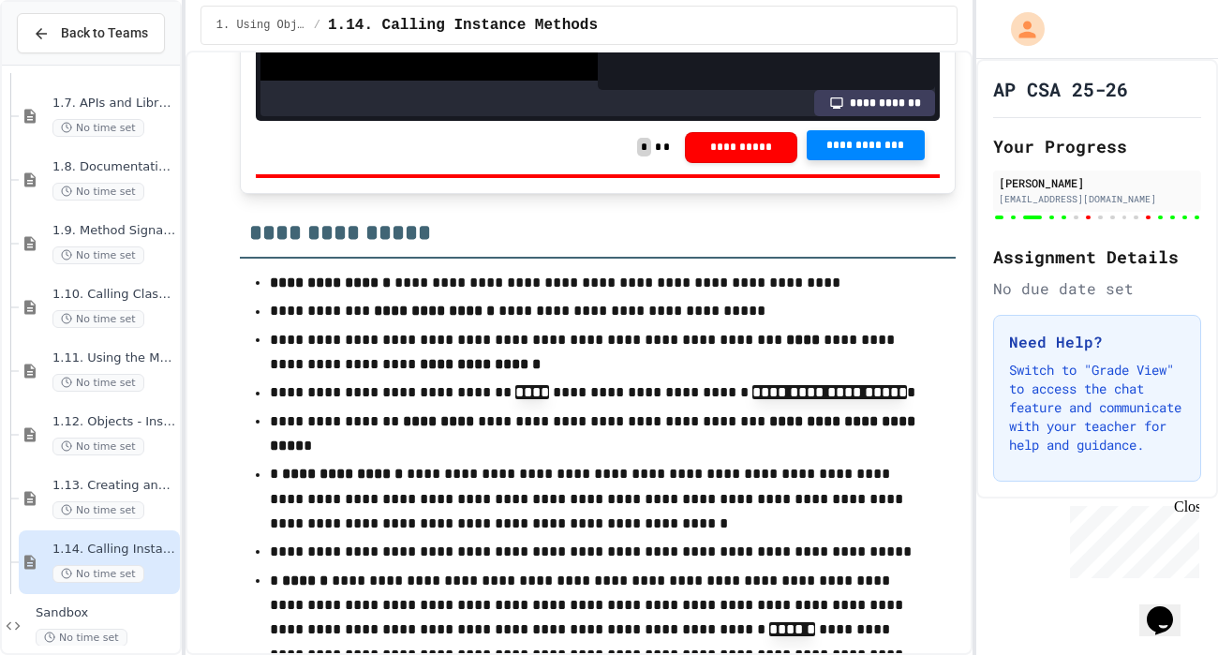
scroll to position [17839, 0]
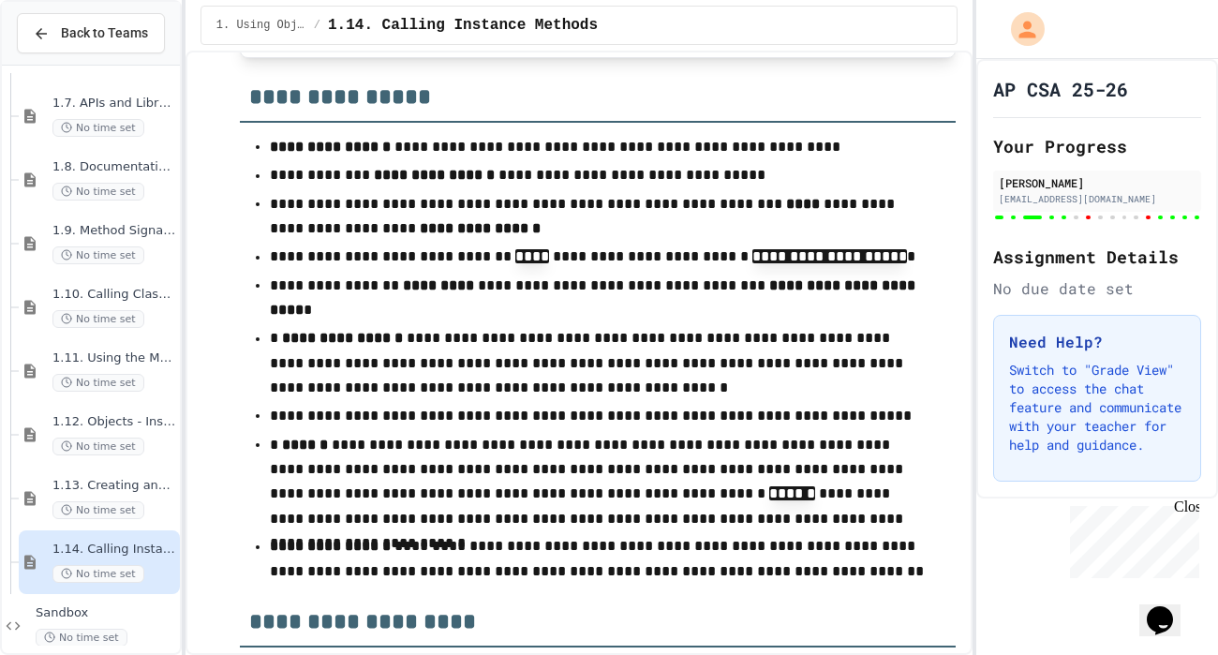
scroll to position [17973, 0]
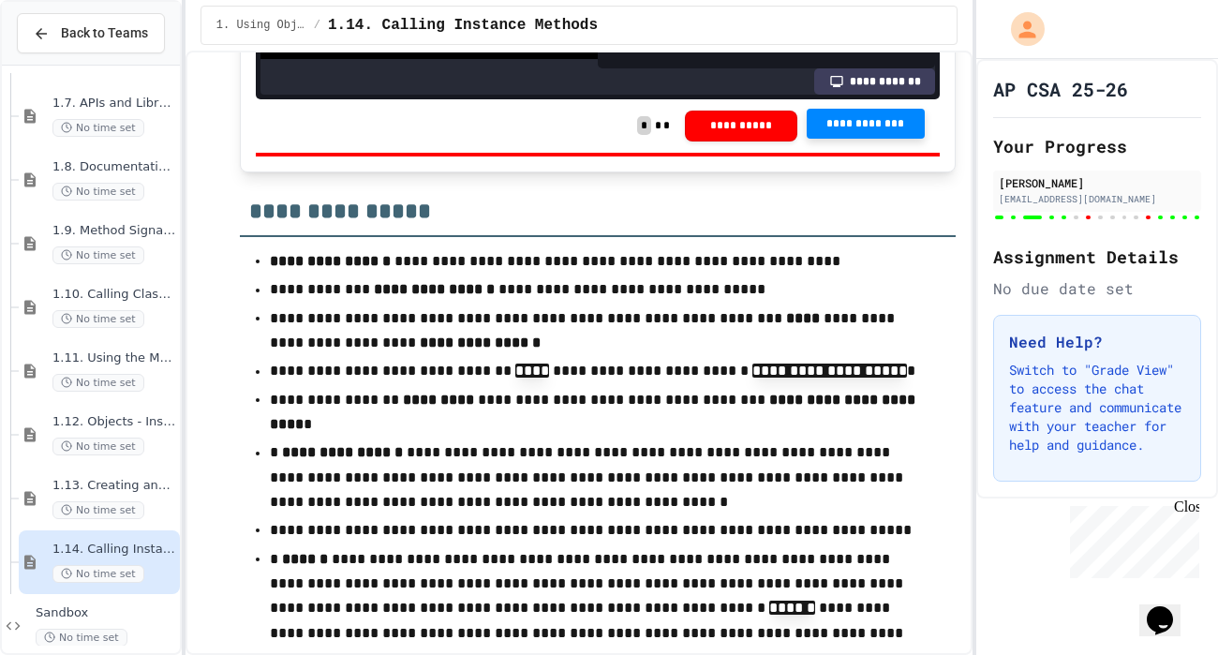
scroll to position [253, 0]
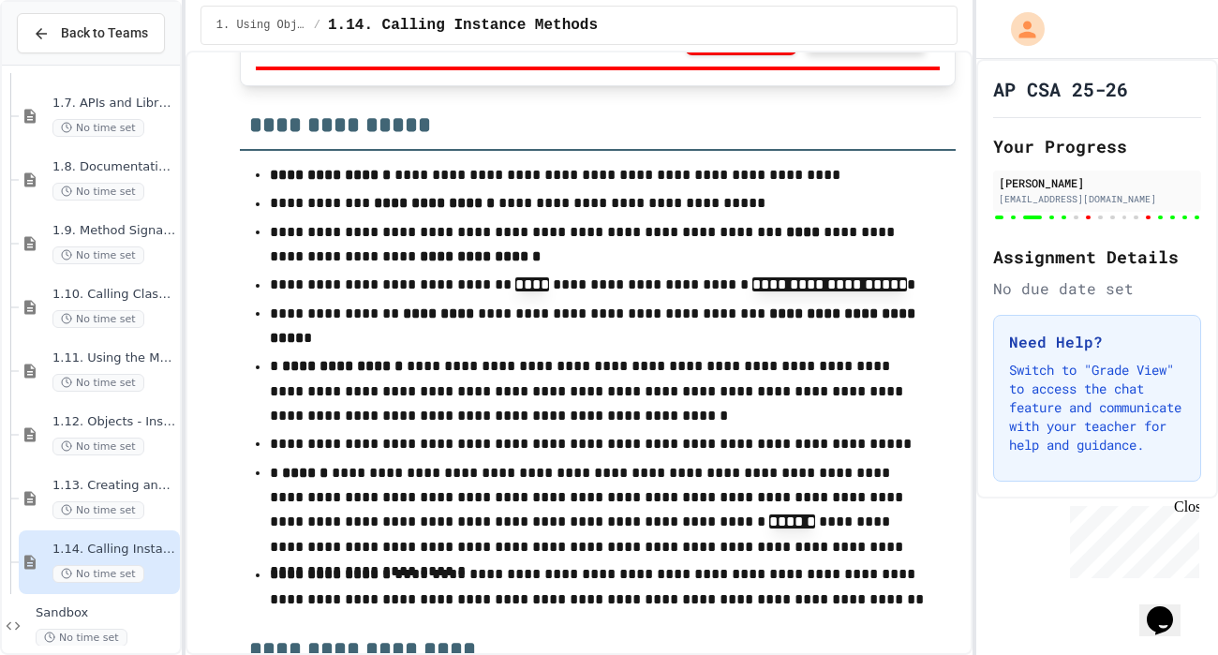
scroll to position [17944, 0]
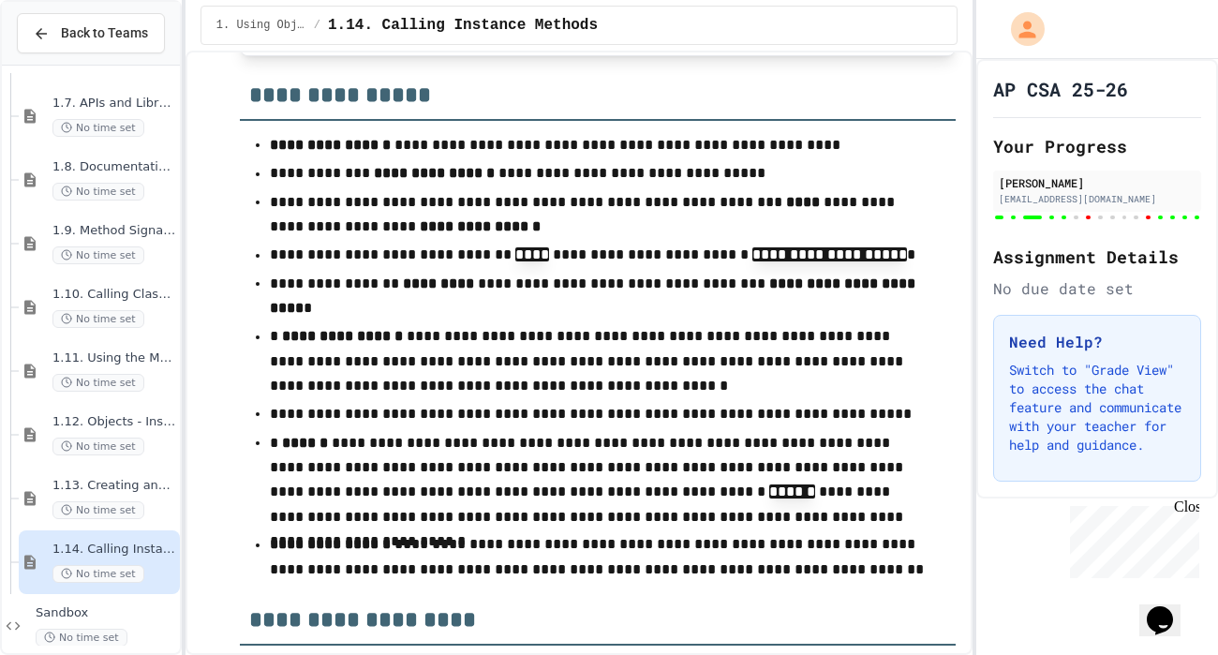
scroll to position [246, 0]
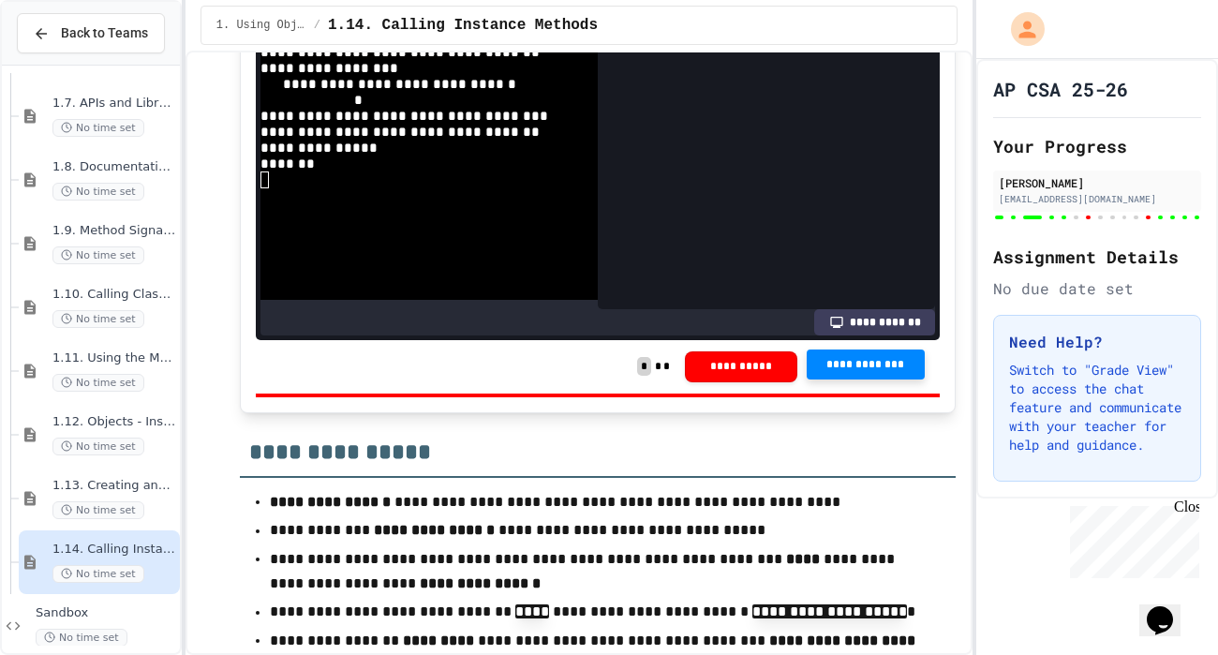
scroll to position [17615, 0]
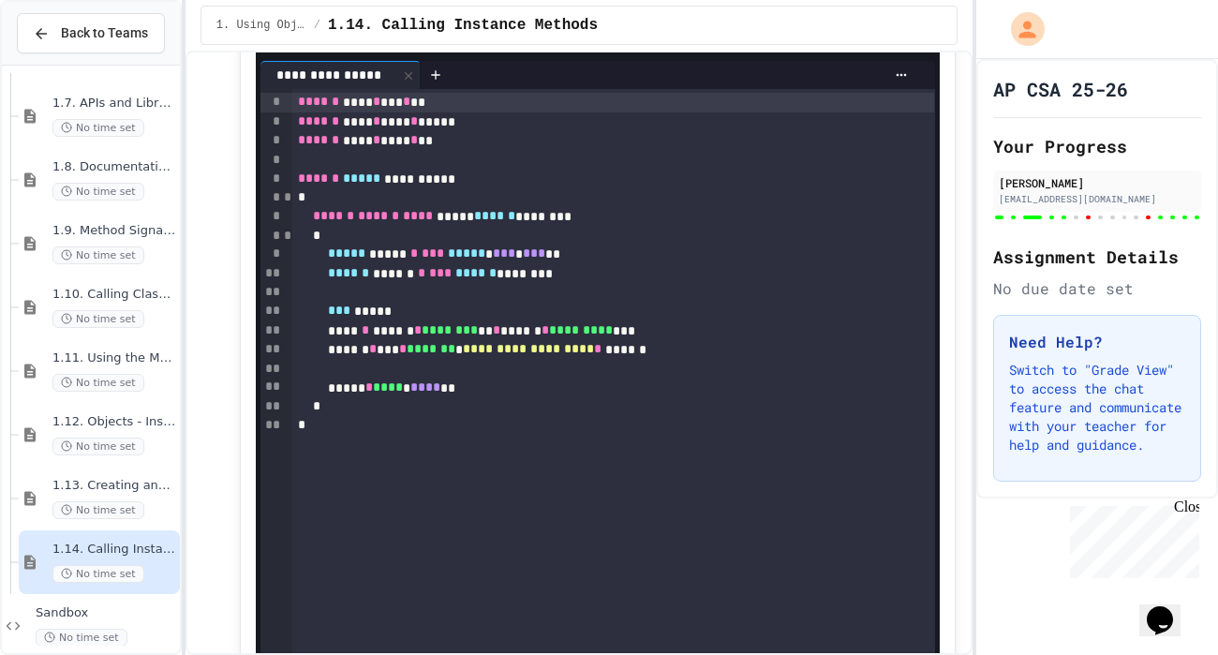
scroll to position [11653, 0]
click at [477, 152] on div "****** **** * **** * **" at bounding box center [613, 142] width 642 height 20
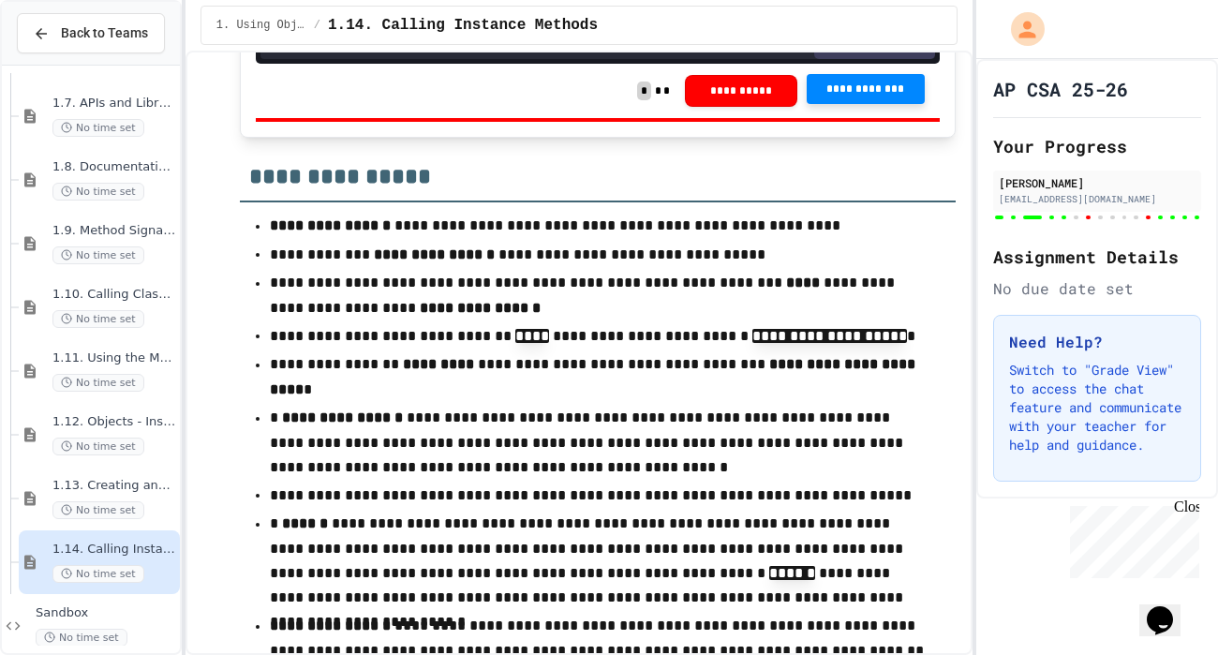
scroll to position [17728, 0]
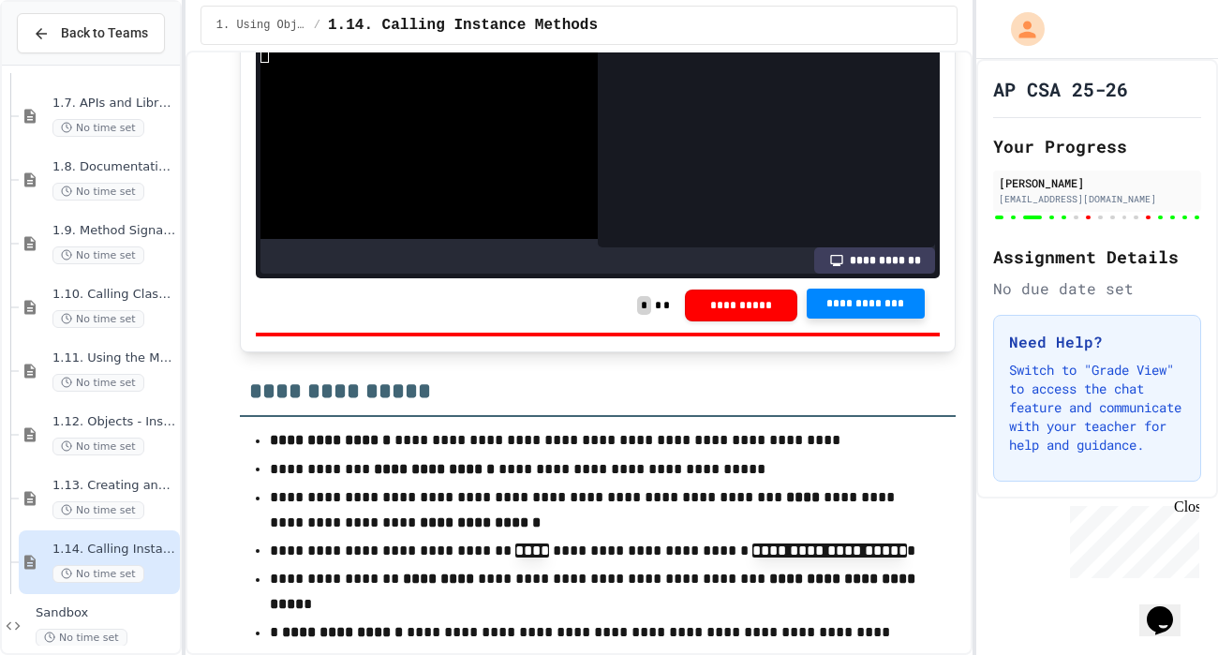
scroll to position [17653, 0]
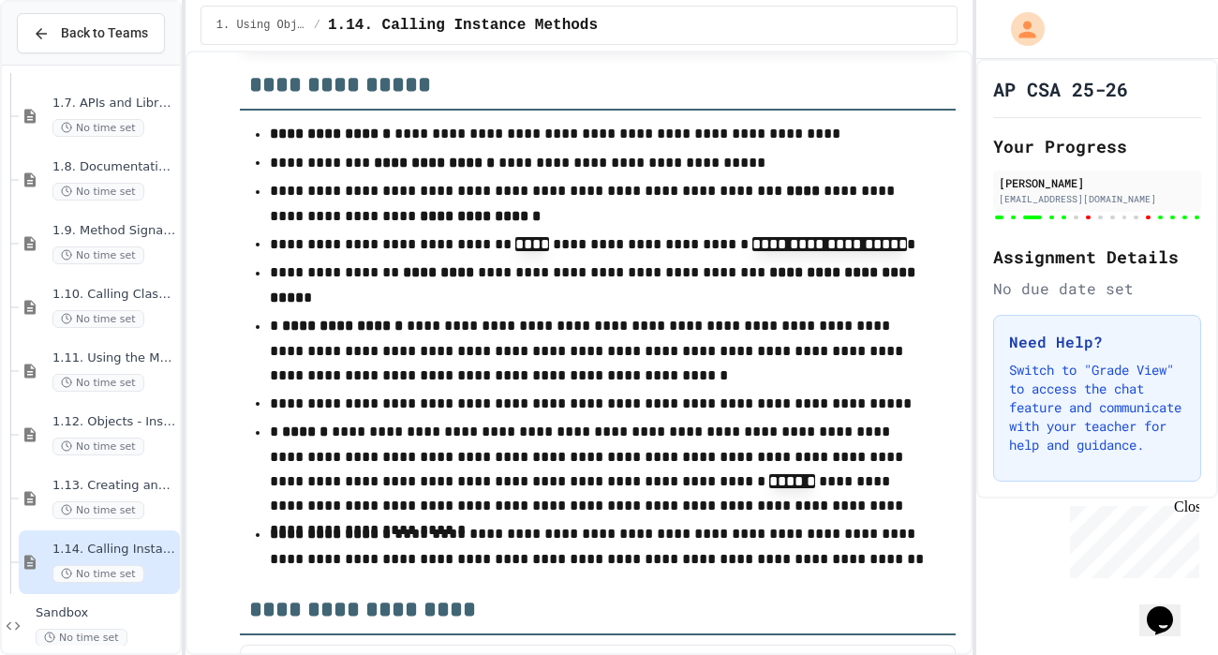
scroll to position [17988, 0]
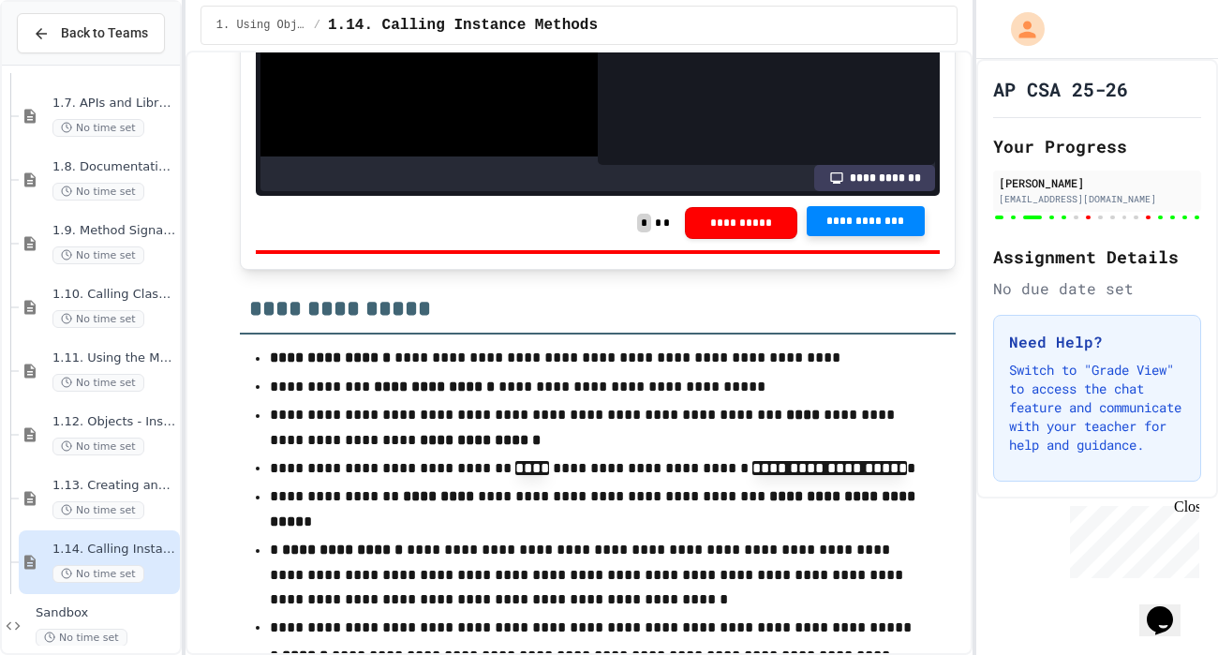
scroll to position [17760, 0]
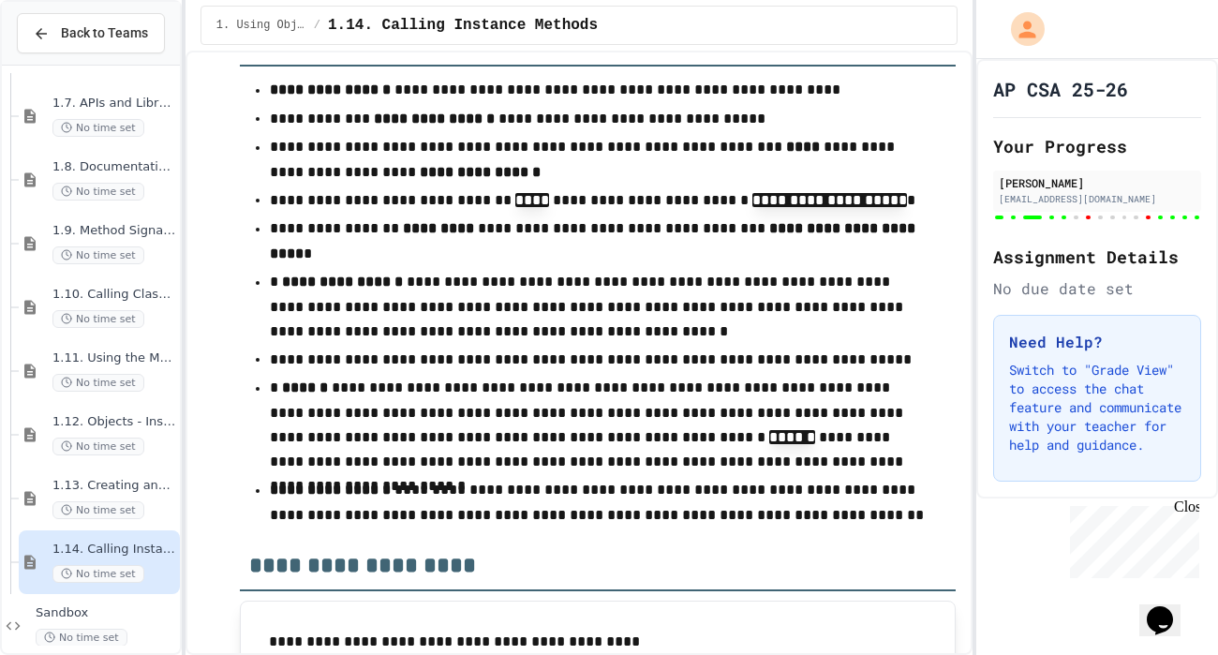
scroll to position [218, 0]
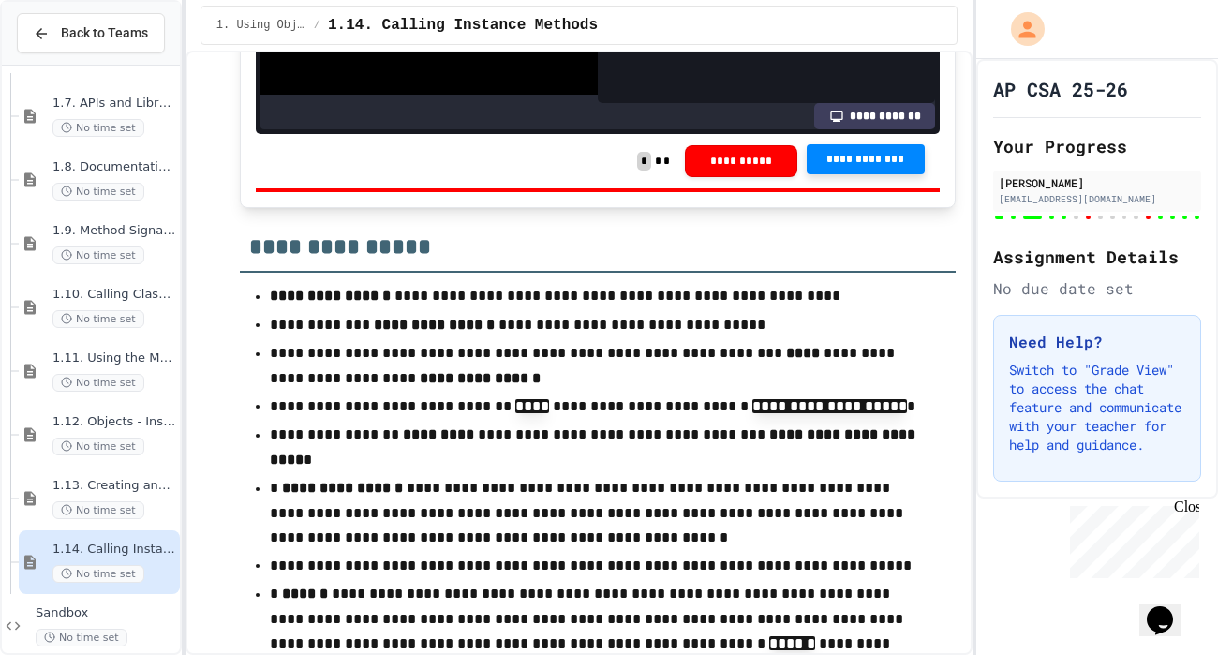
scroll to position [17803, 0]
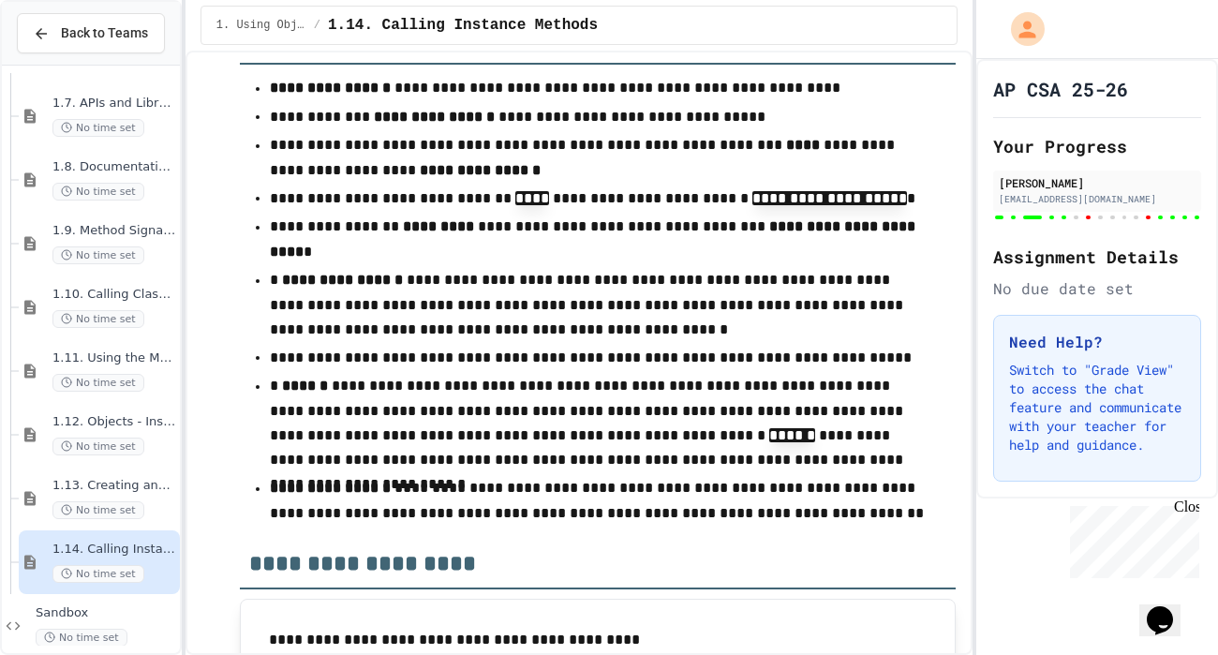
scroll to position [18005, 0]
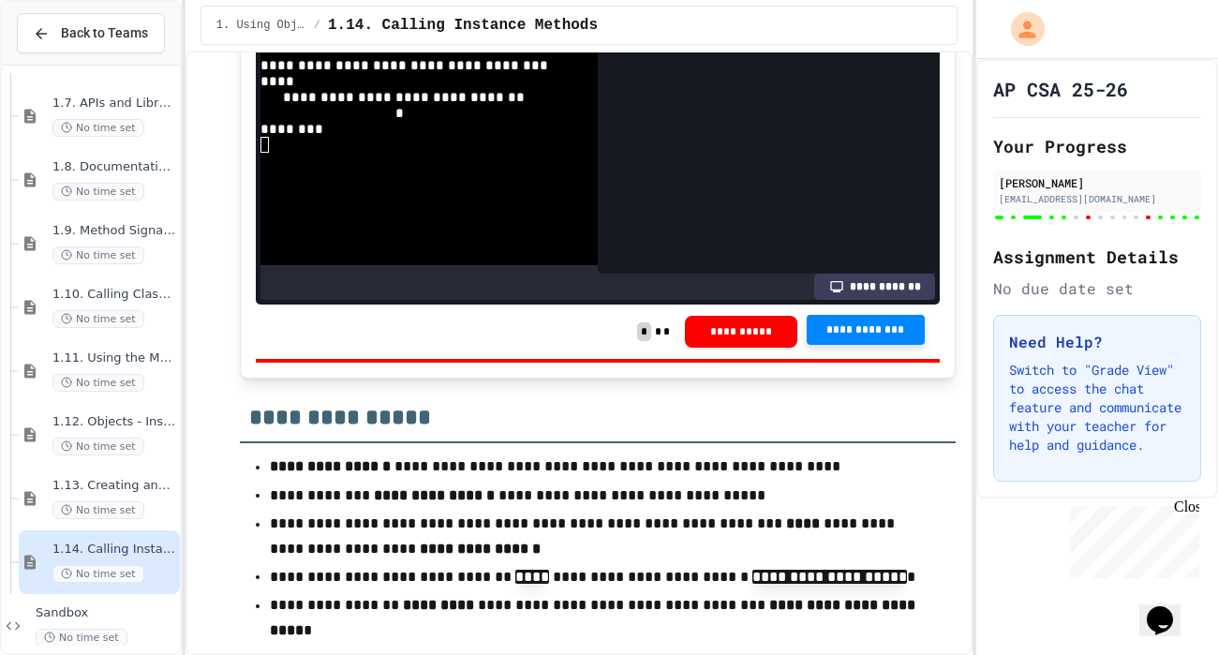
scroll to position [17649, 0]
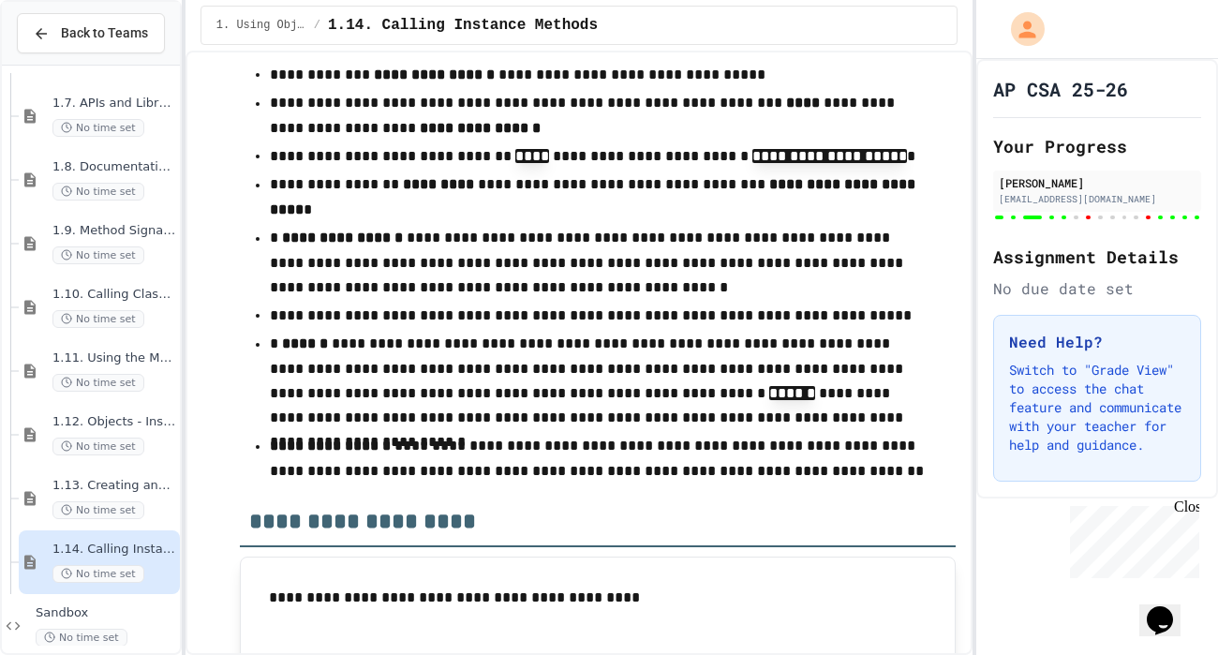
scroll to position [174, 0]
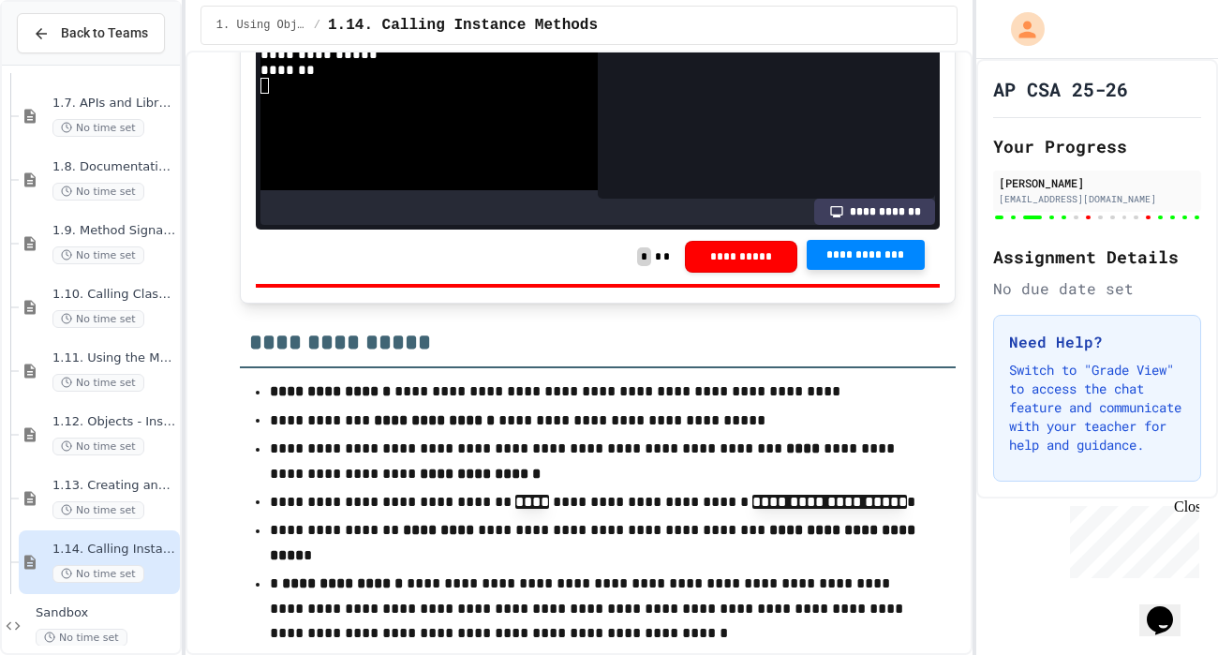
scroll to position [17729, 0]
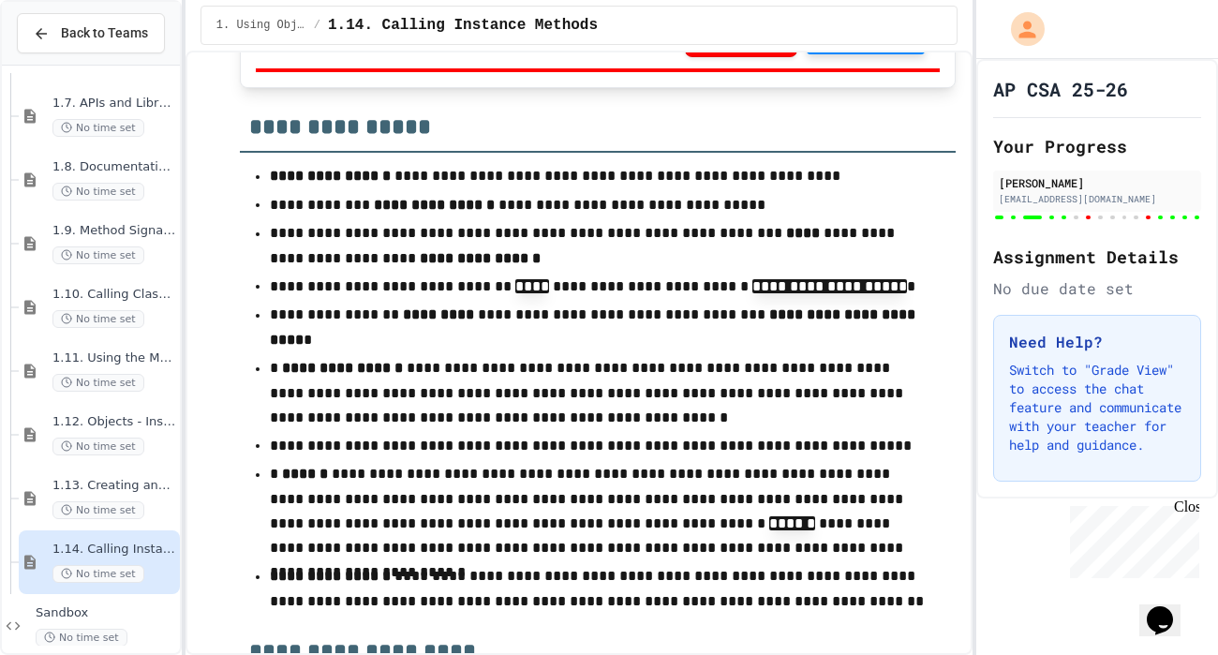
scroll to position [17944, 0]
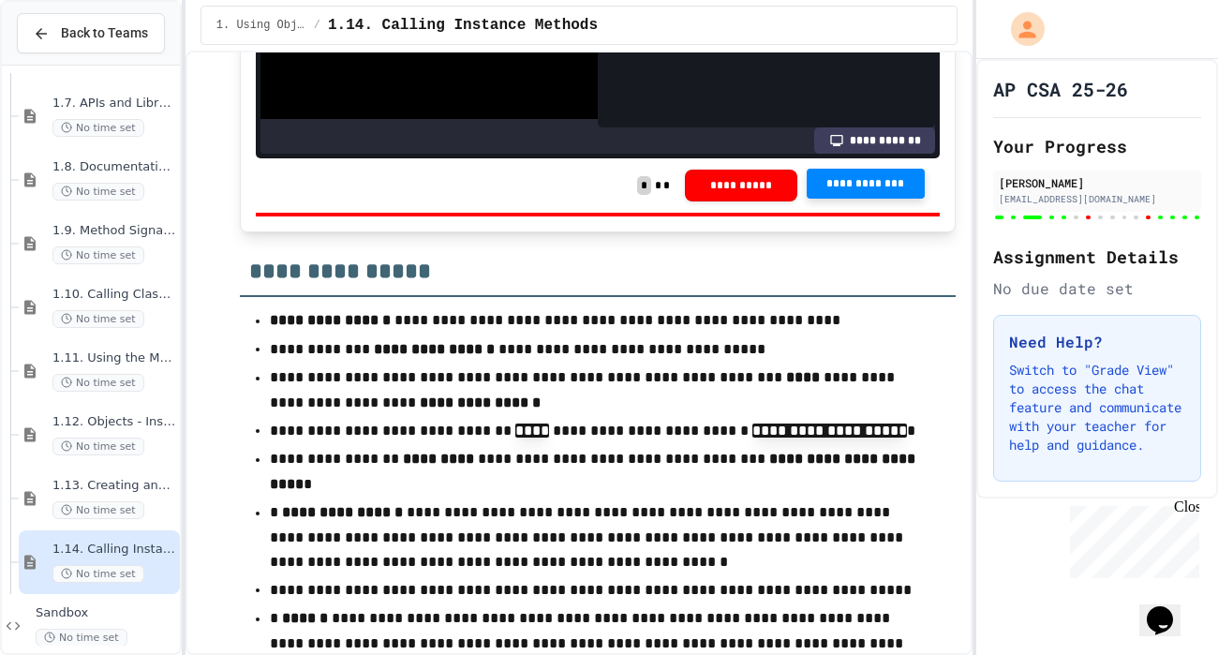
scroll to position [17800, 0]
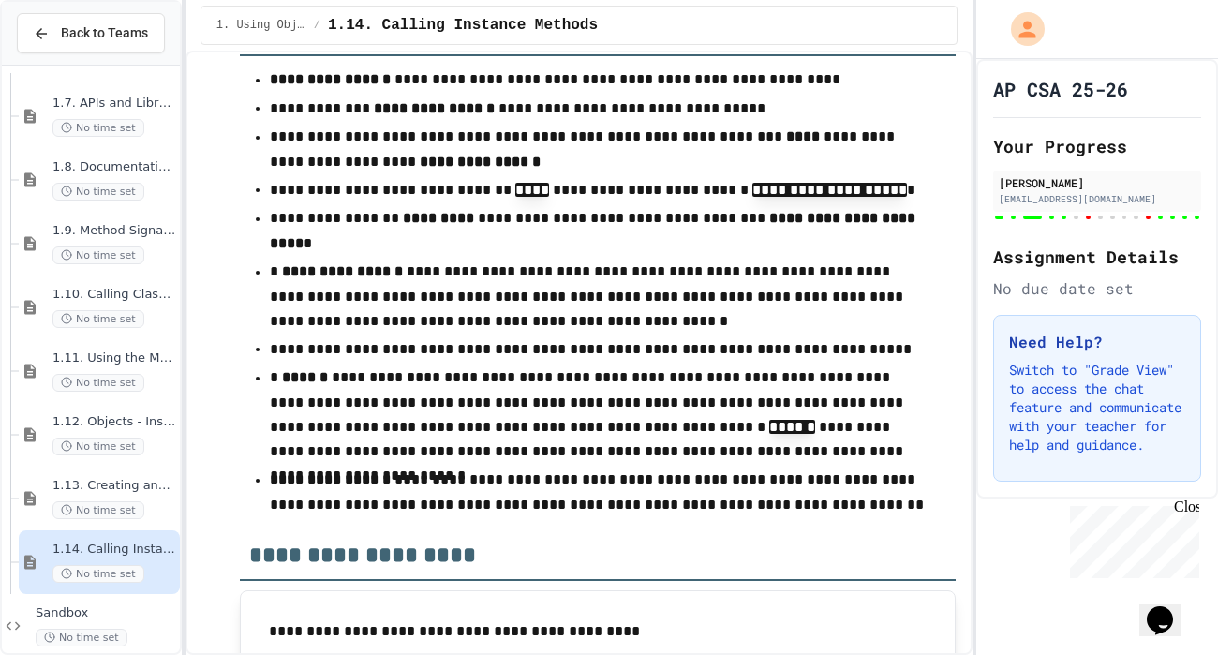
scroll to position [18293, 0]
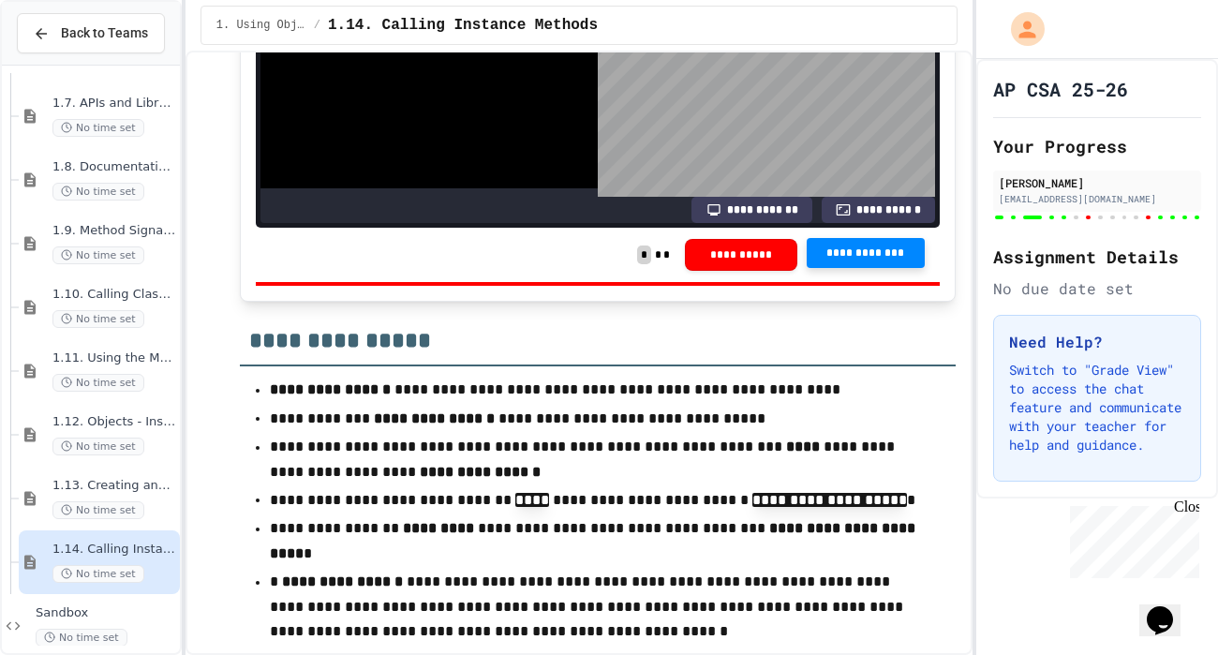
scroll to position [92, 0]
